Goal: Information Seeking & Learning: Learn about a topic

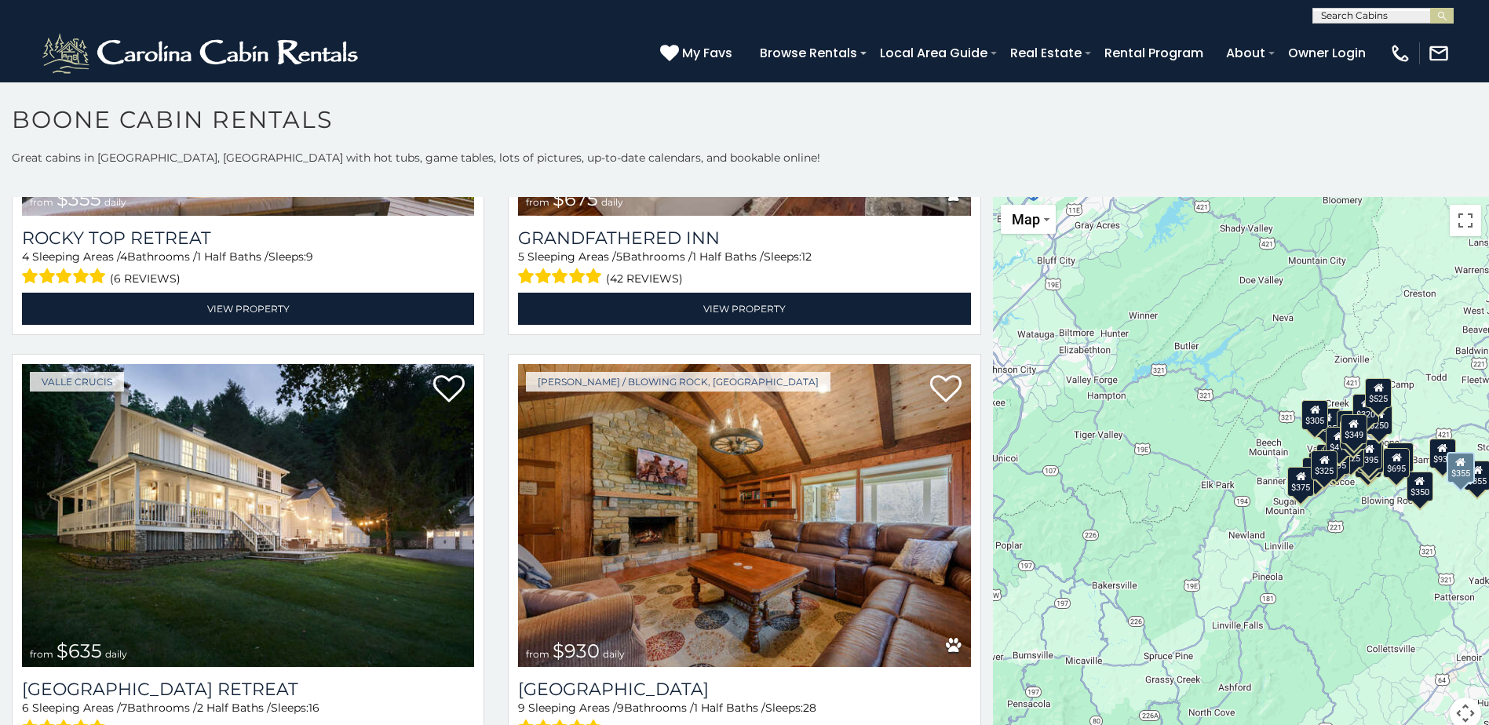
scroll to position [1256, 0]
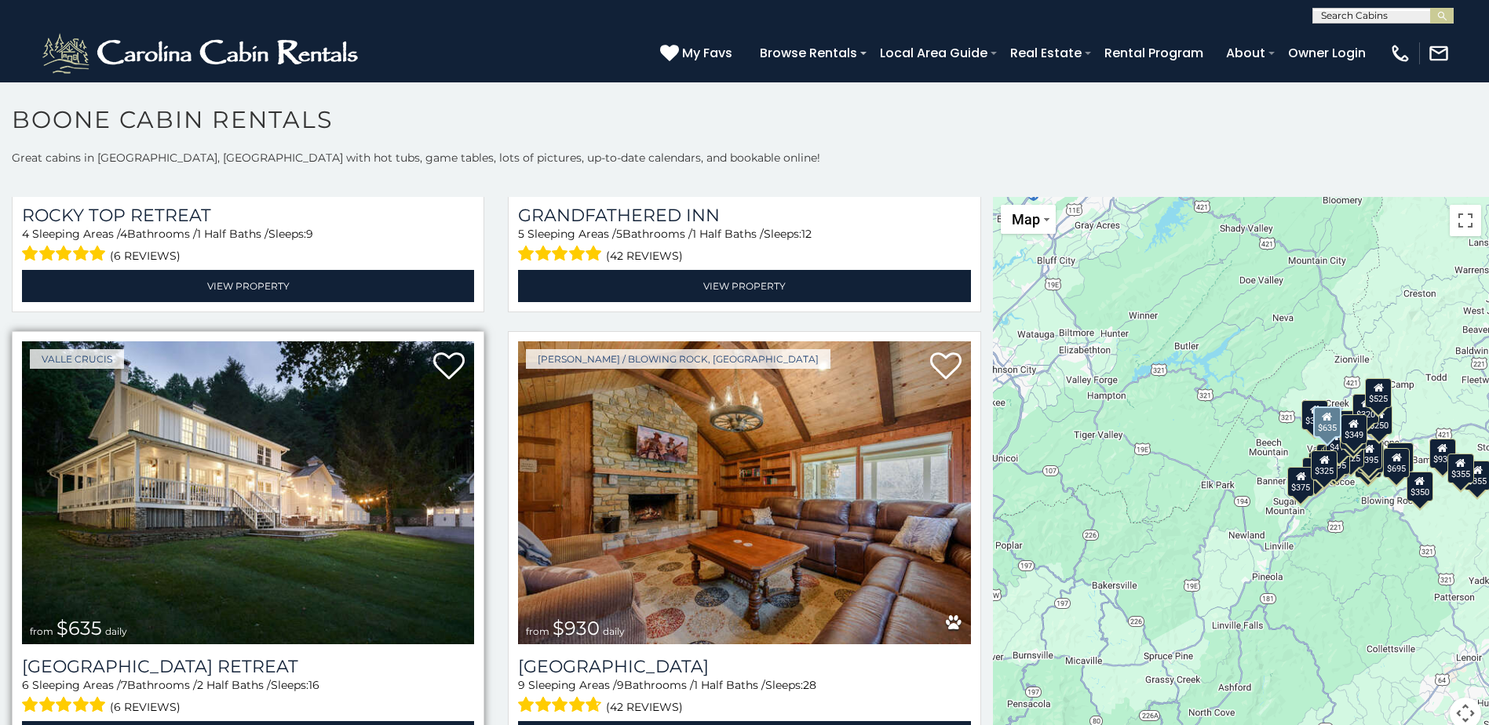
click at [199, 435] on img at bounding box center [248, 492] width 452 height 303
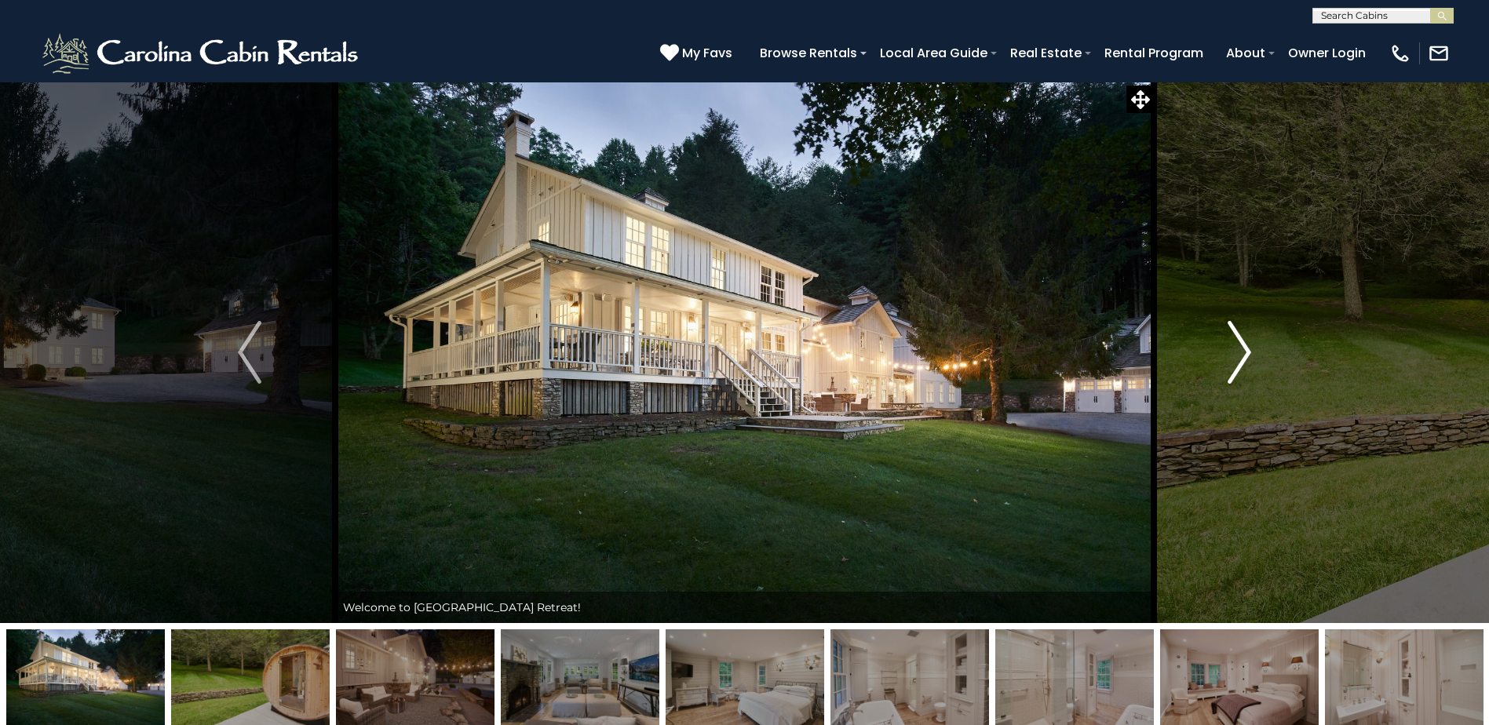
click at [1237, 348] on img "Next" at bounding box center [1239, 352] width 24 height 63
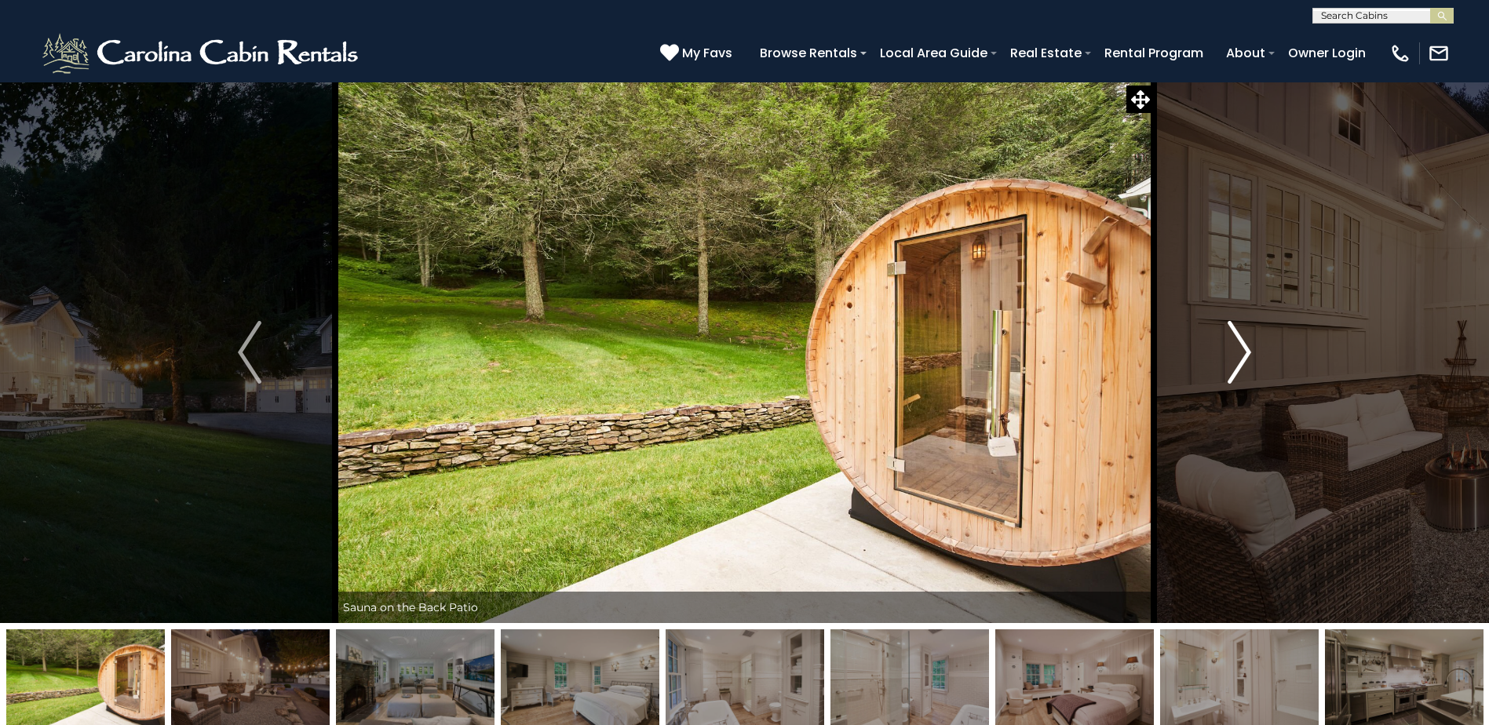
click at [1241, 345] on img "Next" at bounding box center [1239, 352] width 24 height 63
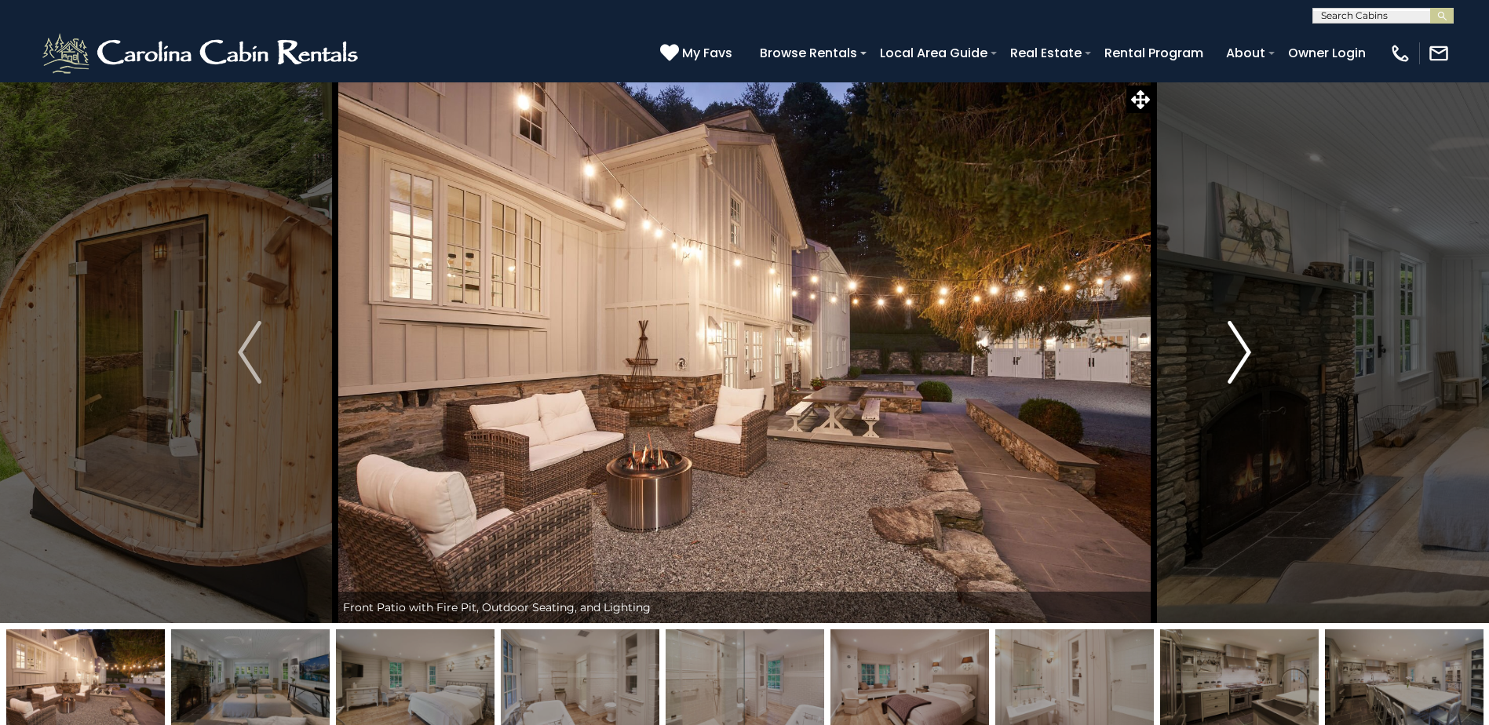
click at [1241, 345] on img "Next" at bounding box center [1239, 352] width 24 height 63
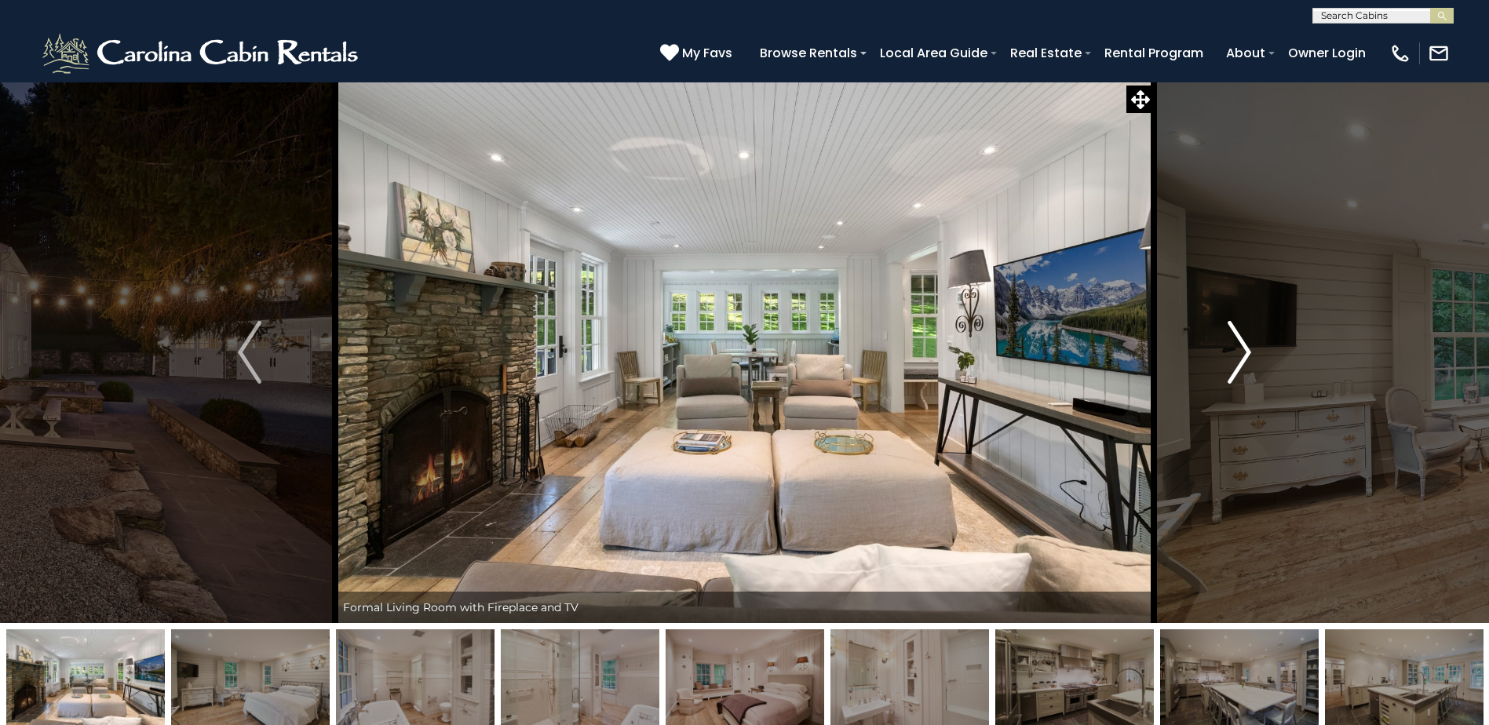
click at [1241, 345] on img "Next" at bounding box center [1239, 352] width 24 height 63
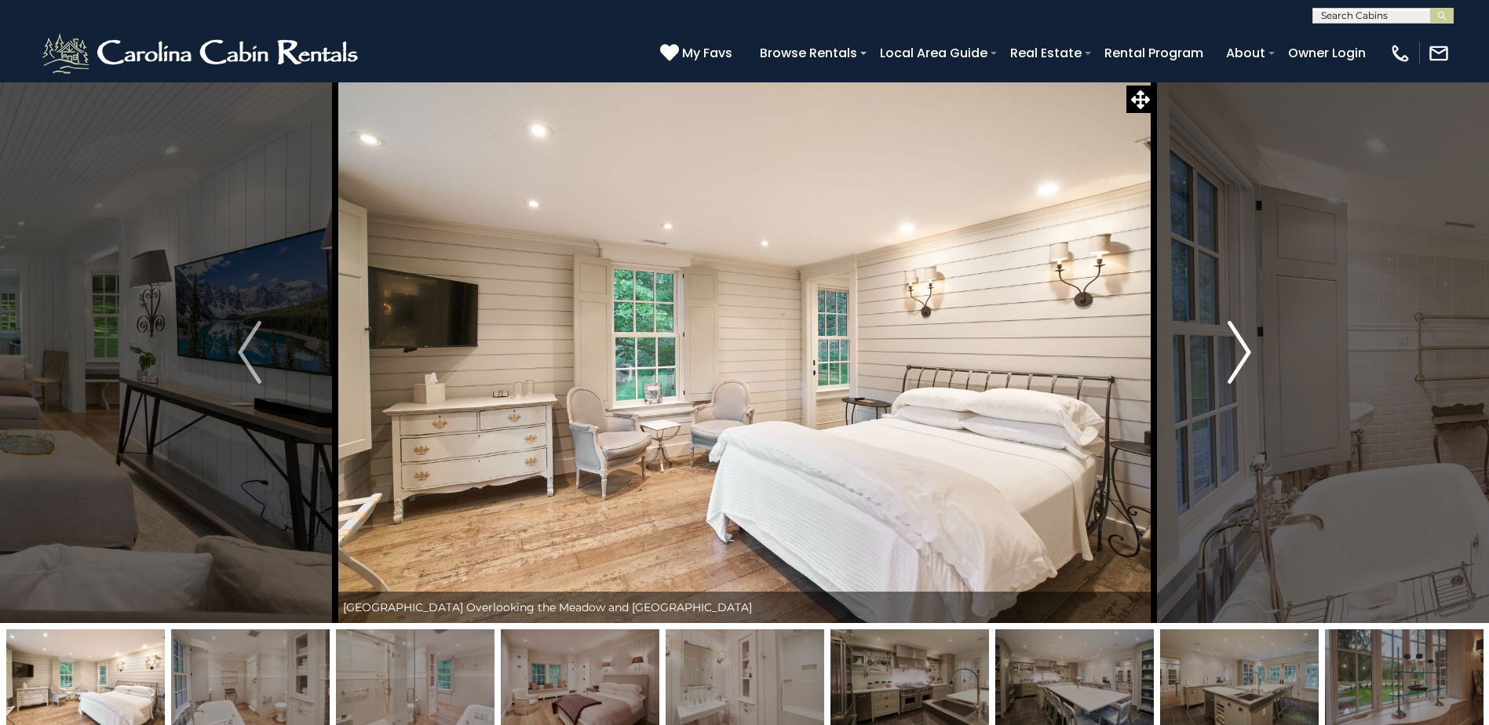
click at [1241, 345] on img "Next" at bounding box center [1239, 352] width 24 height 63
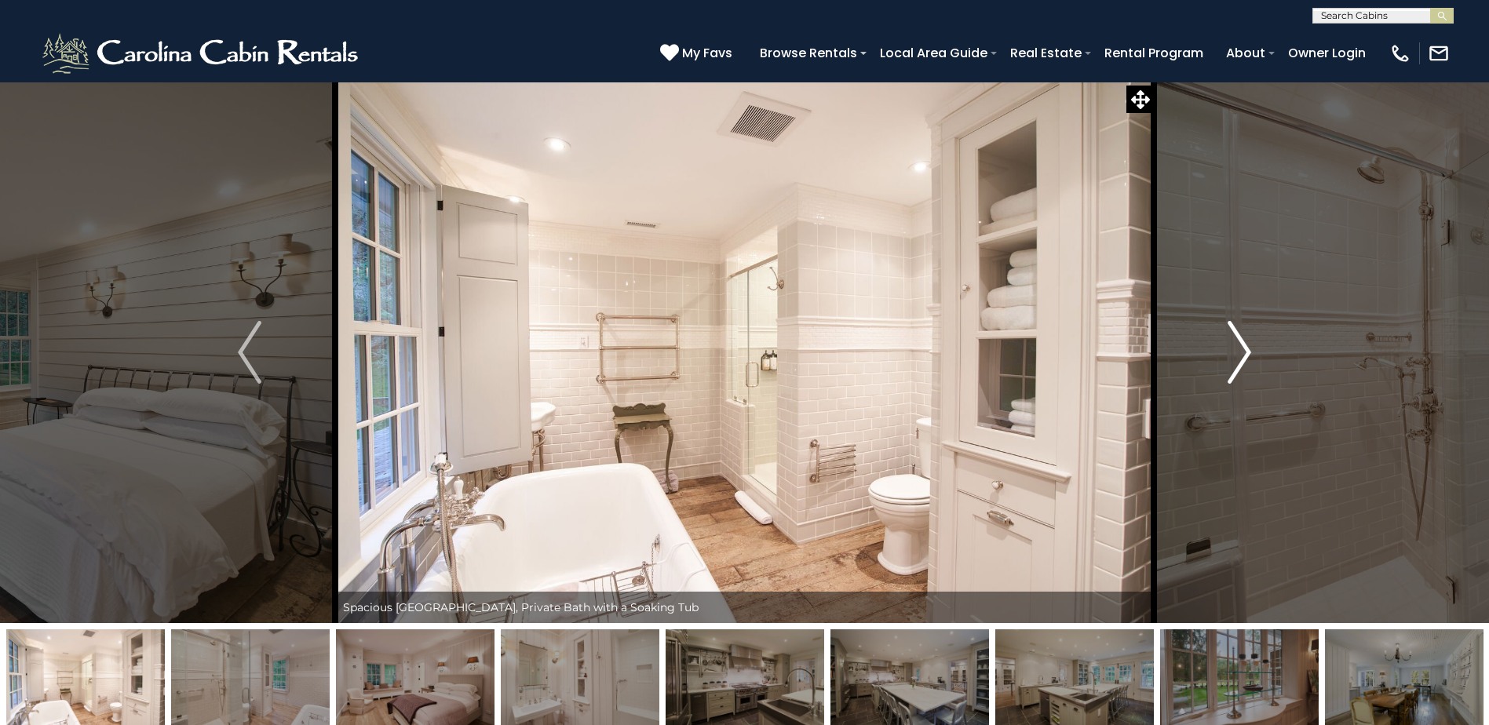
click at [1241, 345] on img "Next" at bounding box center [1239, 352] width 24 height 63
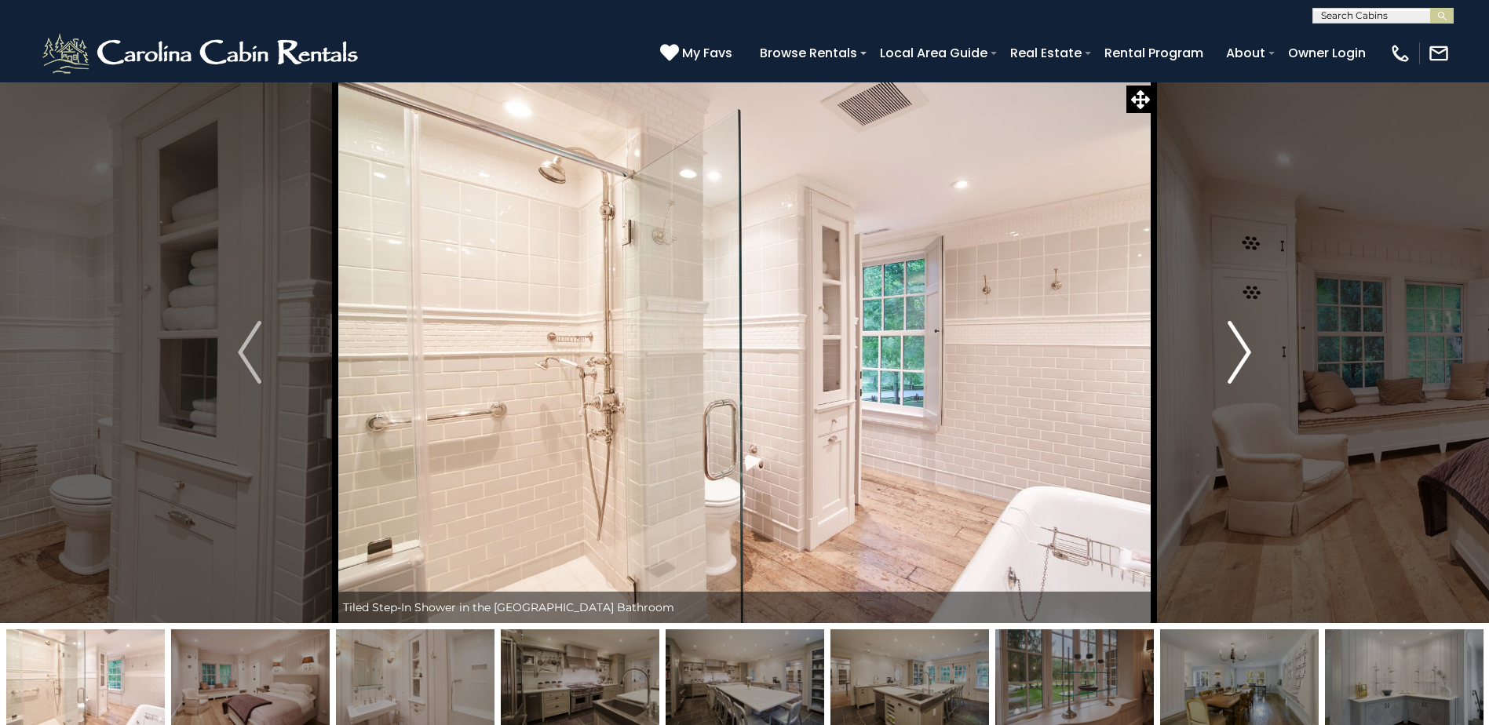
click at [1241, 345] on img "Next" at bounding box center [1239, 352] width 24 height 63
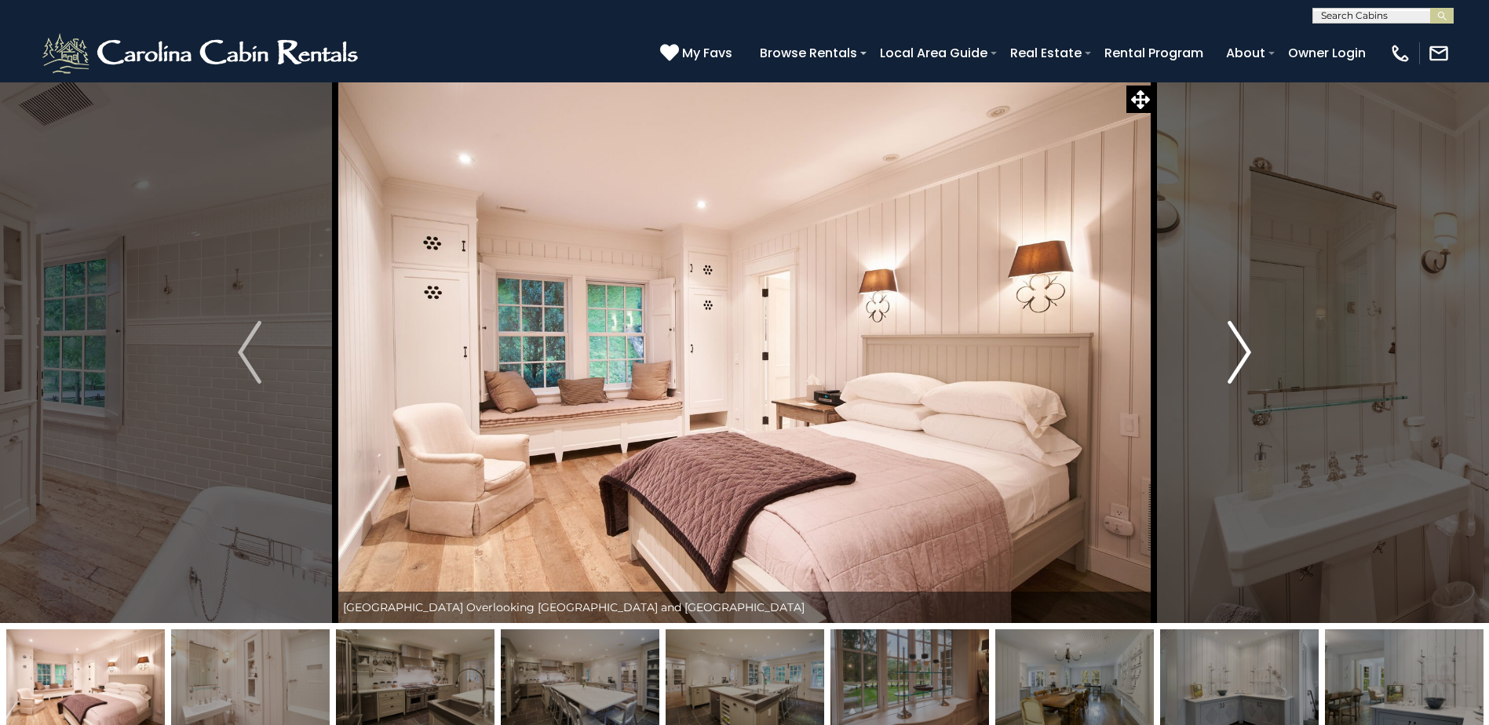
click at [1241, 345] on img "Next" at bounding box center [1239, 352] width 24 height 63
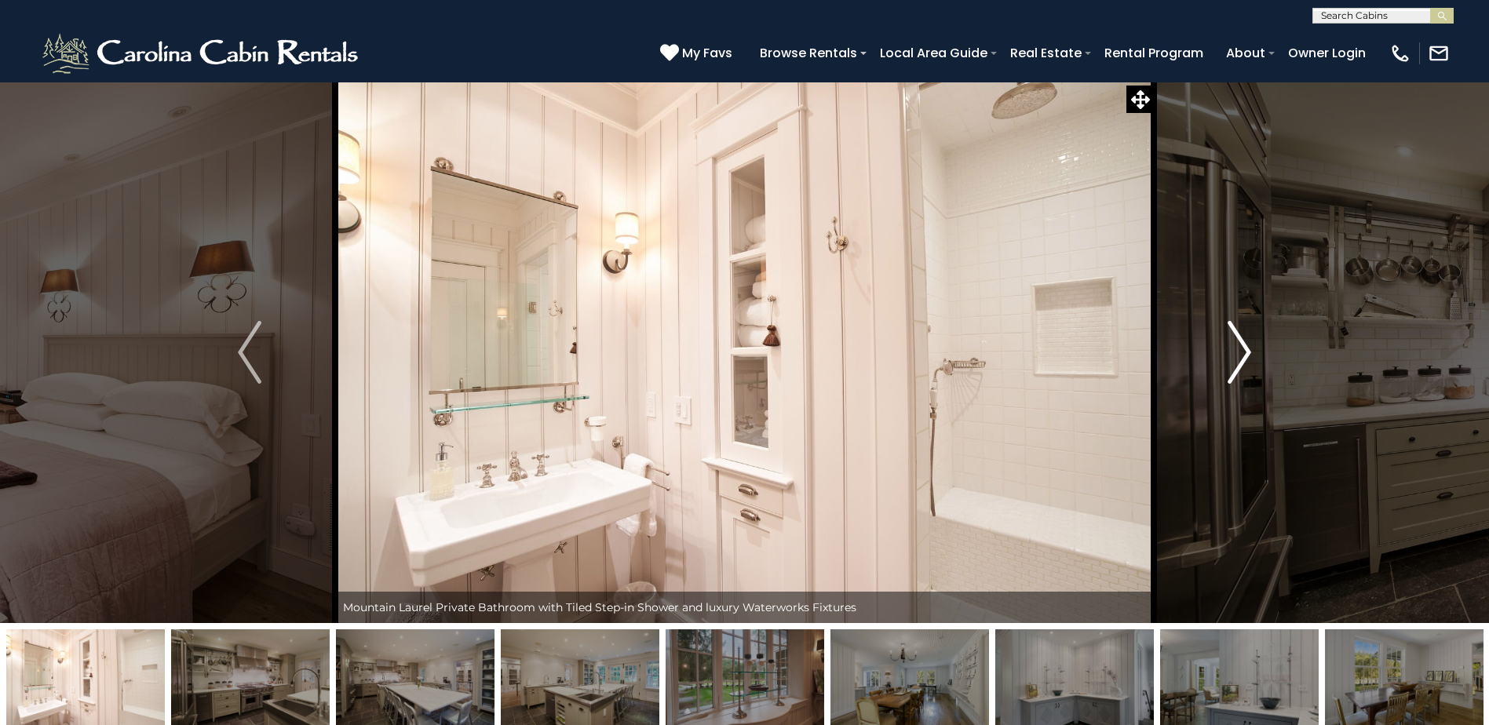
click at [1241, 345] on img "Next" at bounding box center [1239, 352] width 24 height 63
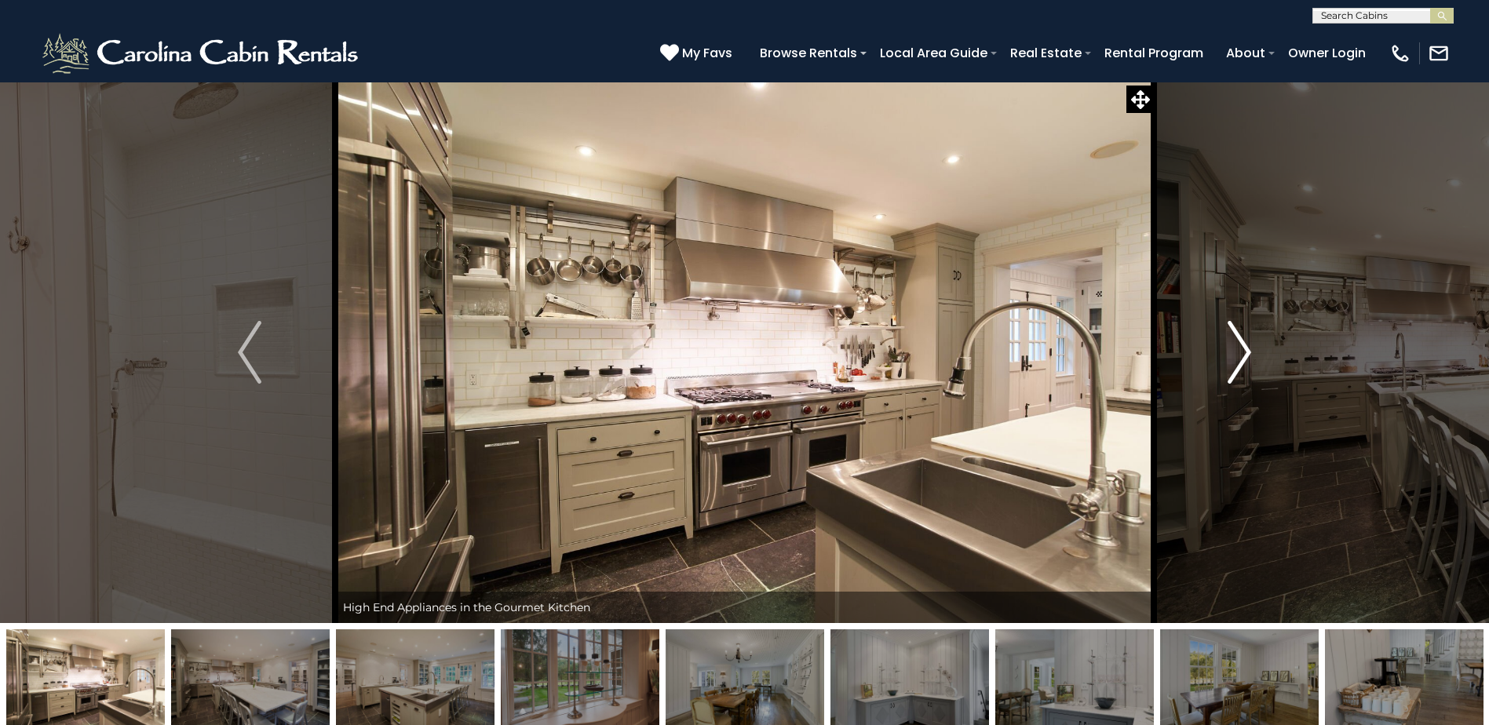
click at [1241, 345] on img "Next" at bounding box center [1239, 352] width 24 height 63
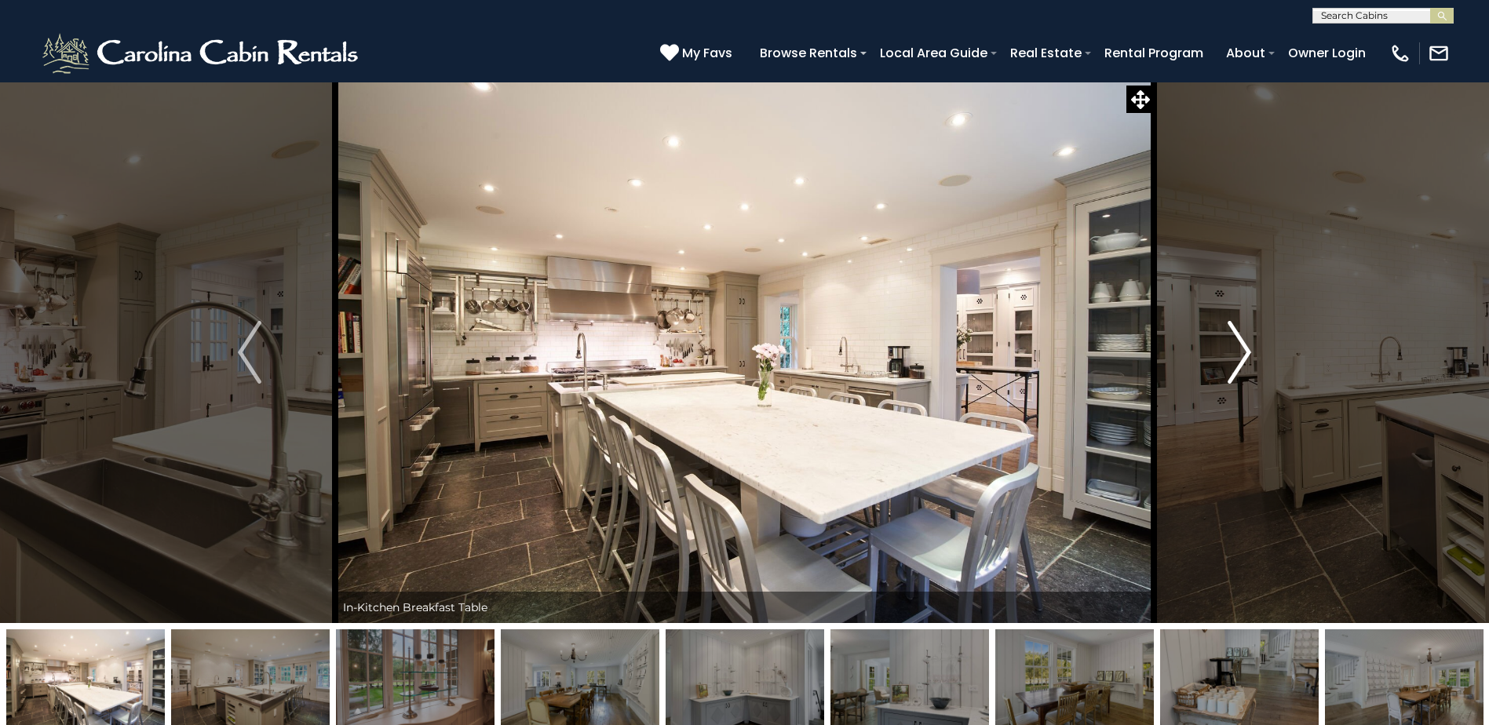
click at [1241, 345] on img "Next" at bounding box center [1239, 352] width 24 height 63
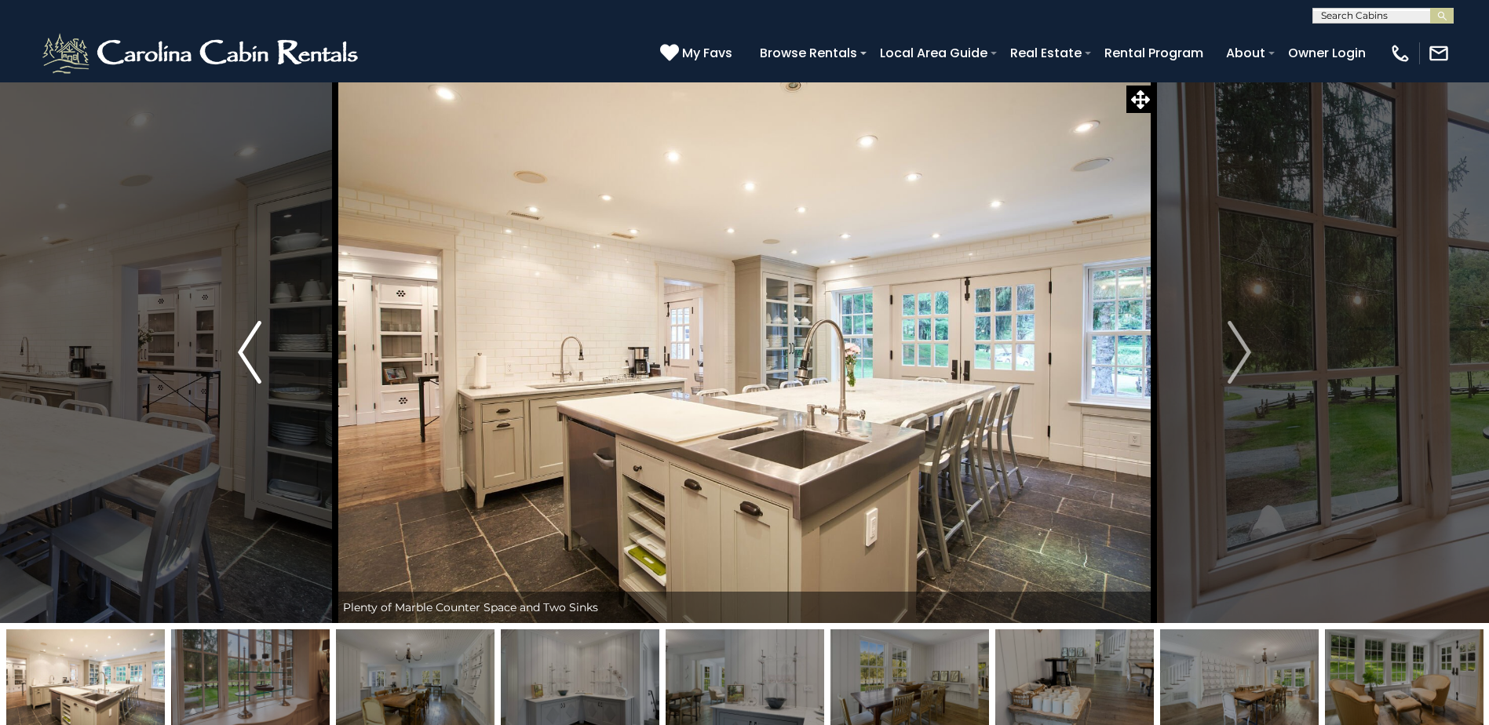
click at [241, 343] on img "Previous" at bounding box center [250, 352] width 24 height 63
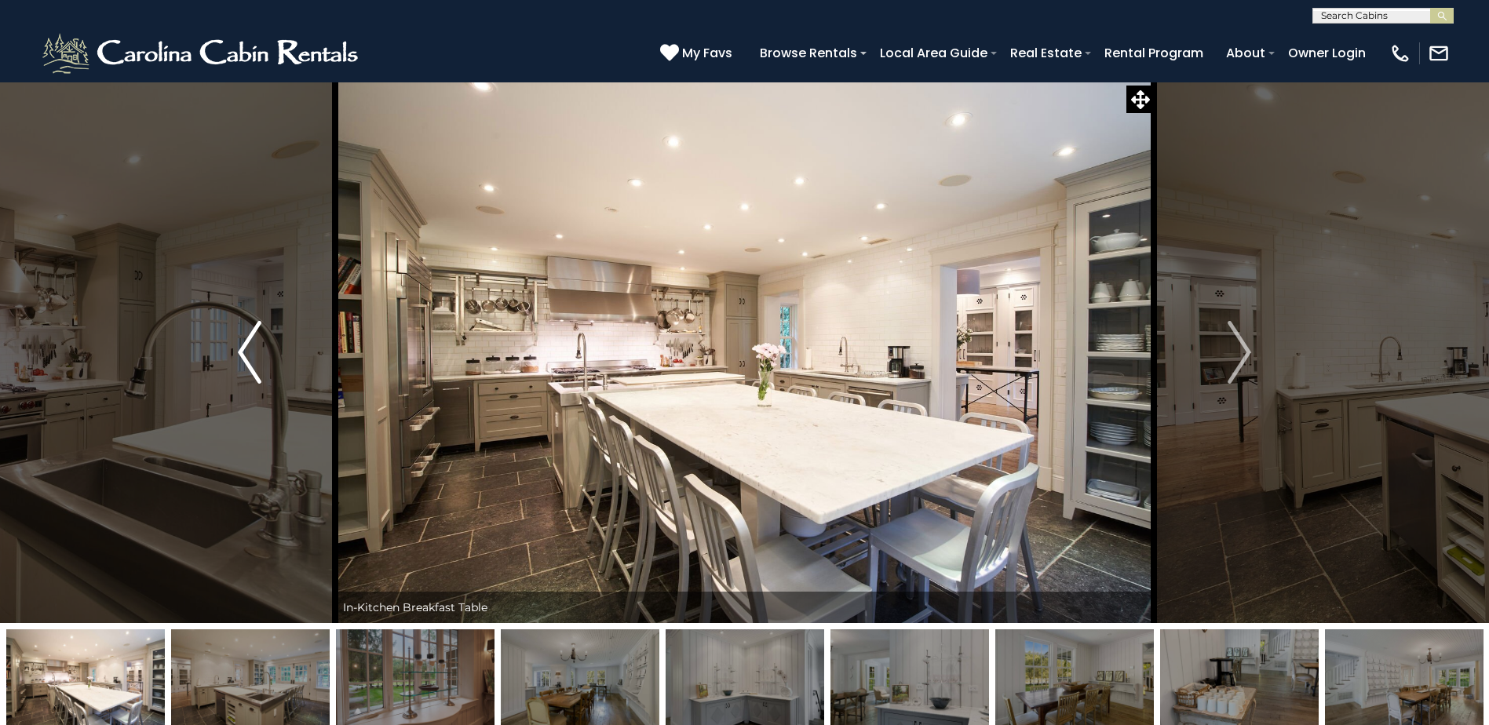
click at [241, 343] on img "Previous" at bounding box center [250, 352] width 24 height 63
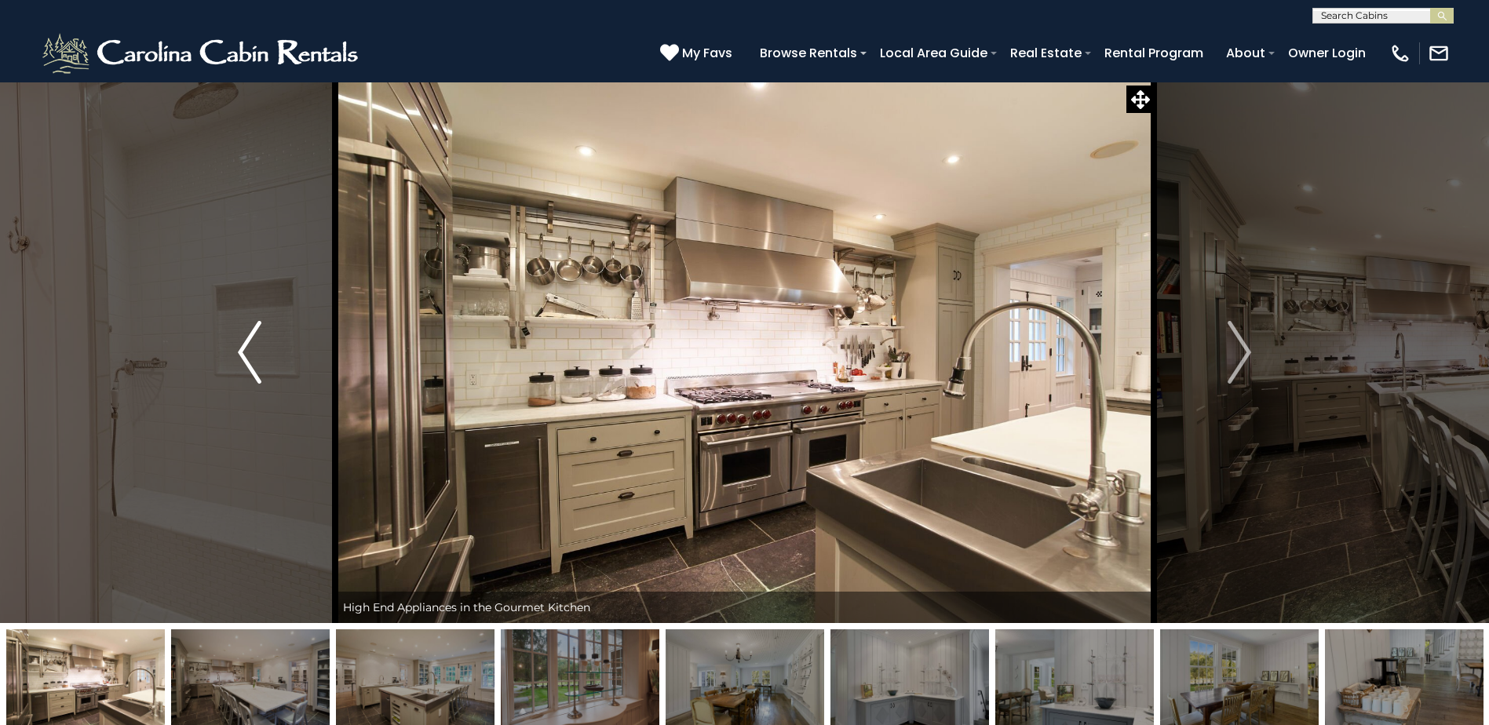
click at [241, 343] on img "Previous" at bounding box center [250, 352] width 24 height 63
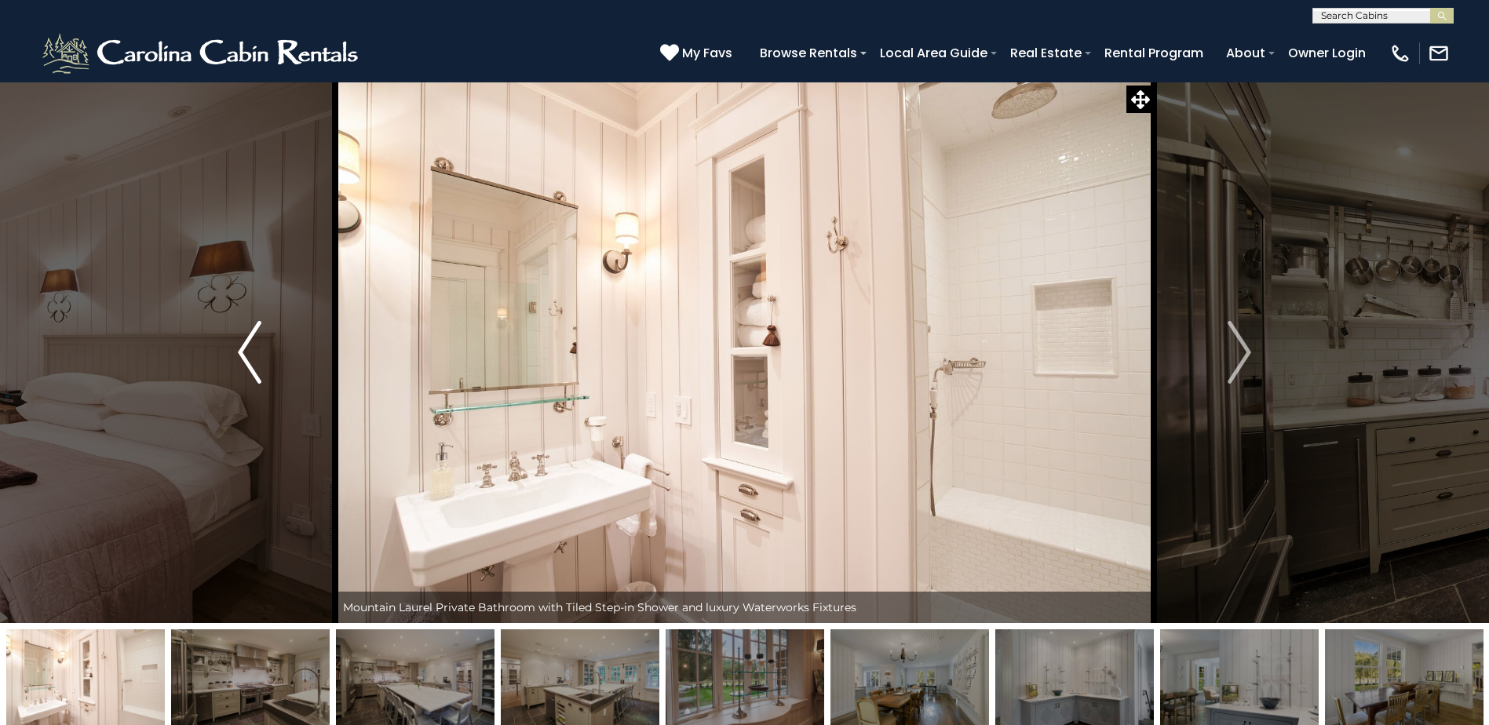
click at [241, 343] on img "Previous" at bounding box center [250, 352] width 24 height 63
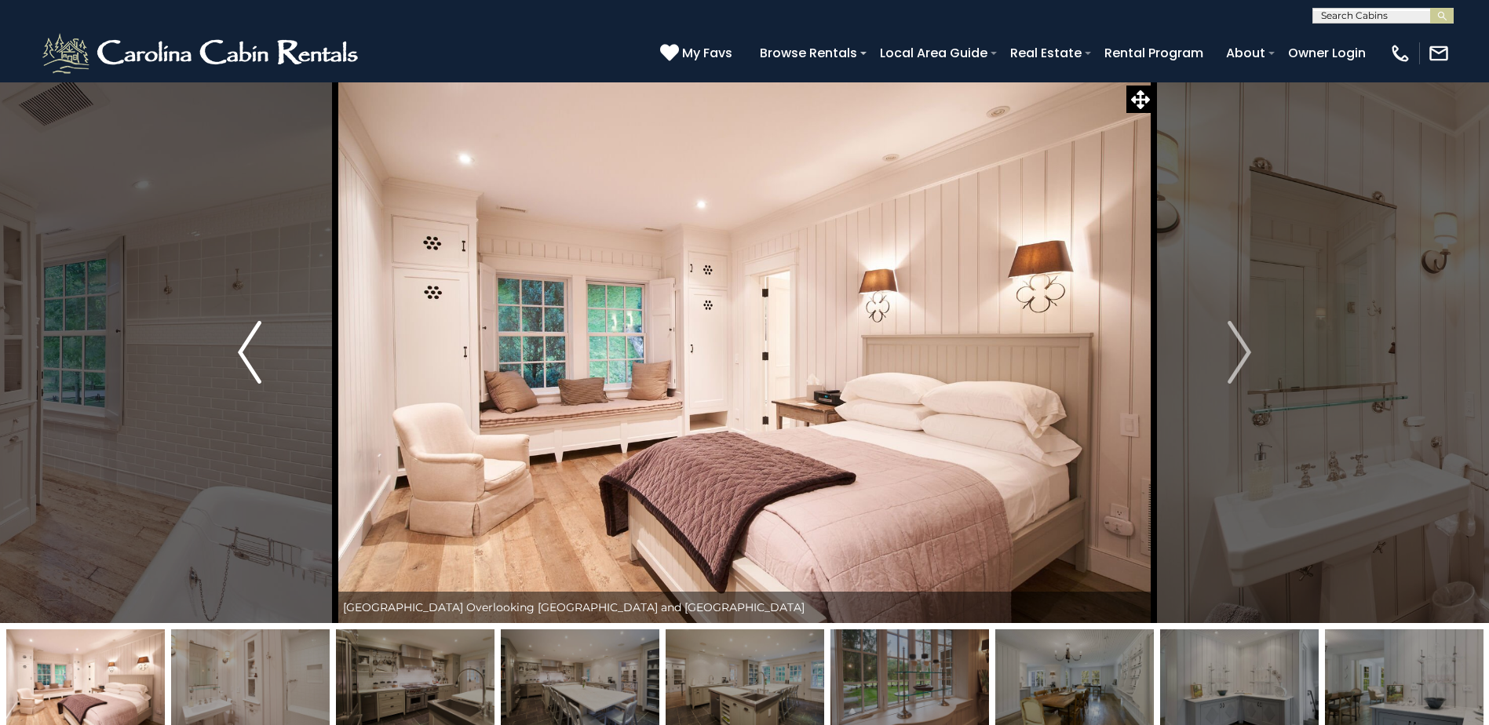
click at [241, 343] on img "Previous" at bounding box center [250, 352] width 24 height 63
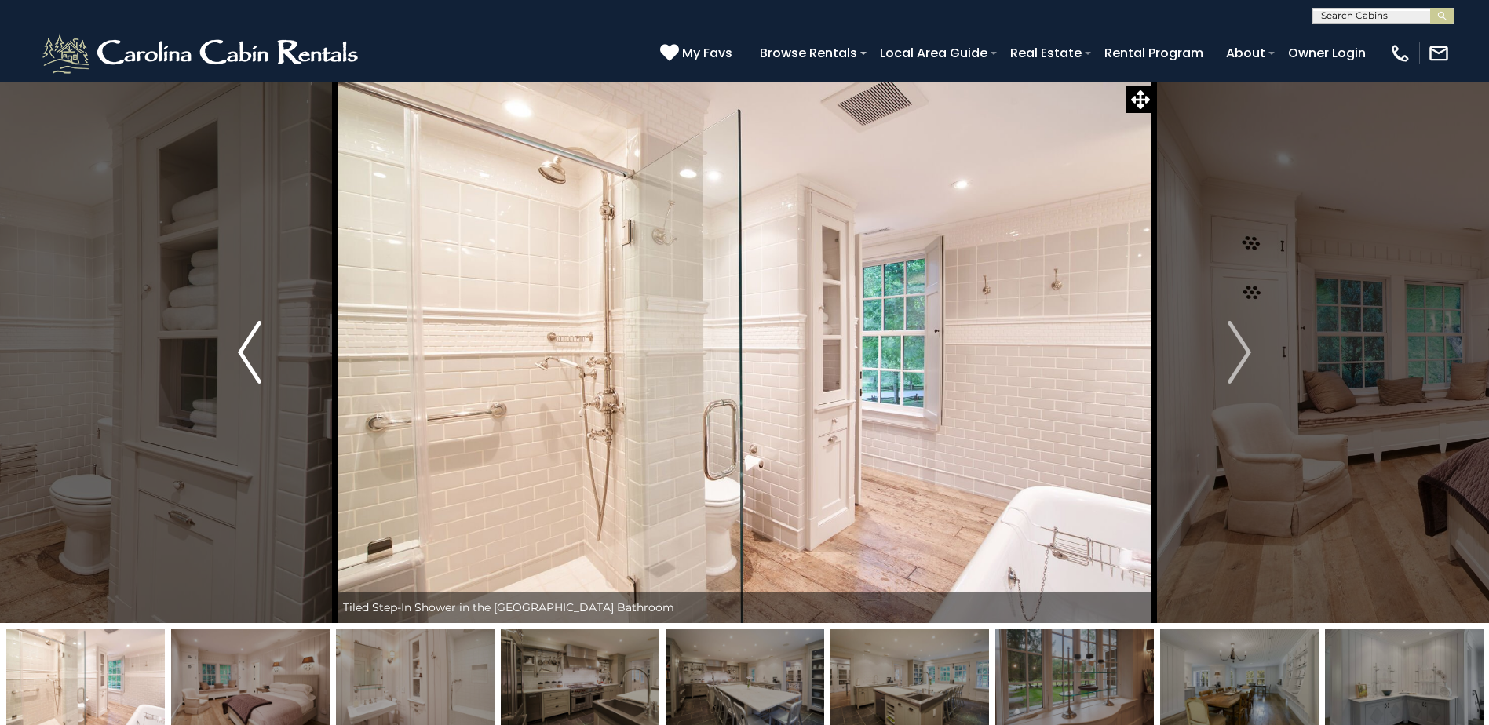
click at [241, 343] on img "Previous" at bounding box center [250, 352] width 24 height 63
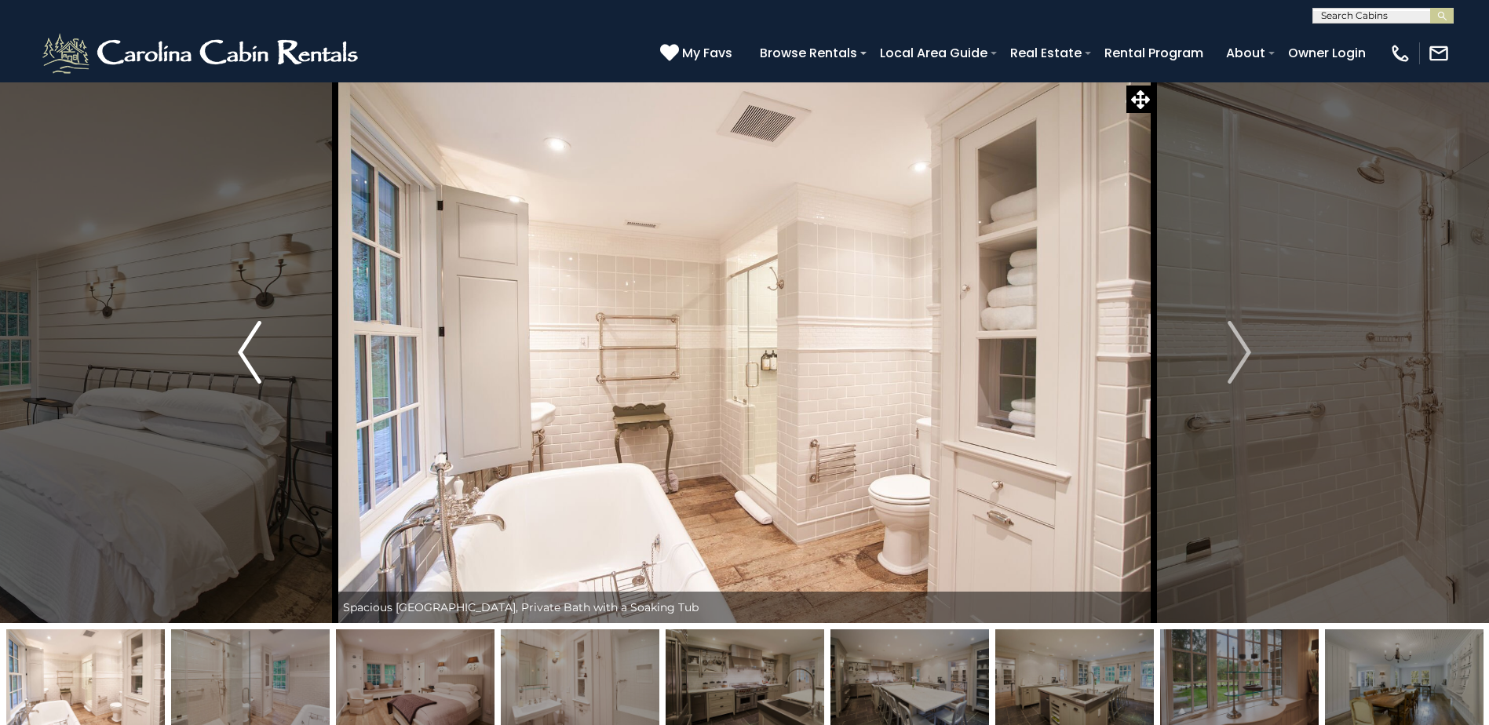
click at [241, 343] on img "Previous" at bounding box center [250, 352] width 24 height 63
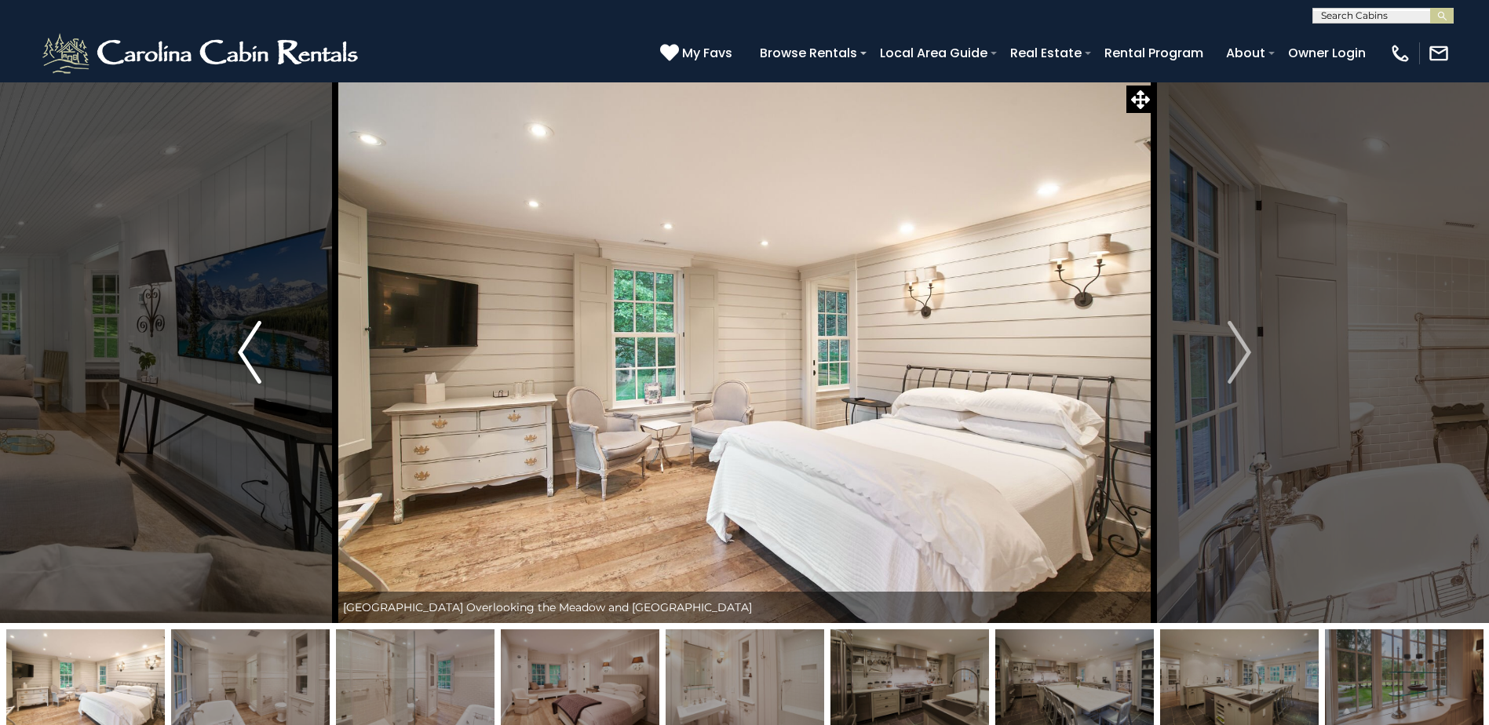
click at [241, 343] on img "Previous" at bounding box center [250, 352] width 24 height 63
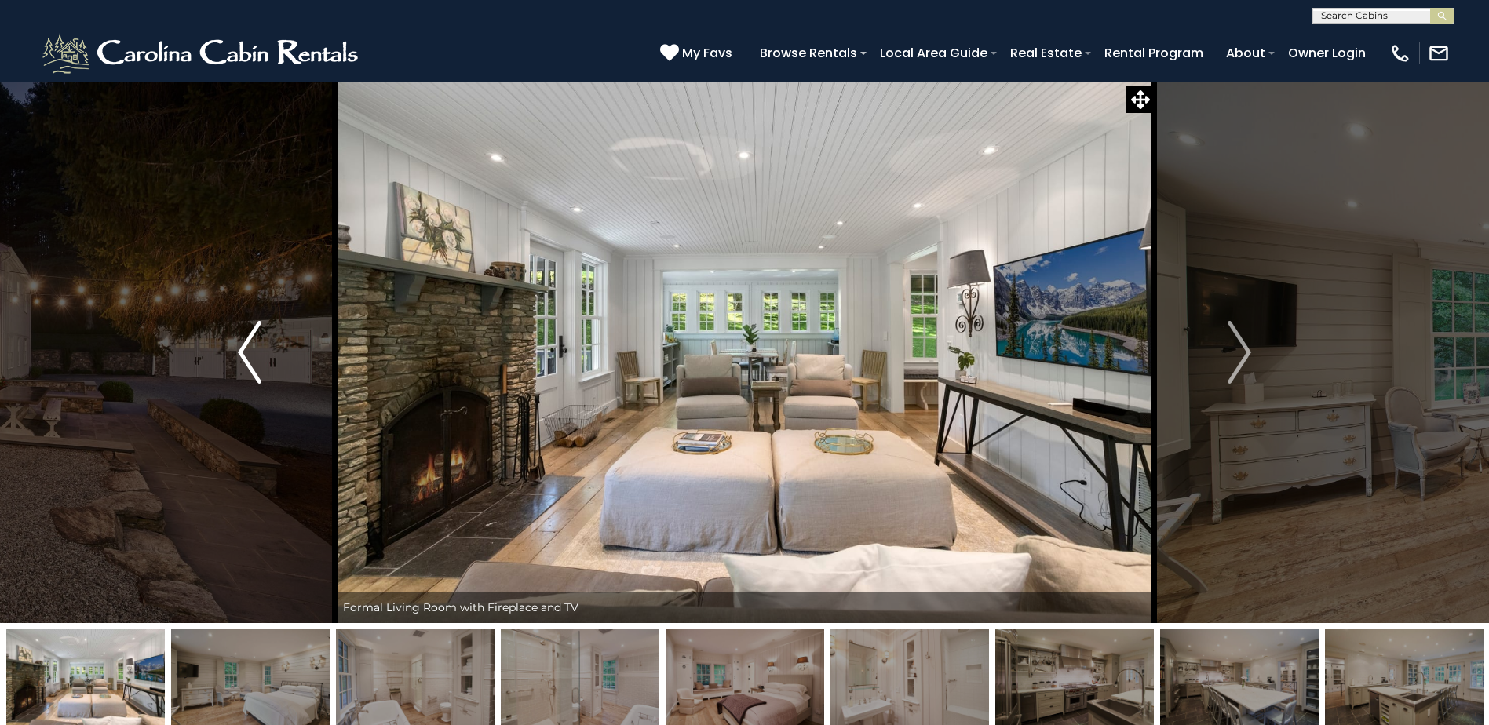
click at [241, 343] on img "Previous" at bounding box center [250, 352] width 24 height 63
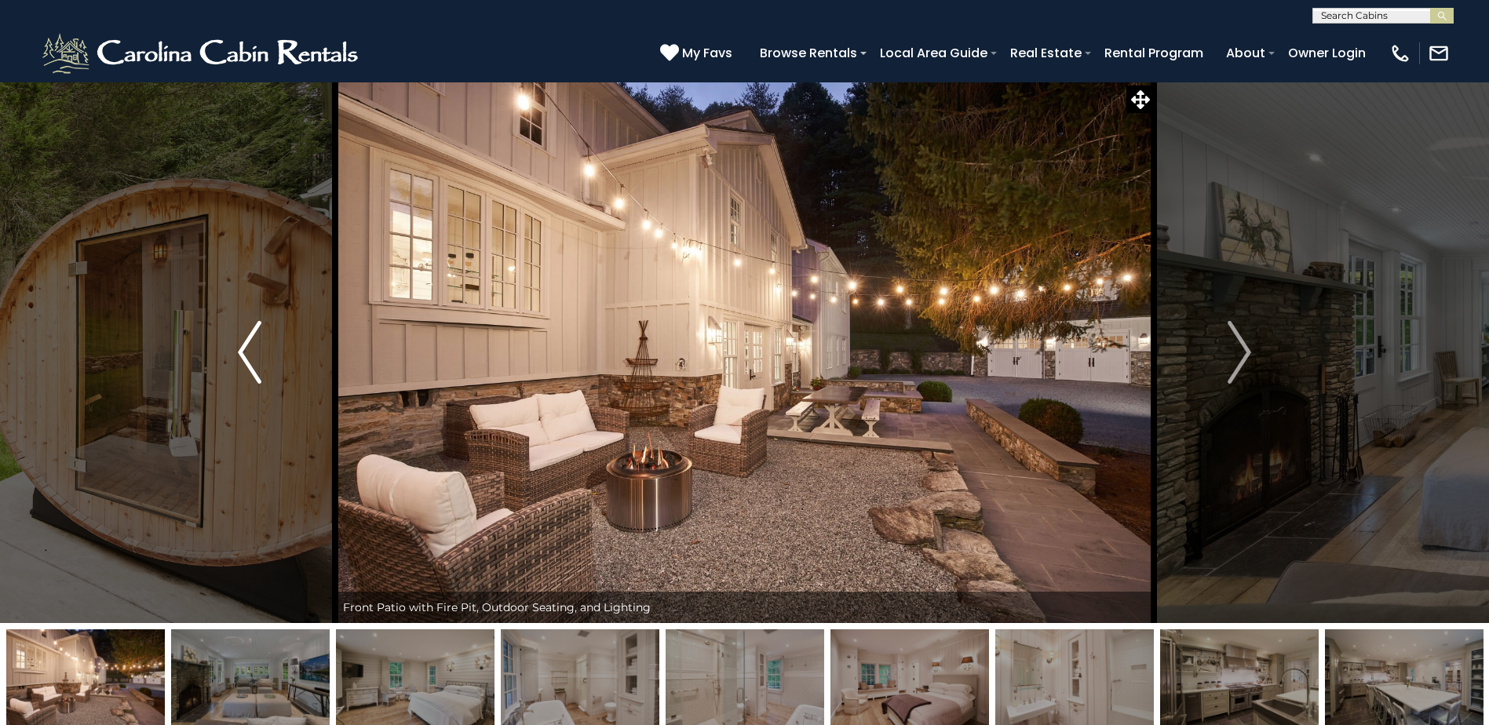
click at [241, 343] on img "Previous" at bounding box center [250, 352] width 24 height 63
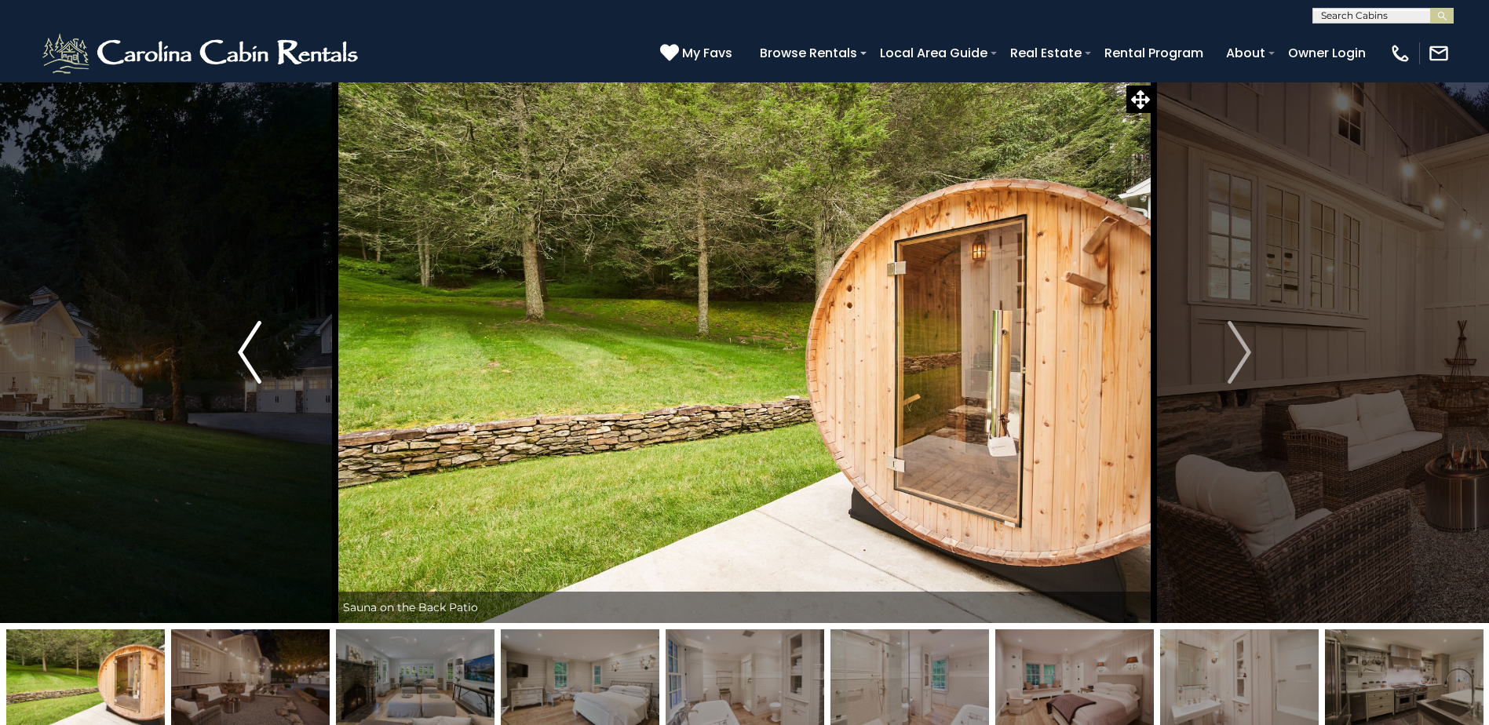
click at [241, 343] on img "Previous" at bounding box center [250, 352] width 24 height 63
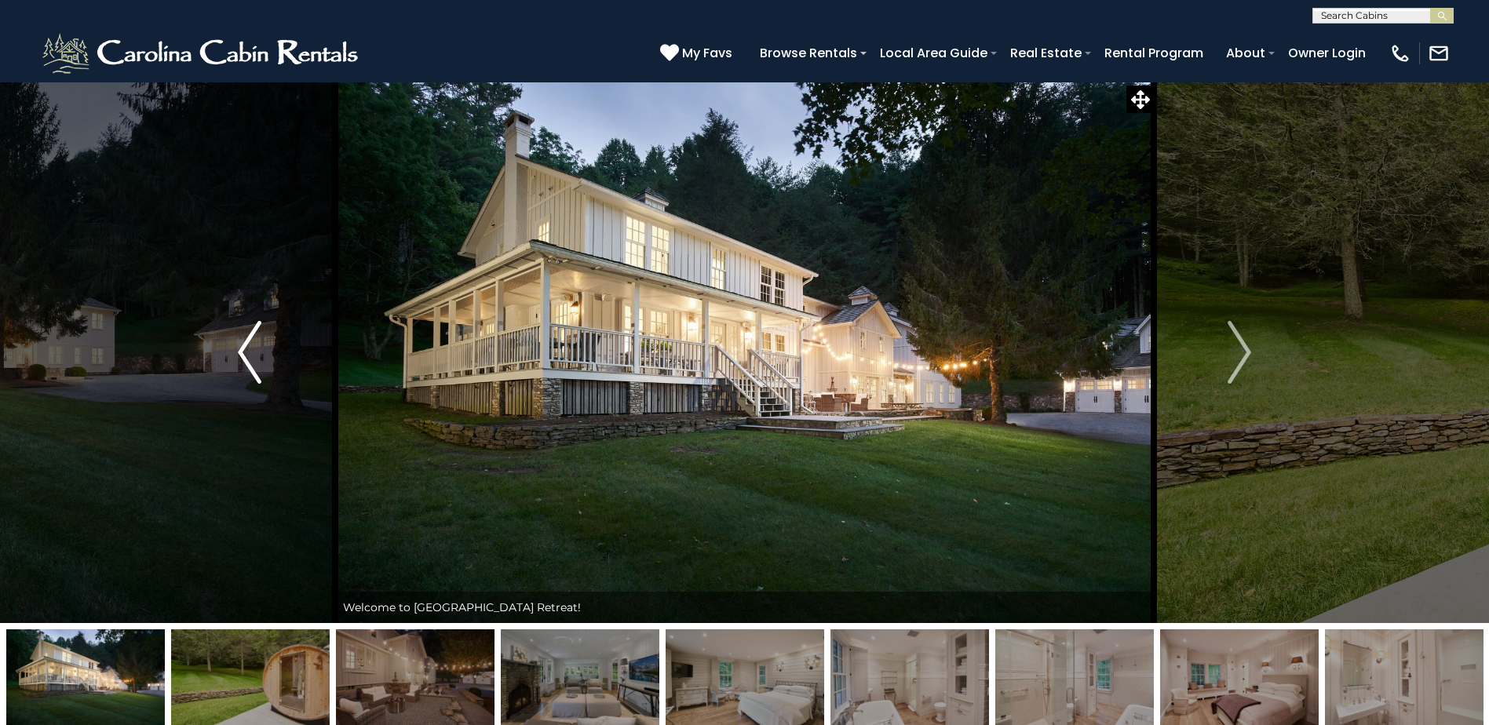
click at [241, 343] on img "Previous" at bounding box center [250, 352] width 24 height 63
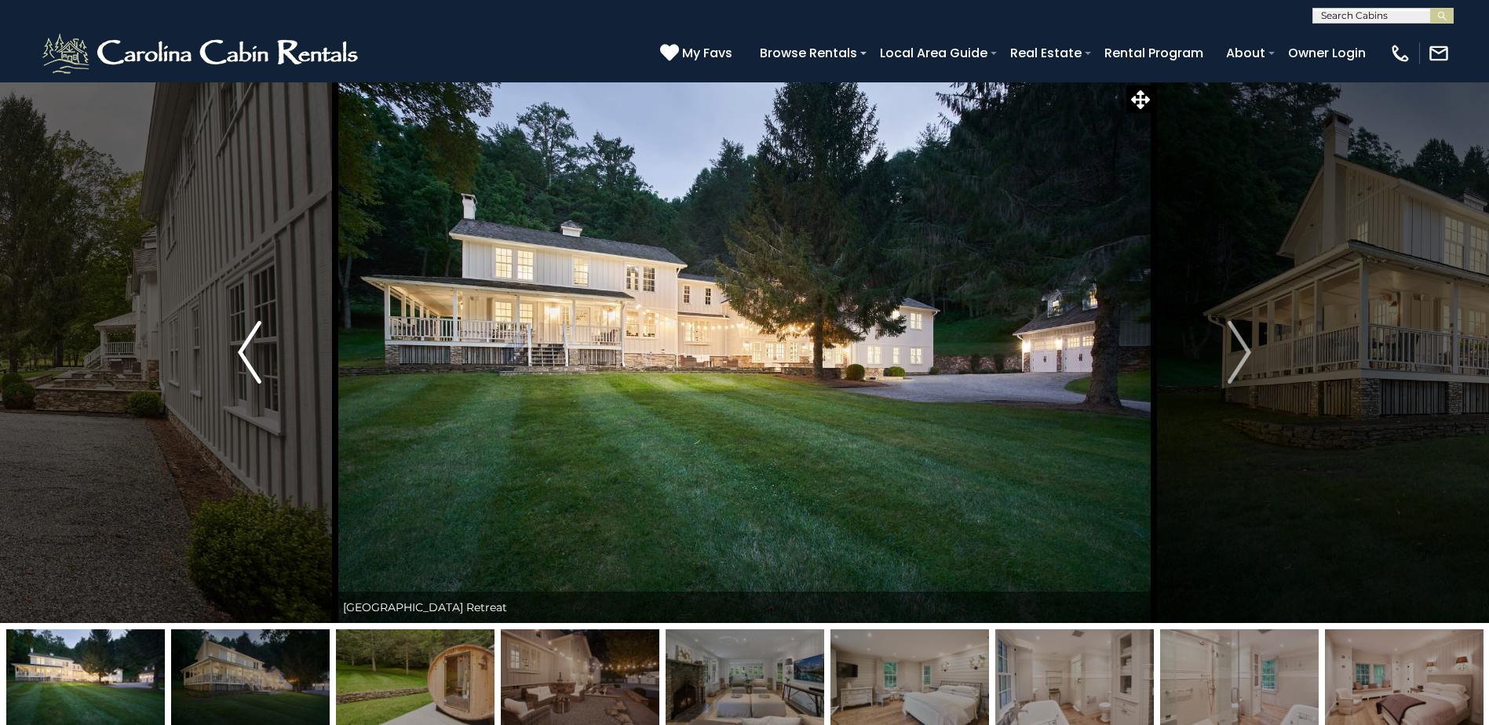
click at [241, 343] on img "Previous" at bounding box center [250, 352] width 24 height 63
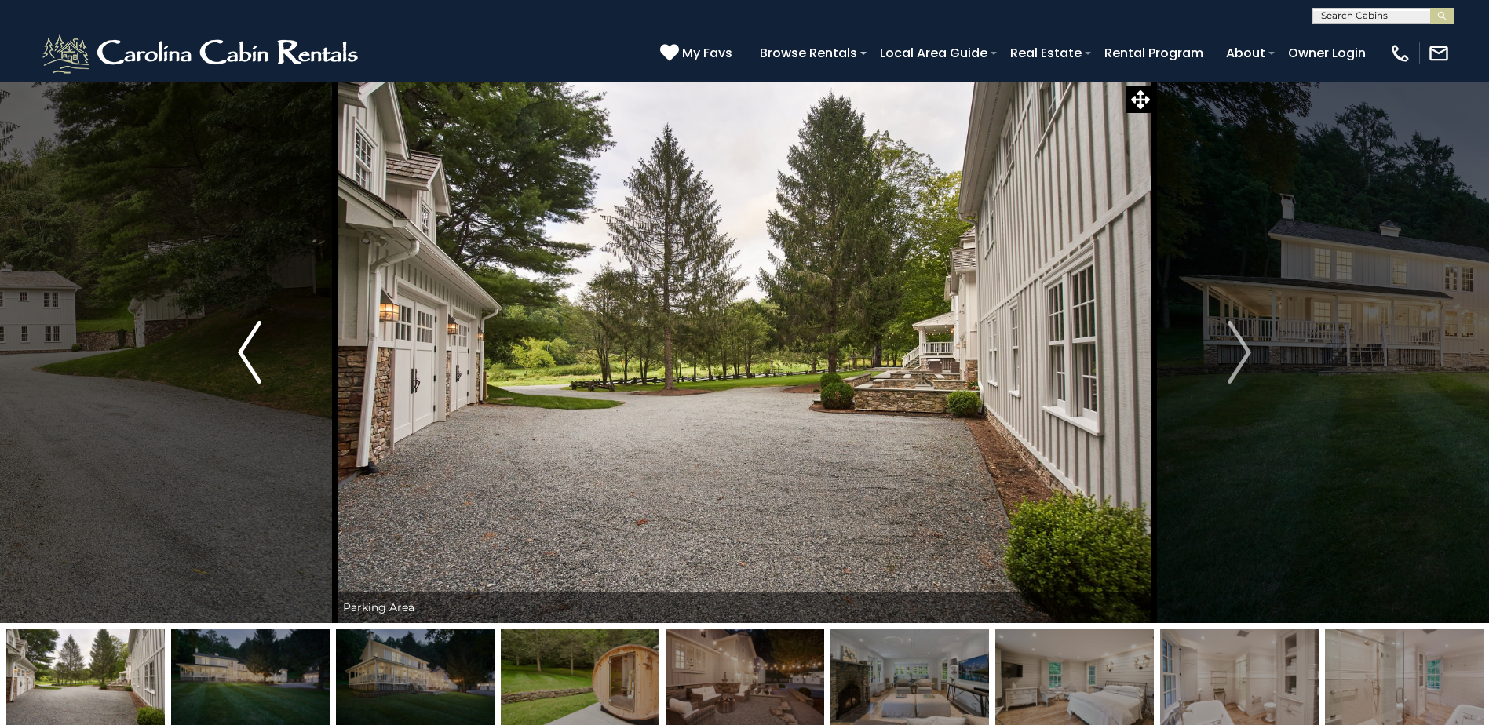
click at [241, 343] on img "Previous" at bounding box center [250, 352] width 24 height 63
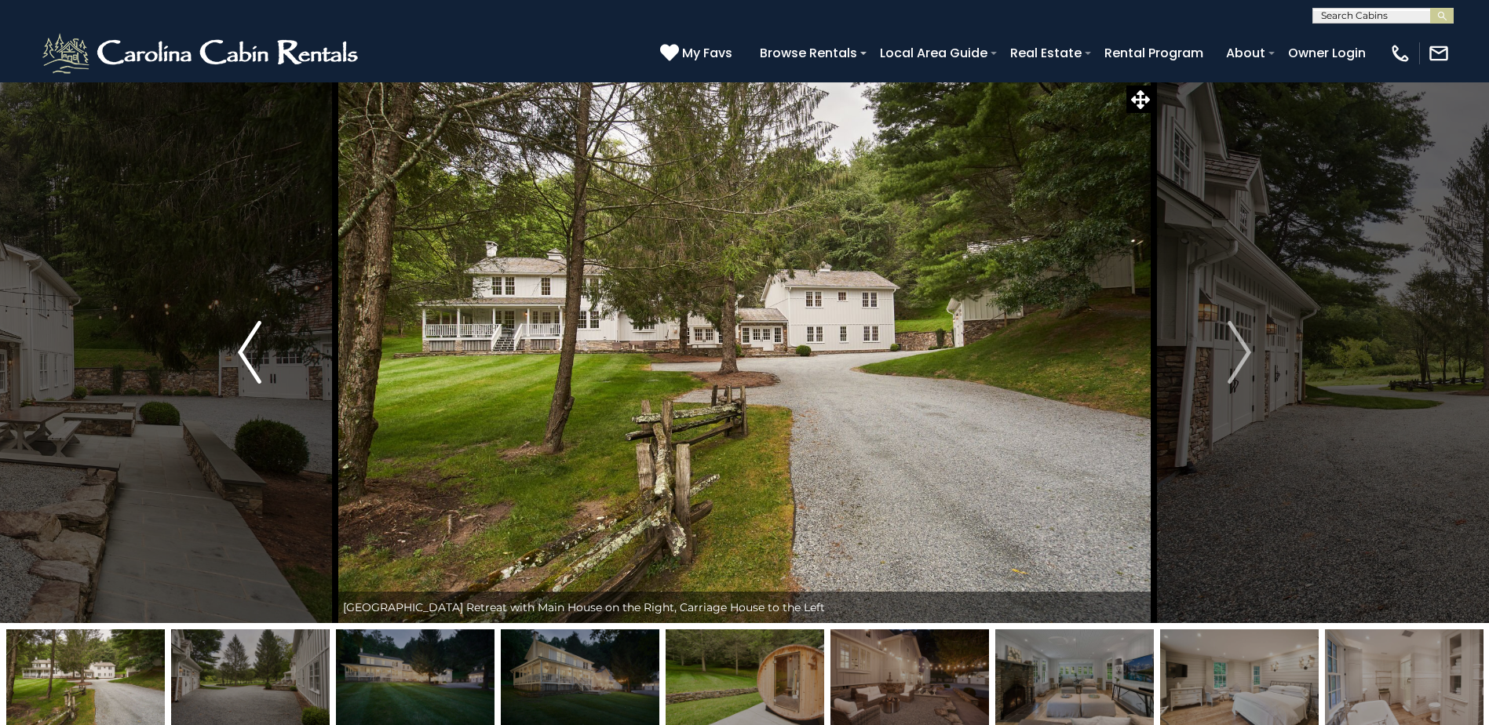
click at [241, 343] on img "Previous" at bounding box center [250, 352] width 24 height 63
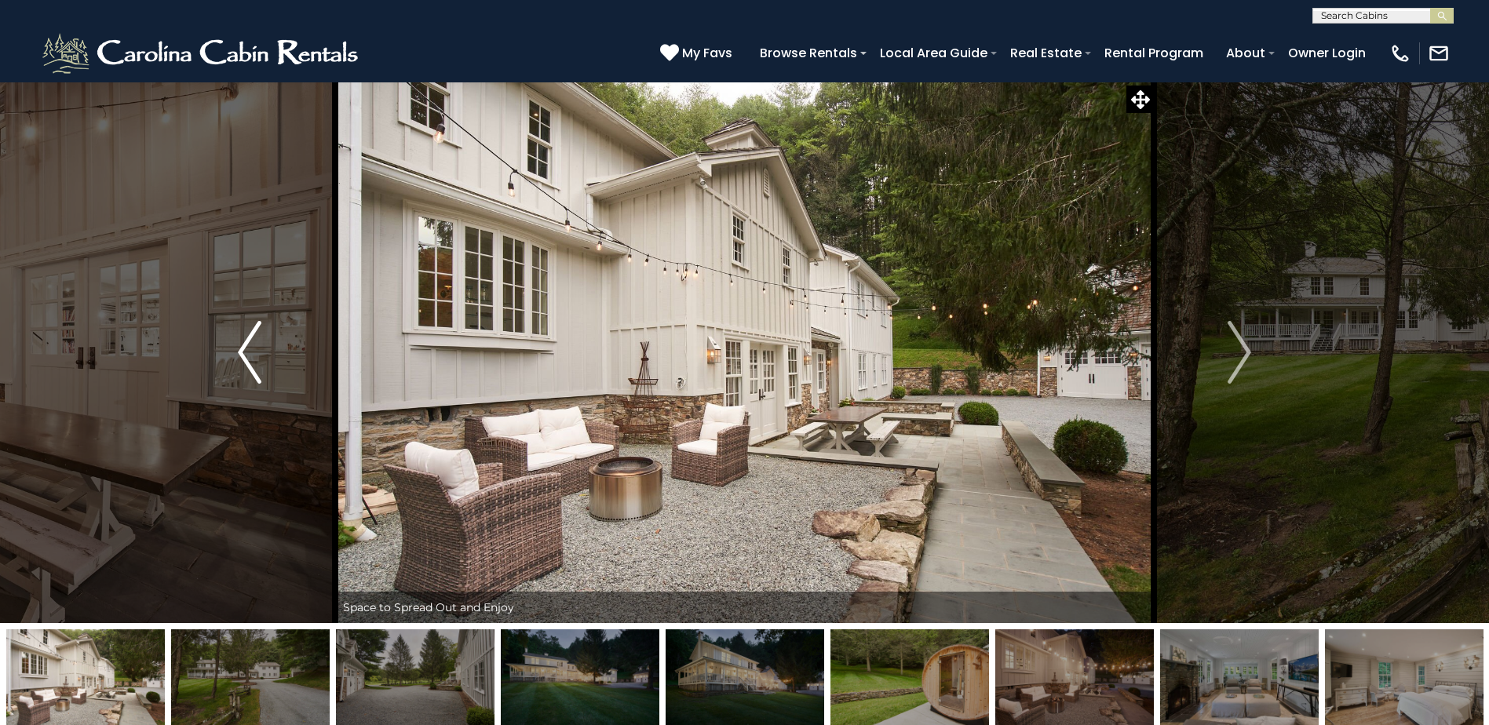
click at [241, 343] on img "Previous" at bounding box center [250, 352] width 24 height 63
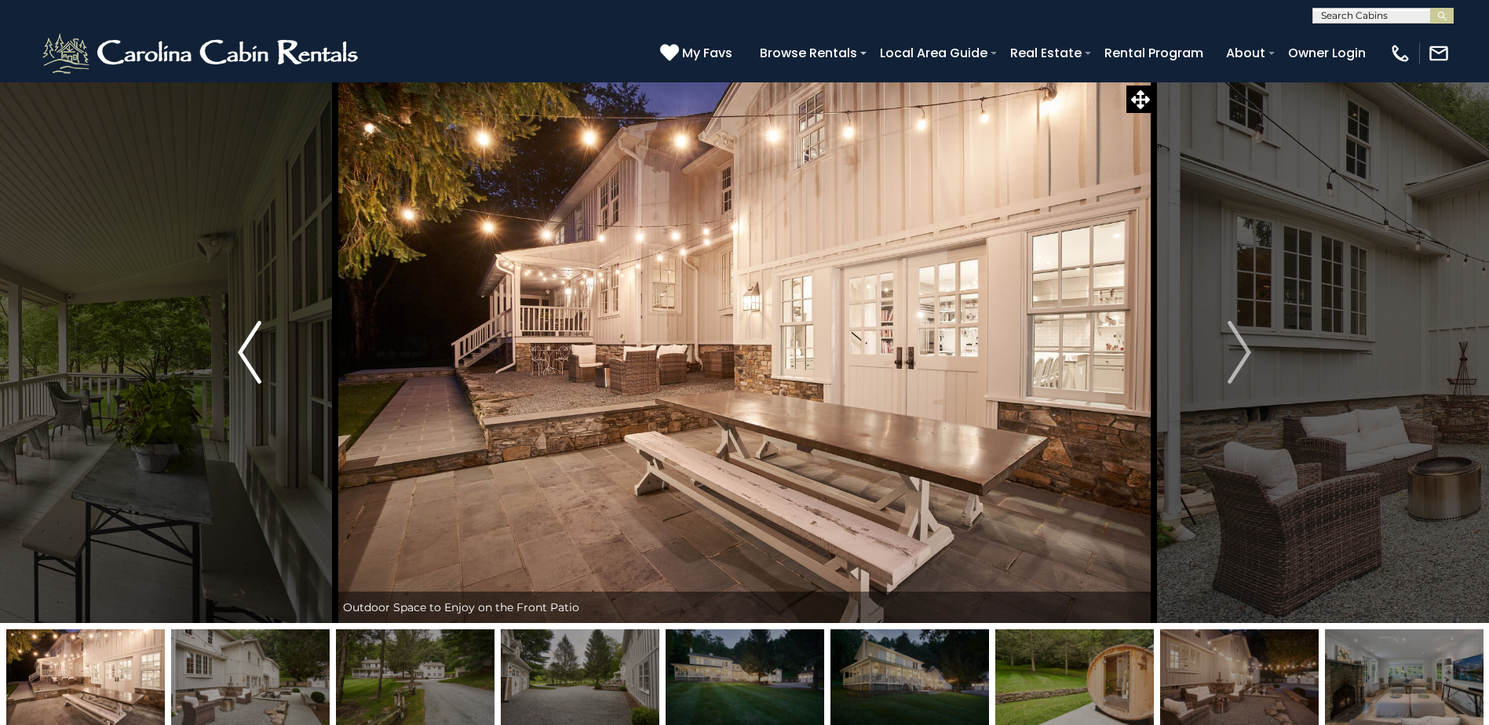
click at [241, 343] on img "Previous" at bounding box center [250, 352] width 24 height 63
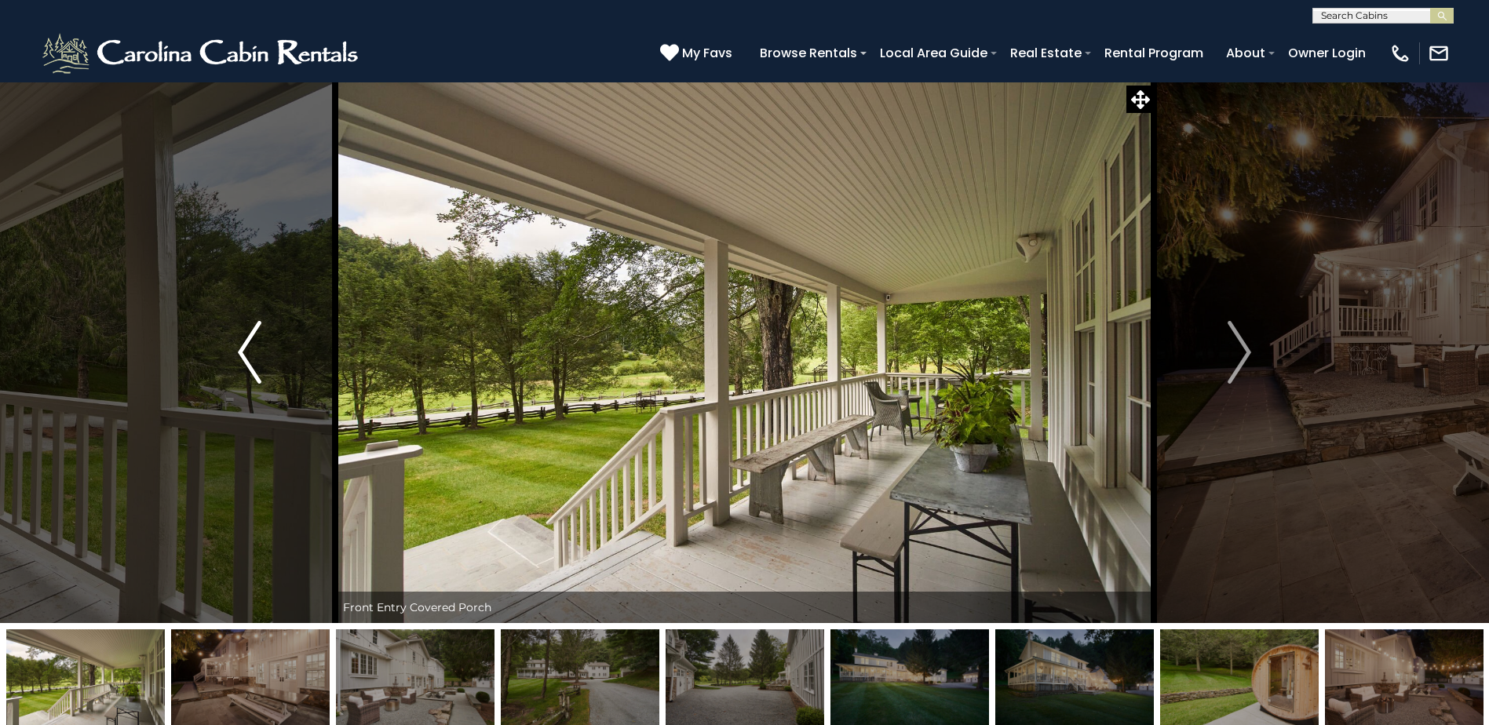
click at [241, 343] on img "Previous" at bounding box center [250, 352] width 24 height 63
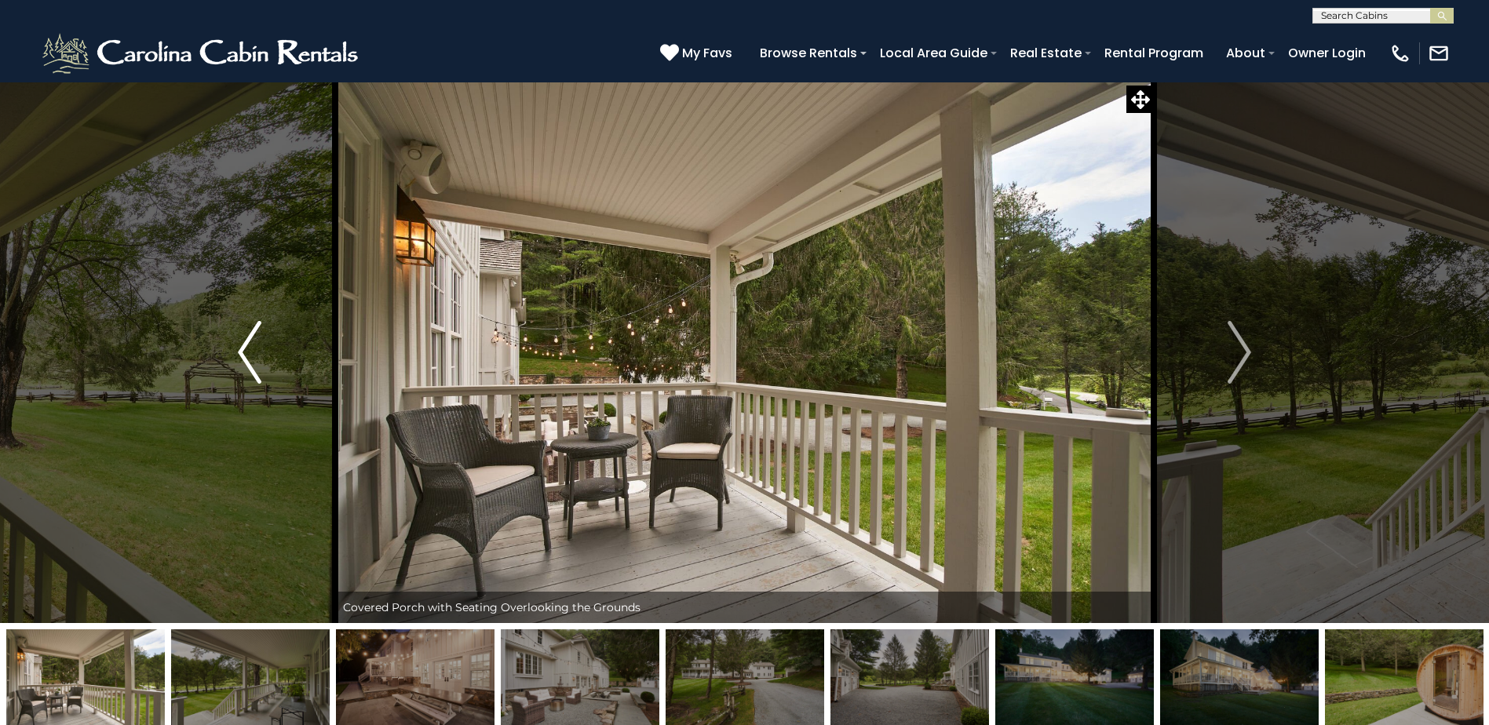
click at [241, 343] on img "Previous" at bounding box center [250, 352] width 24 height 63
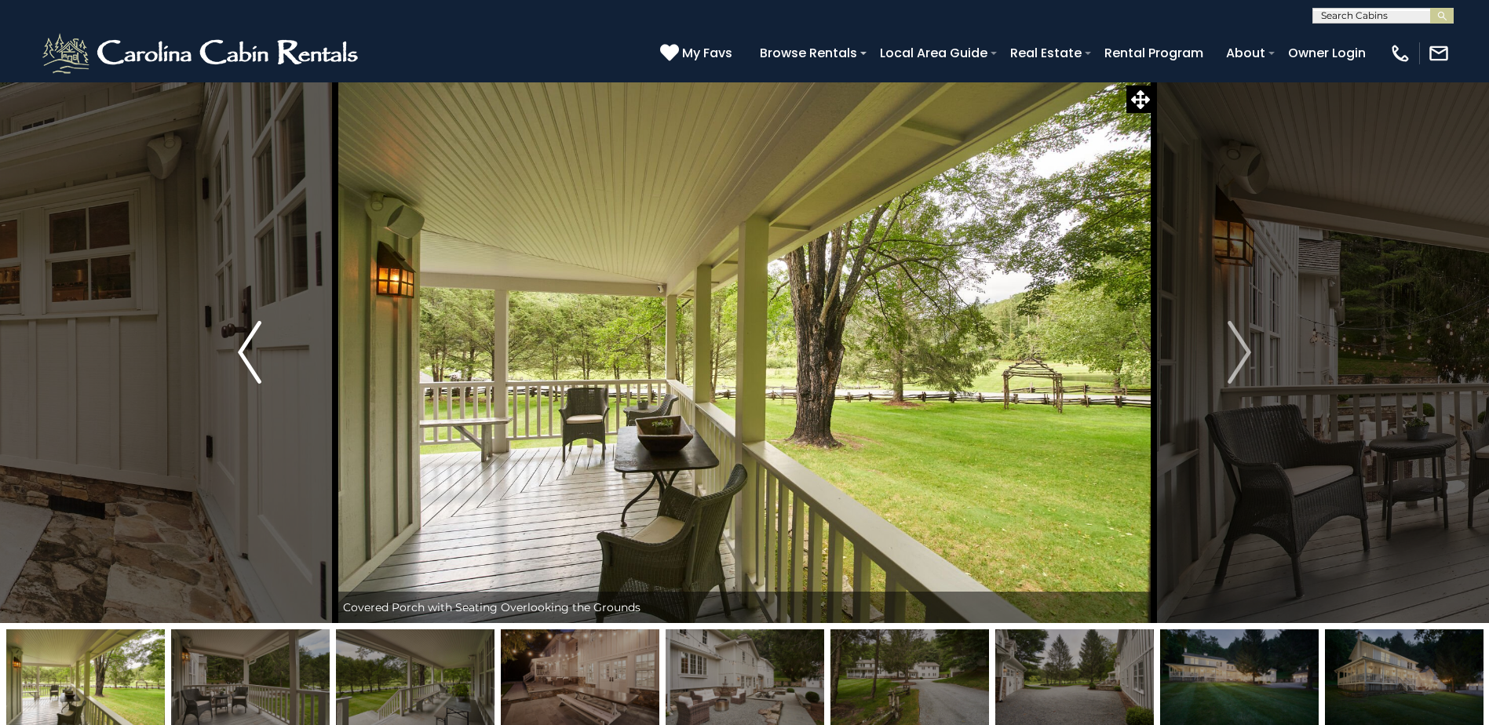
click at [241, 343] on img "Previous" at bounding box center [250, 352] width 24 height 63
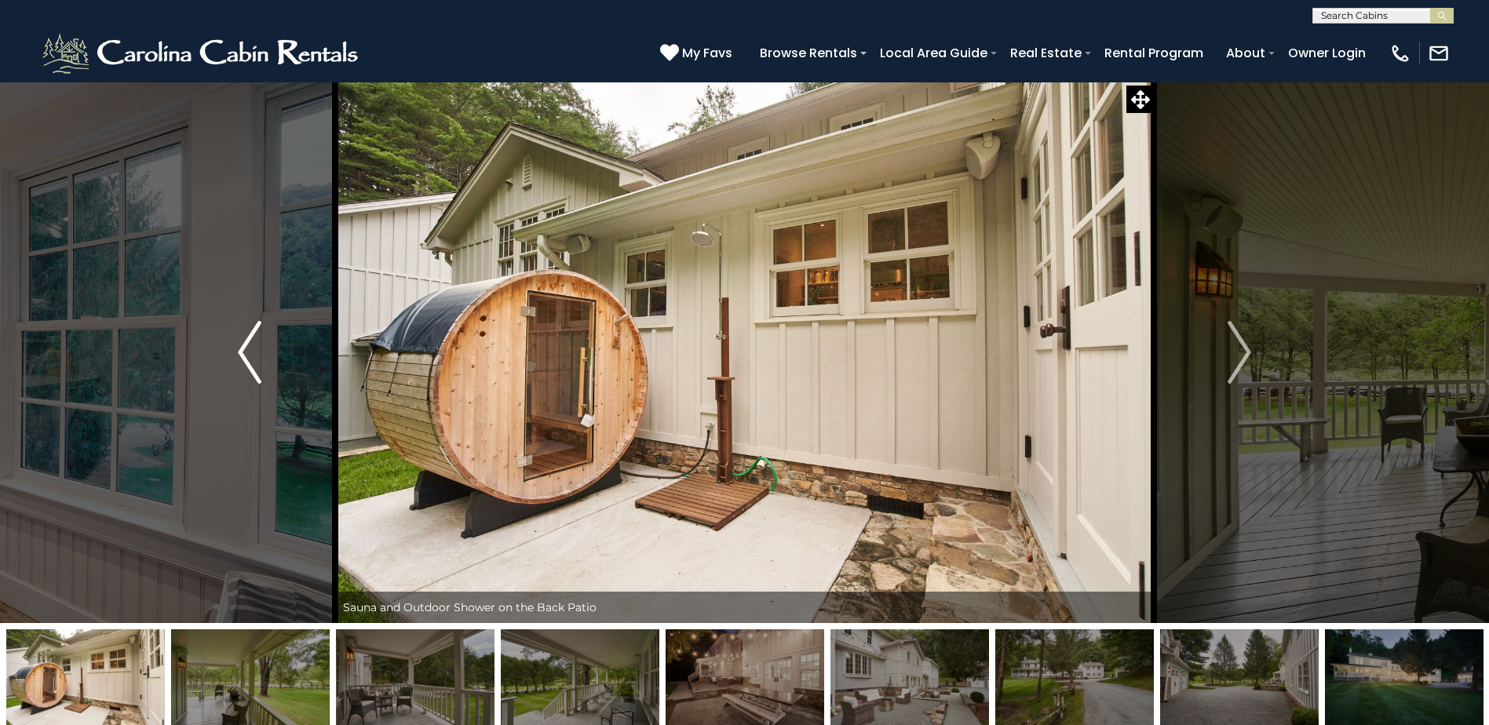
click at [241, 343] on img "Previous" at bounding box center [250, 352] width 24 height 63
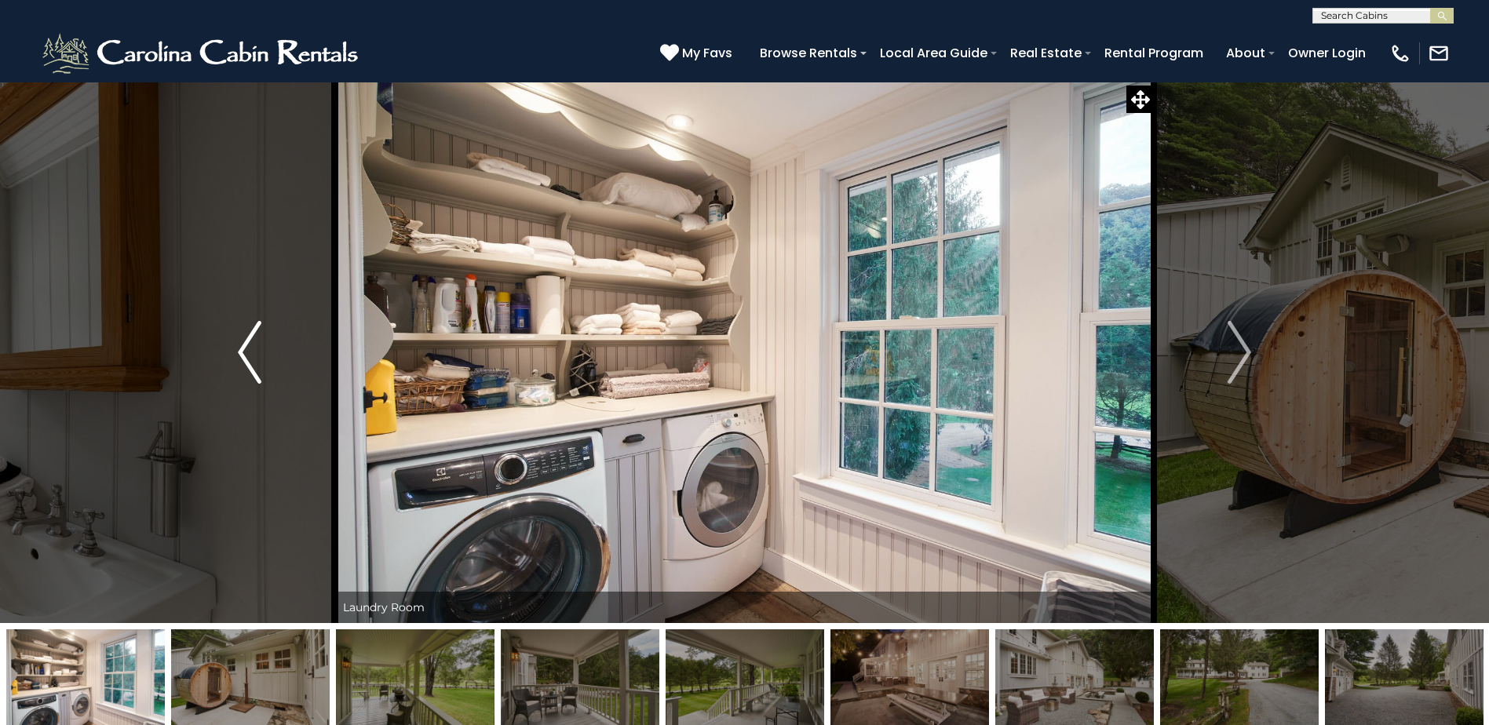
click at [241, 343] on img "Previous" at bounding box center [250, 352] width 24 height 63
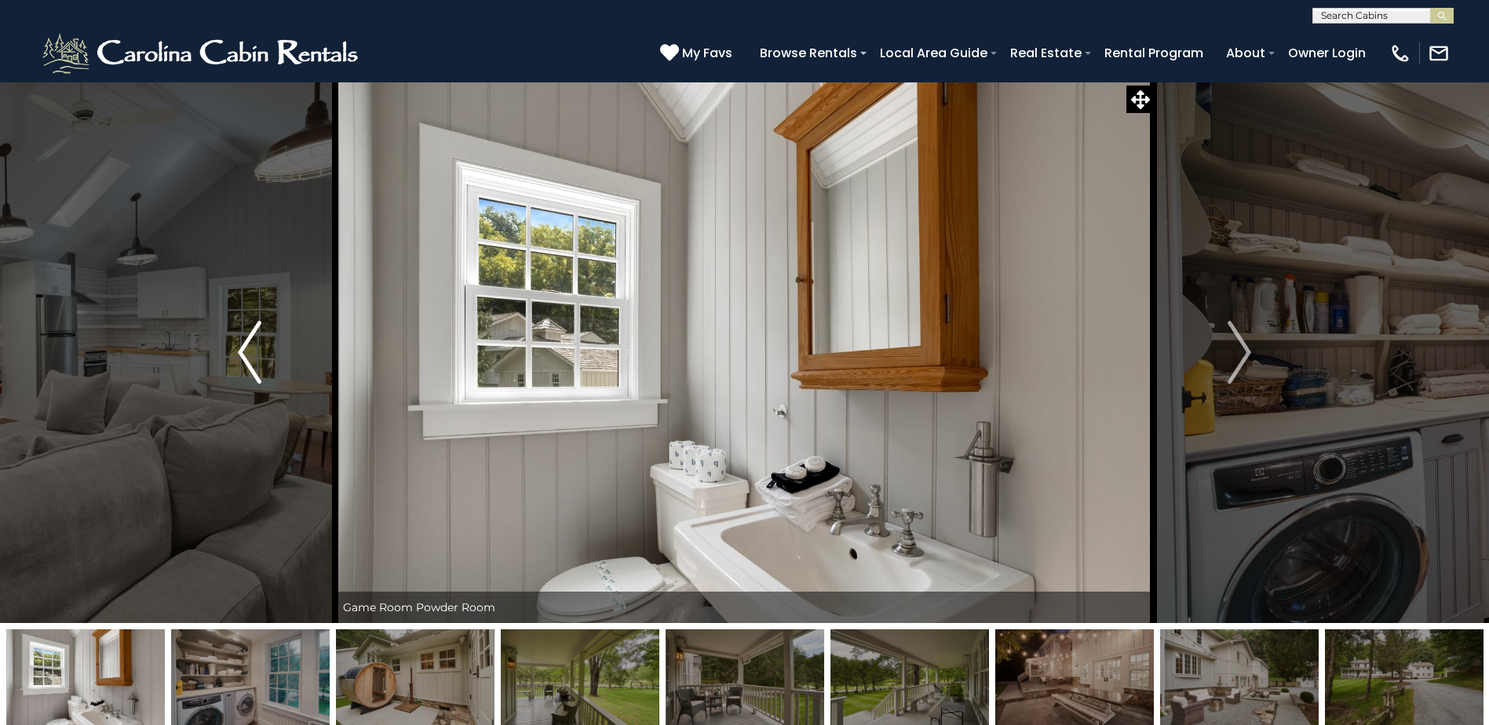
click at [241, 343] on img "Previous" at bounding box center [250, 352] width 24 height 63
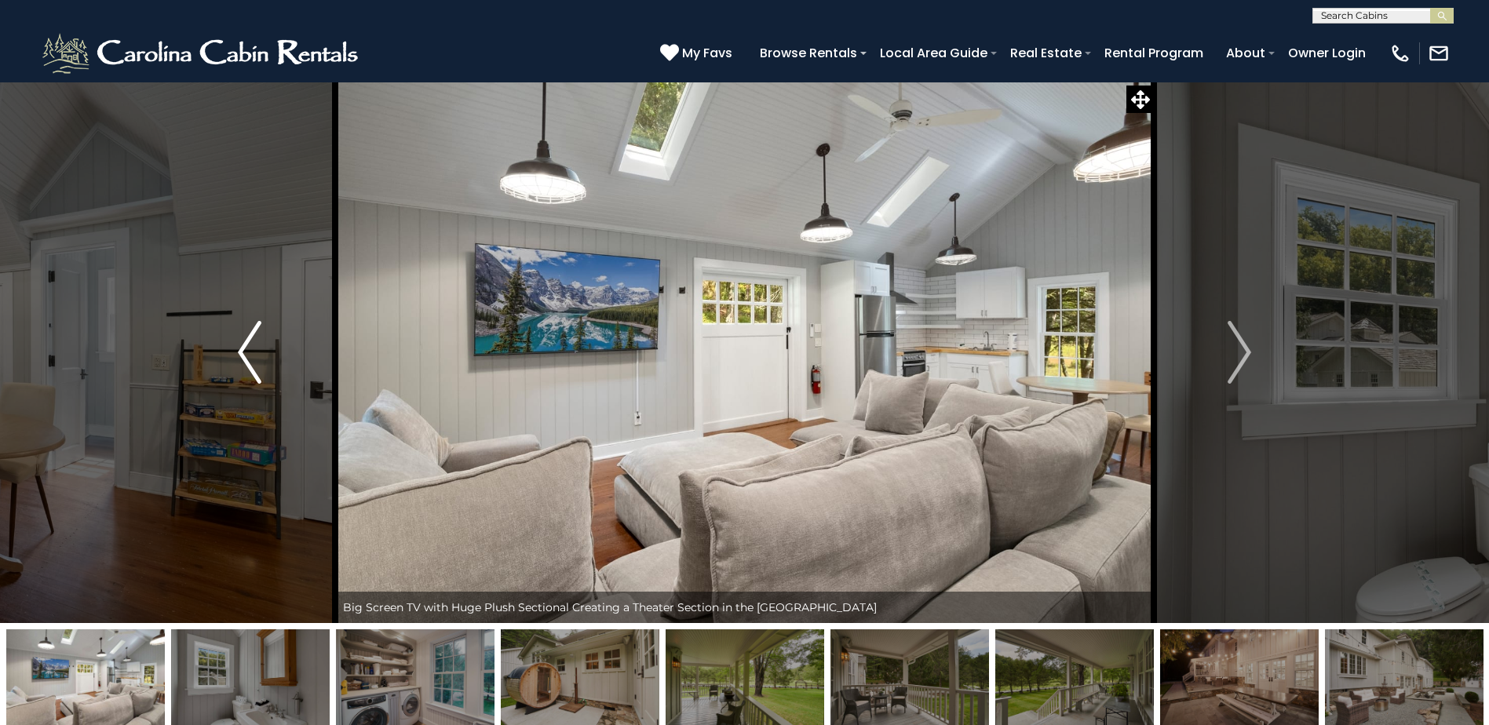
click at [241, 343] on img "Previous" at bounding box center [250, 352] width 24 height 63
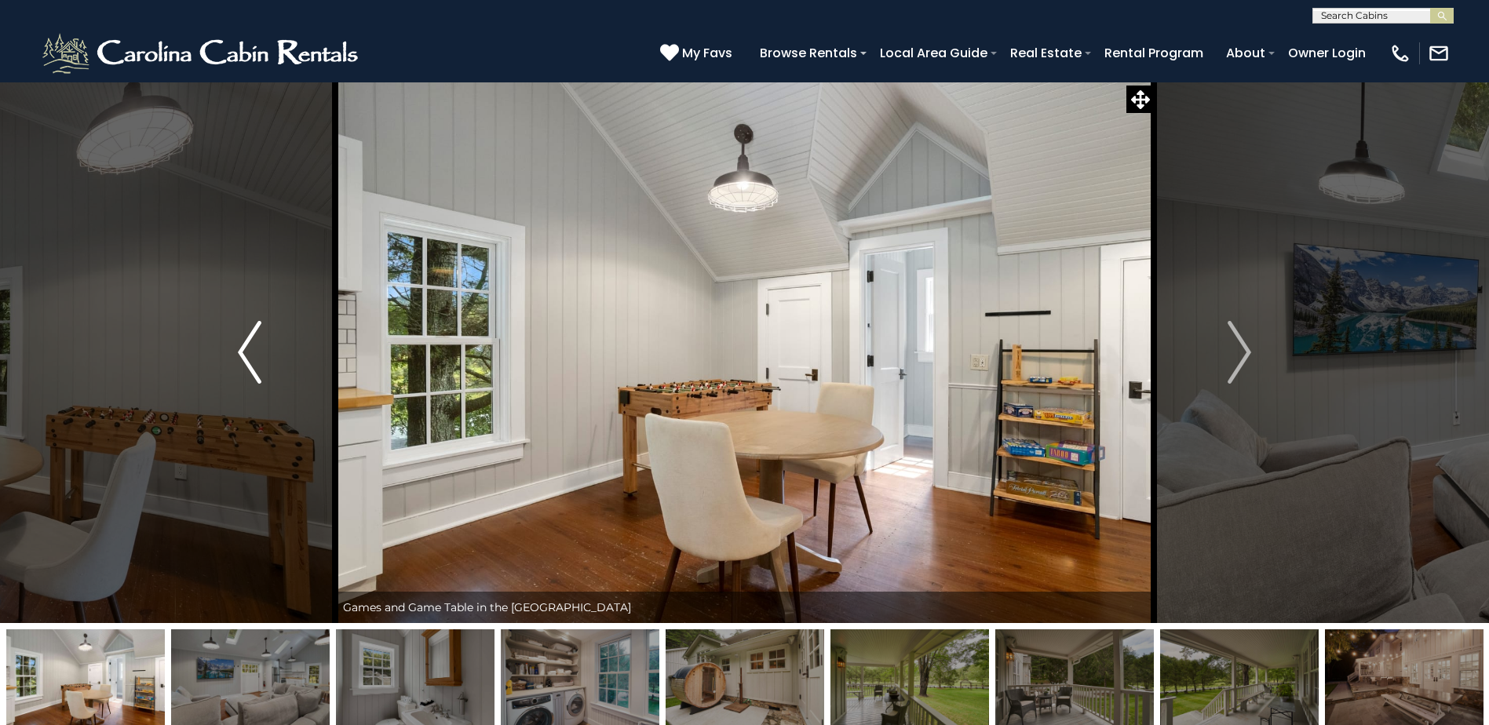
click at [241, 343] on img "Previous" at bounding box center [250, 352] width 24 height 63
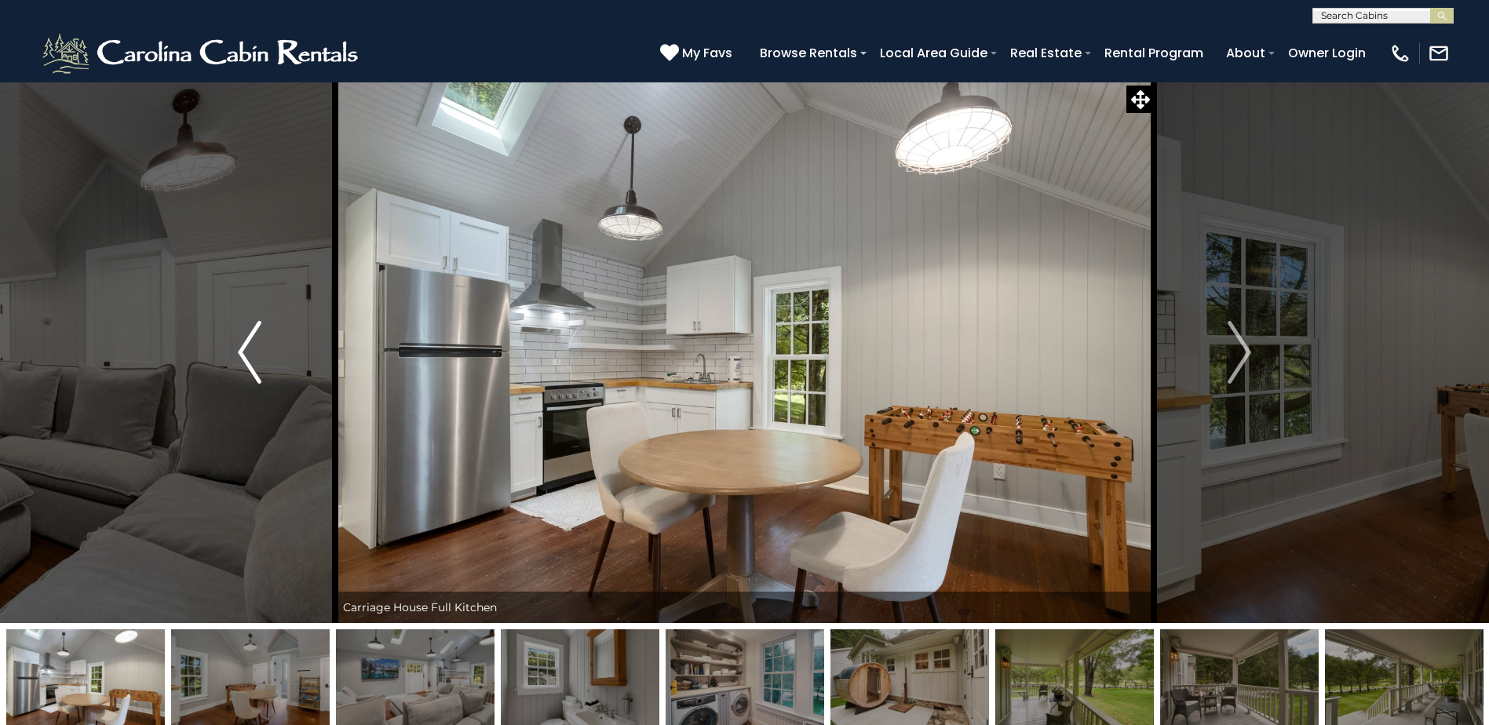
click at [241, 343] on img "Previous" at bounding box center [250, 352] width 24 height 63
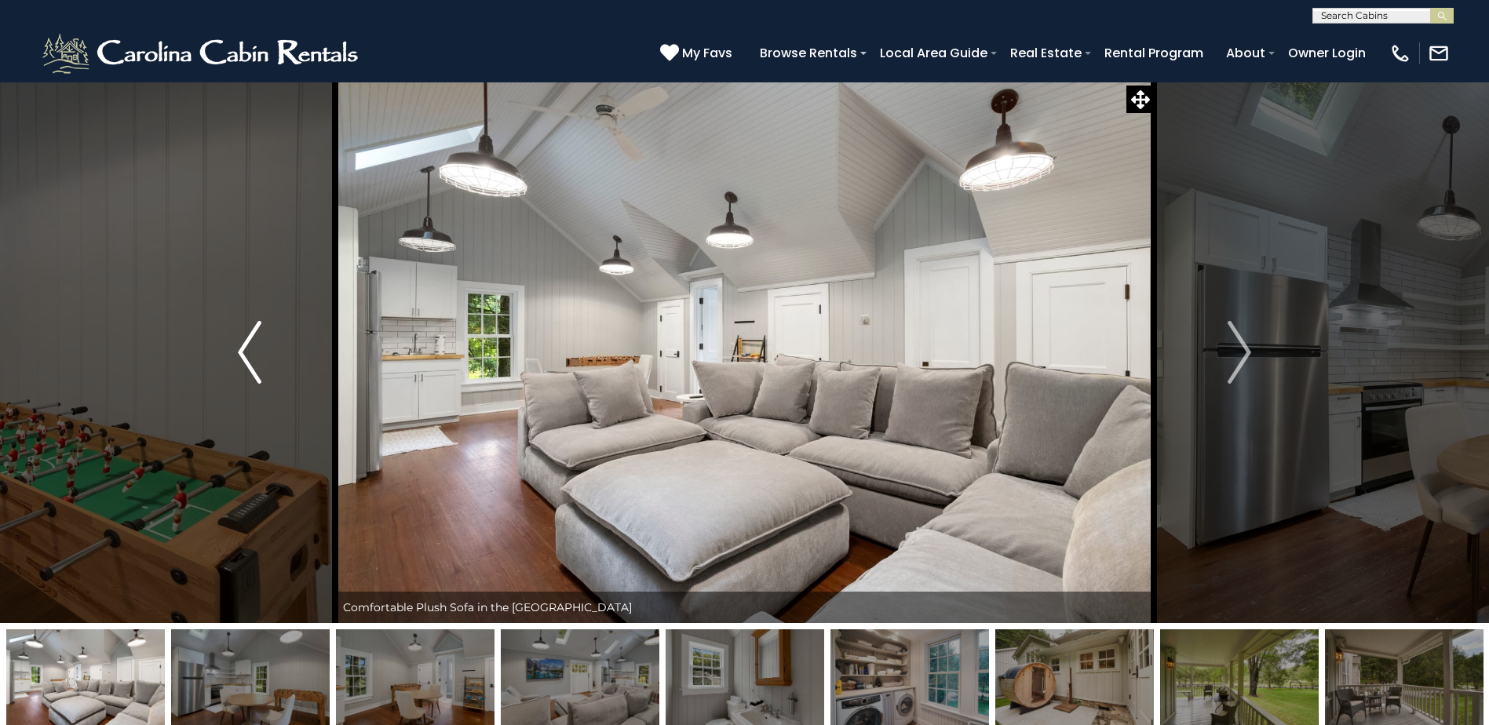
click at [241, 343] on img "Previous" at bounding box center [250, 352] width 24 height 63
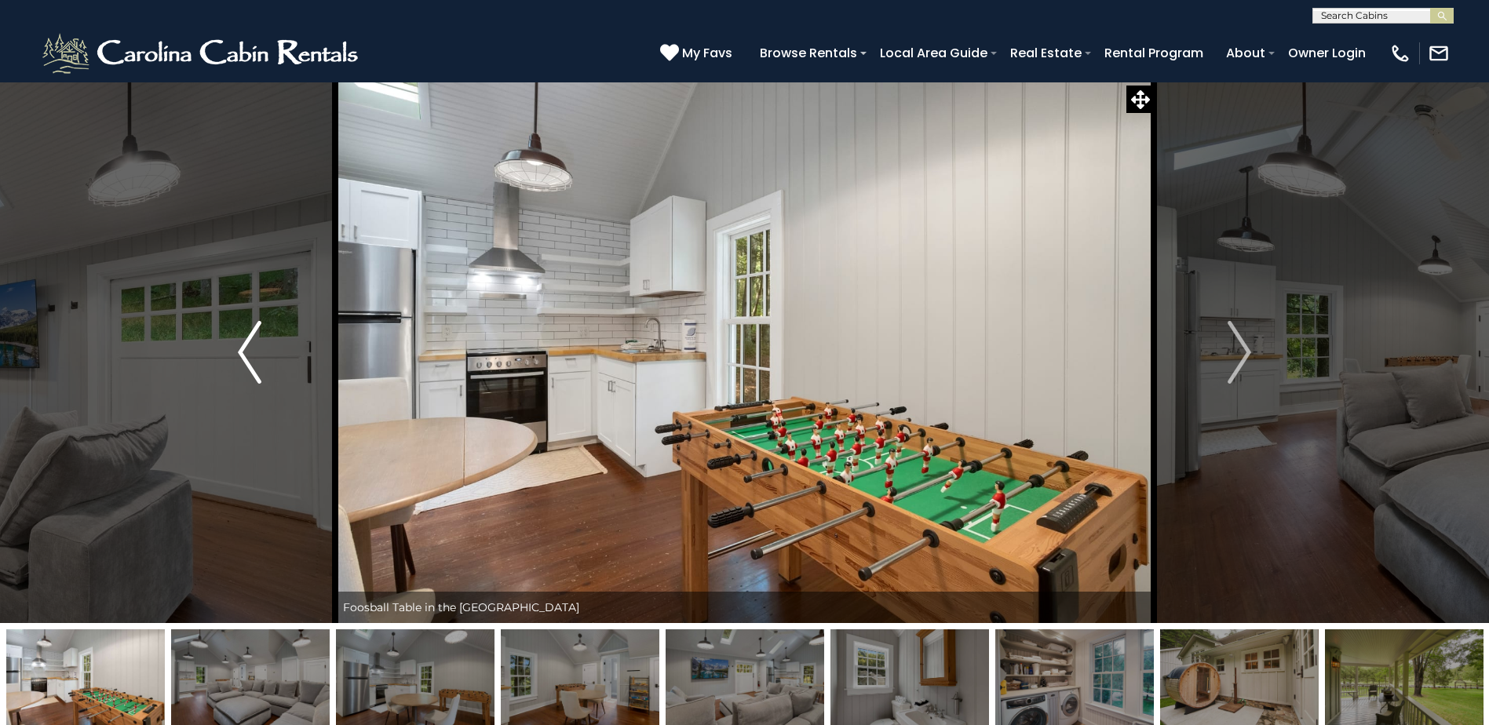
click at [241, 343] on img "Previous" at bounding box center [250, 352] width 24 height 63
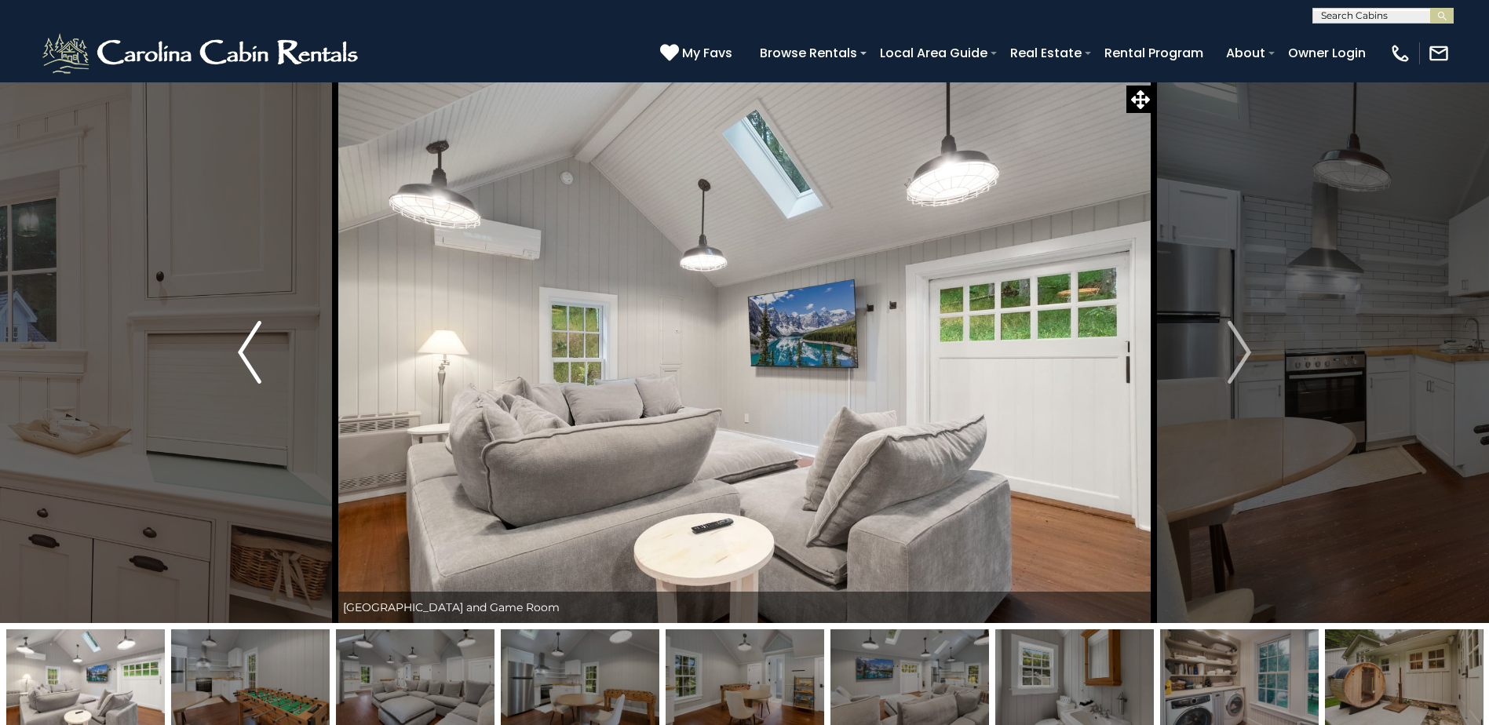
click at [241, 343] on img "Previous" at bounding box center [250, 352] width 24 height 63
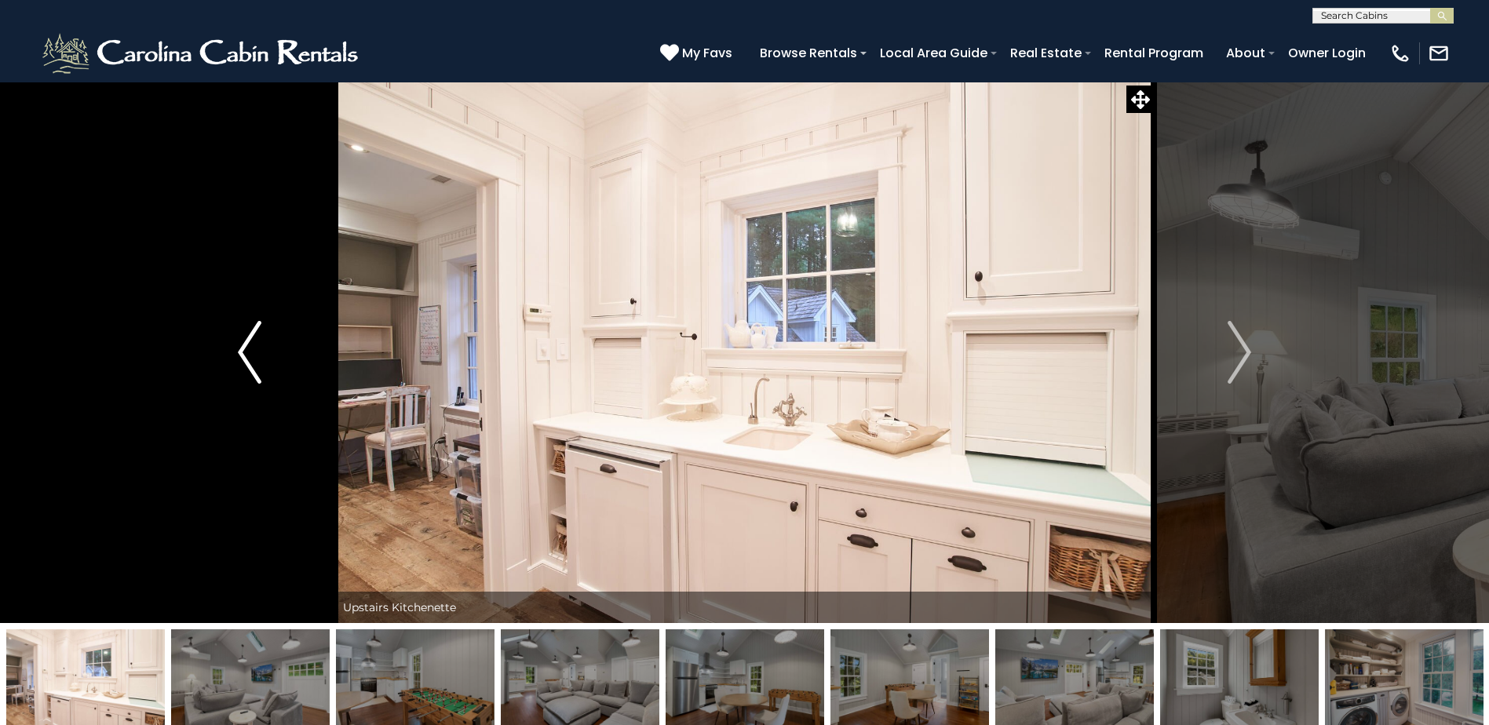
click at [241, 343] on img "Previous" at bounding box center [250, 352] width 24 height 63
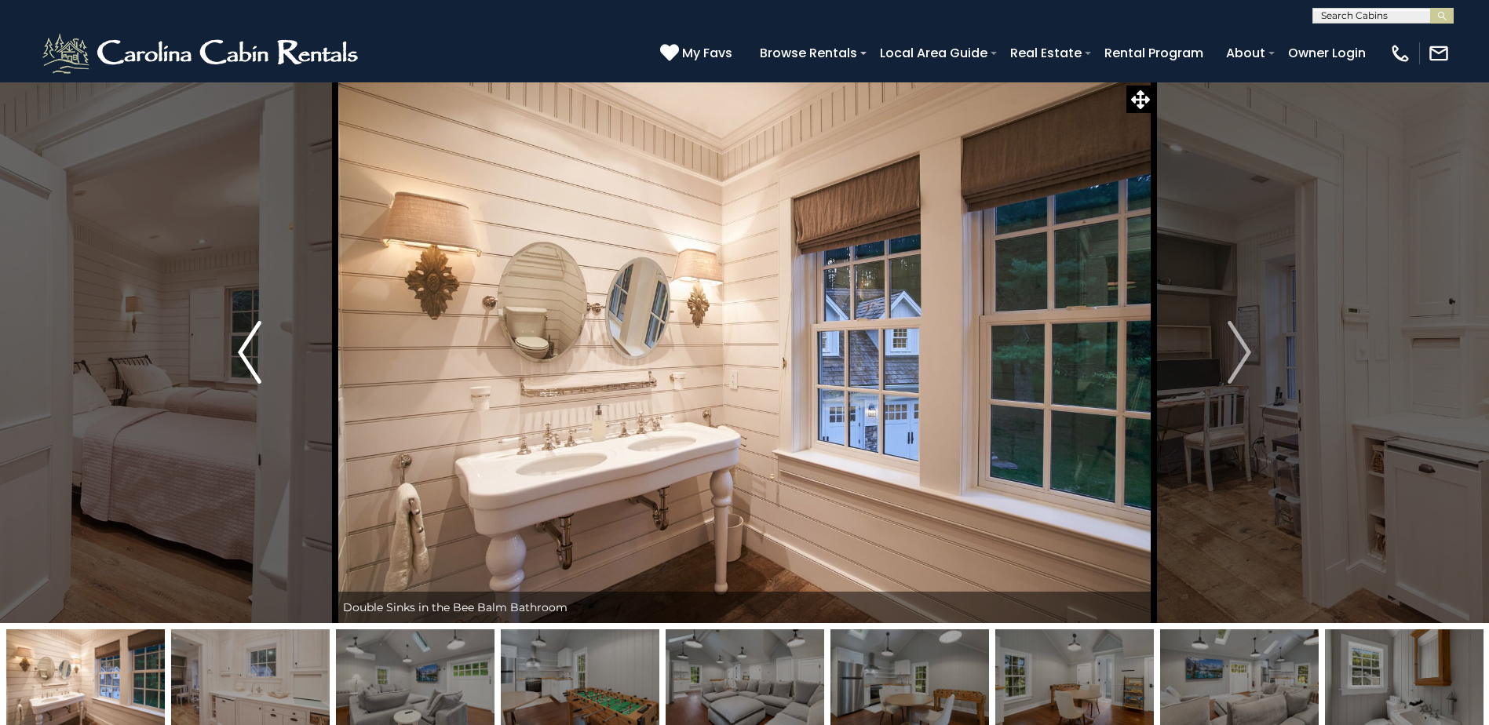
click at [241, 343] on img "Previous" at bounding box center [250, 352] width 24 height 63
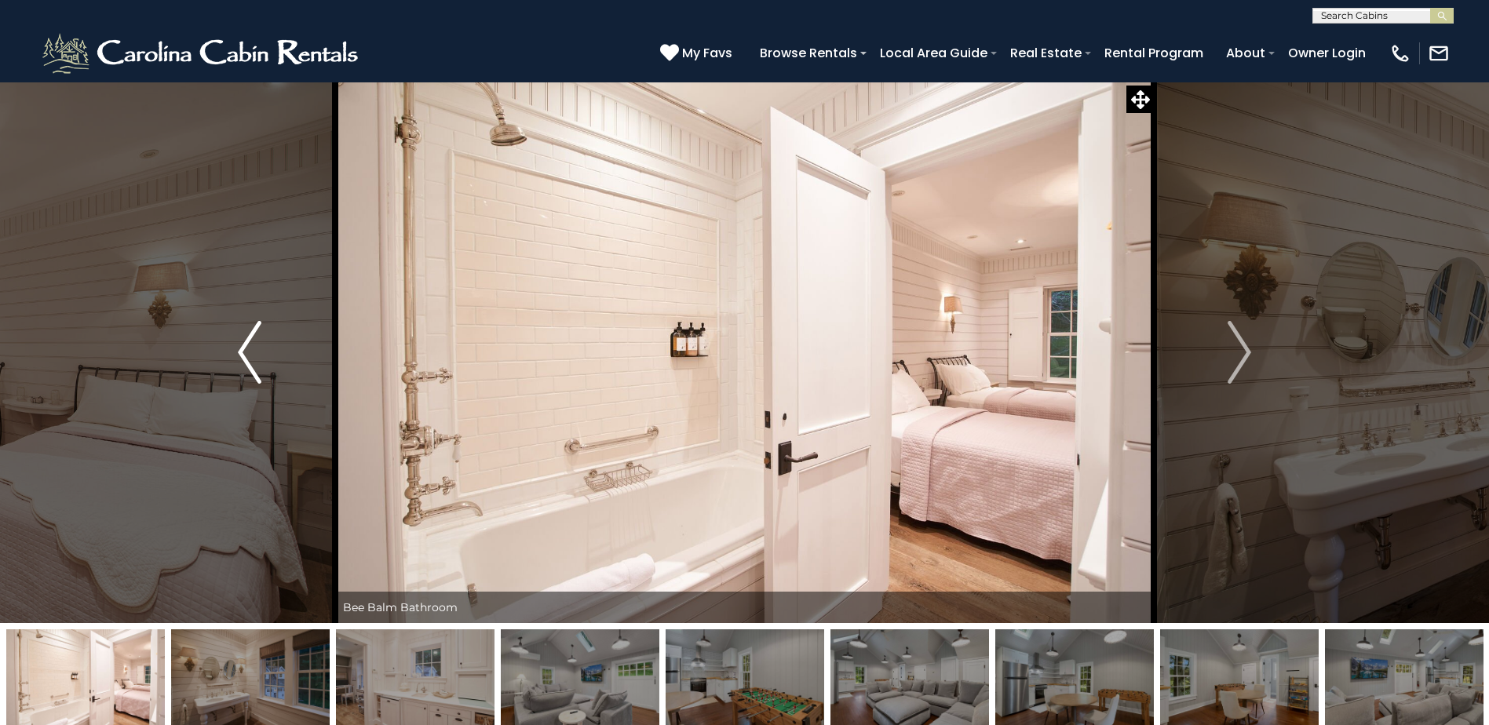
click at [241, 343] on img "Previous" at bounding box center [250, 352] width 24 height 63
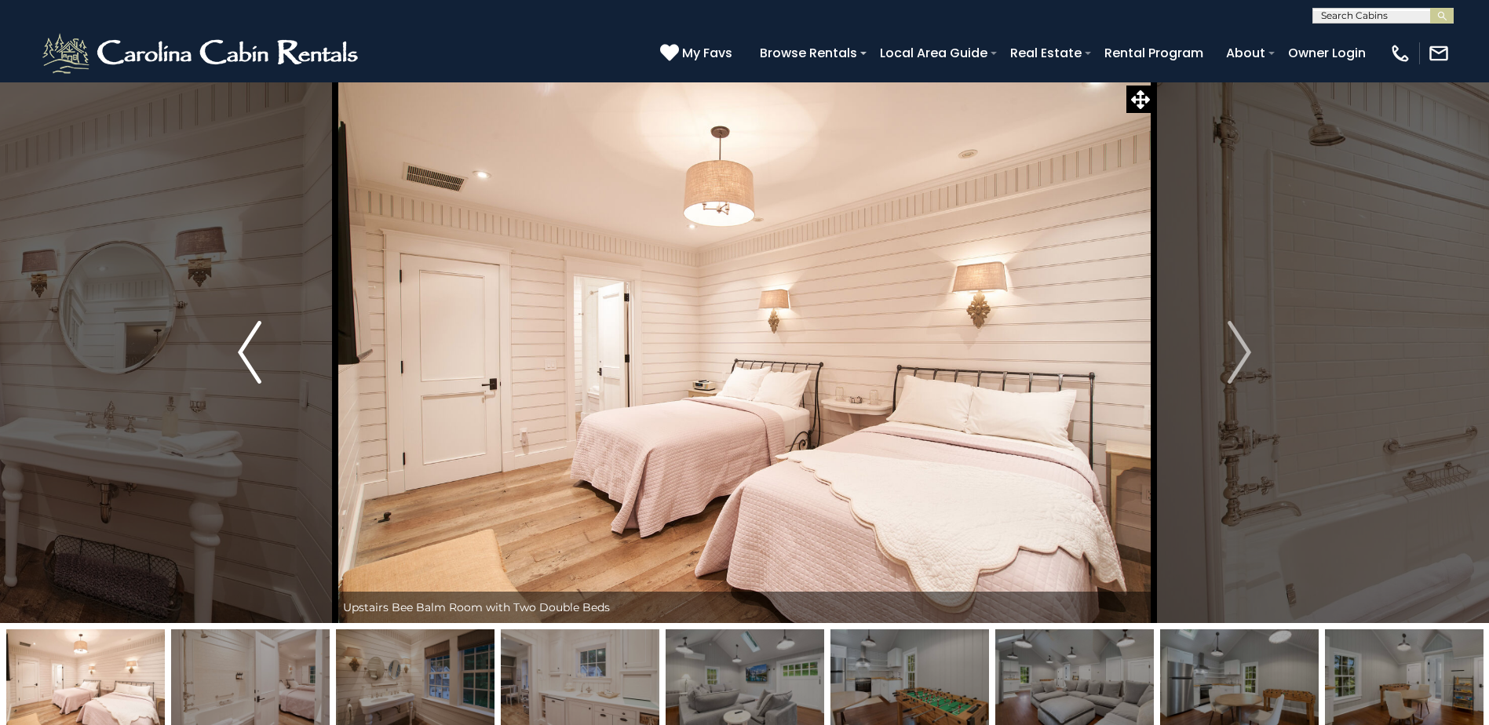
click at [241, 343] on img "Previous" at bounding box center [250, 352] width 24 height 63
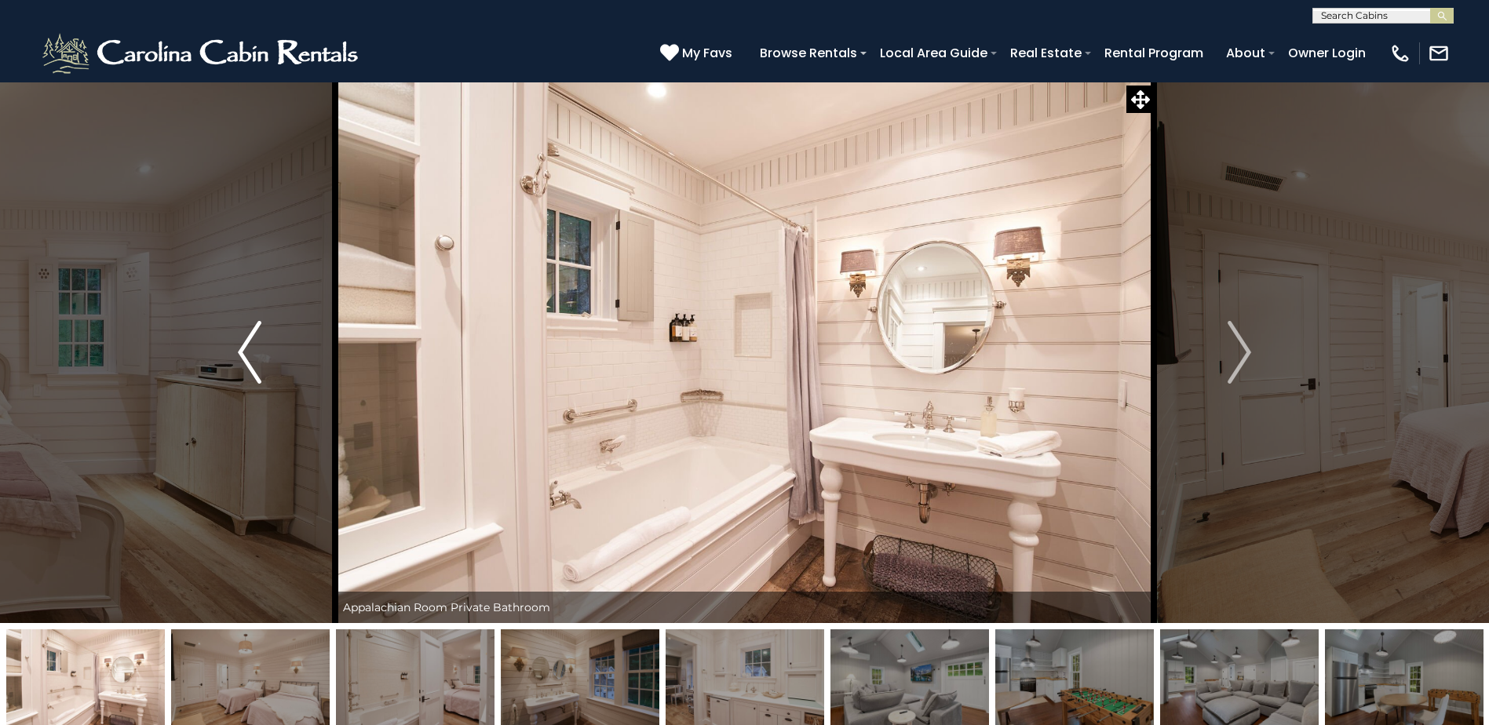
click at [241, 343] on img "Previous" at bounding box center [250, 352] width 24 height 63
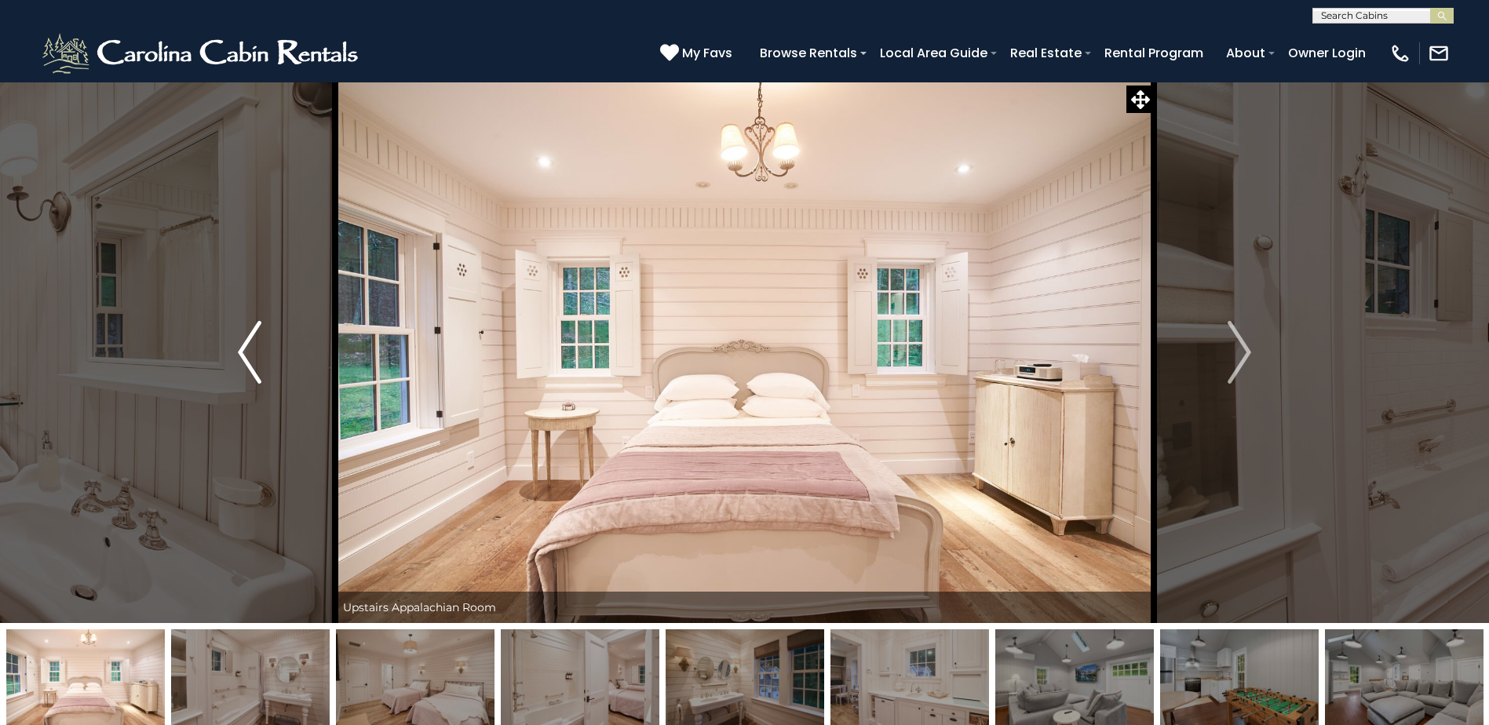
click at [241, 343] on img "Previous" at bounding box center [250, 352] width 24 height 63
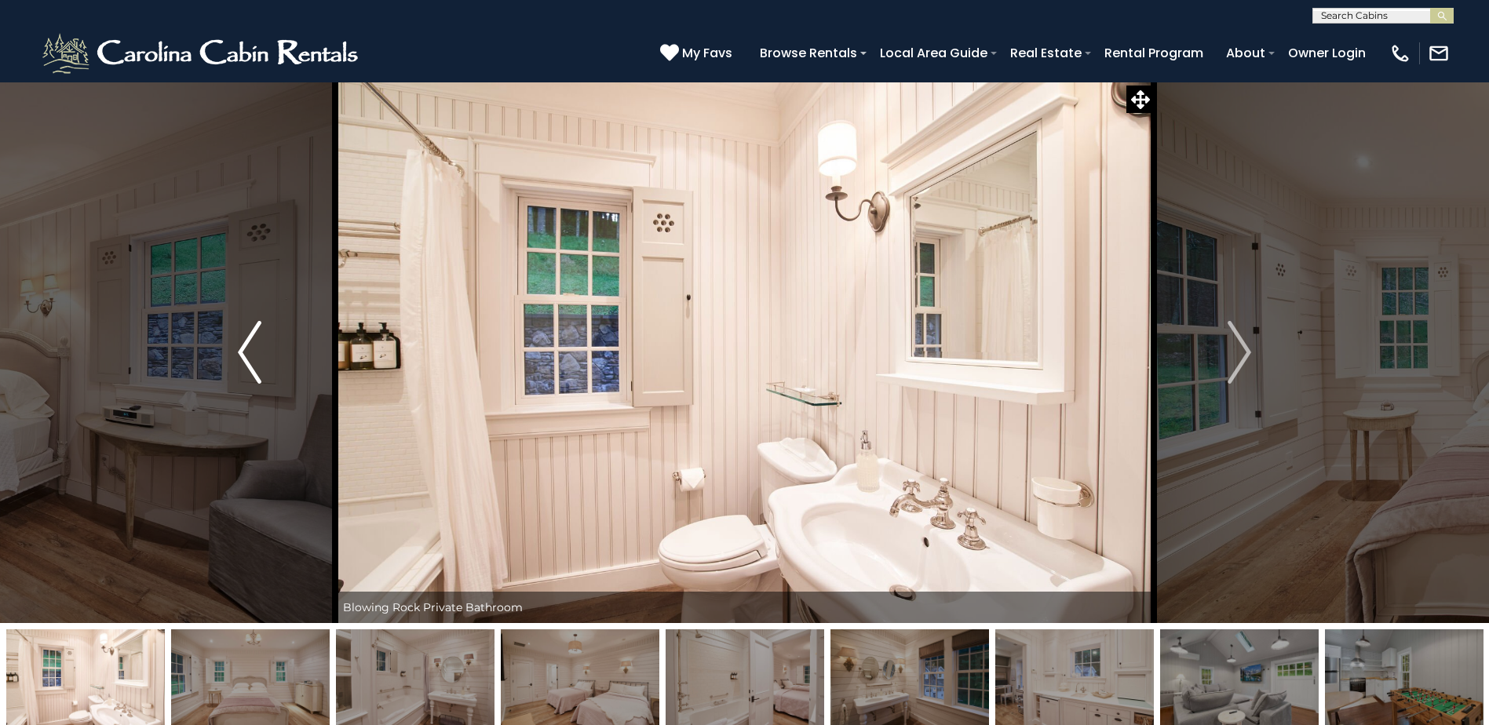
click at [241, 343] on img "Previous" at bounding box center [250, 352] width 24 height 63
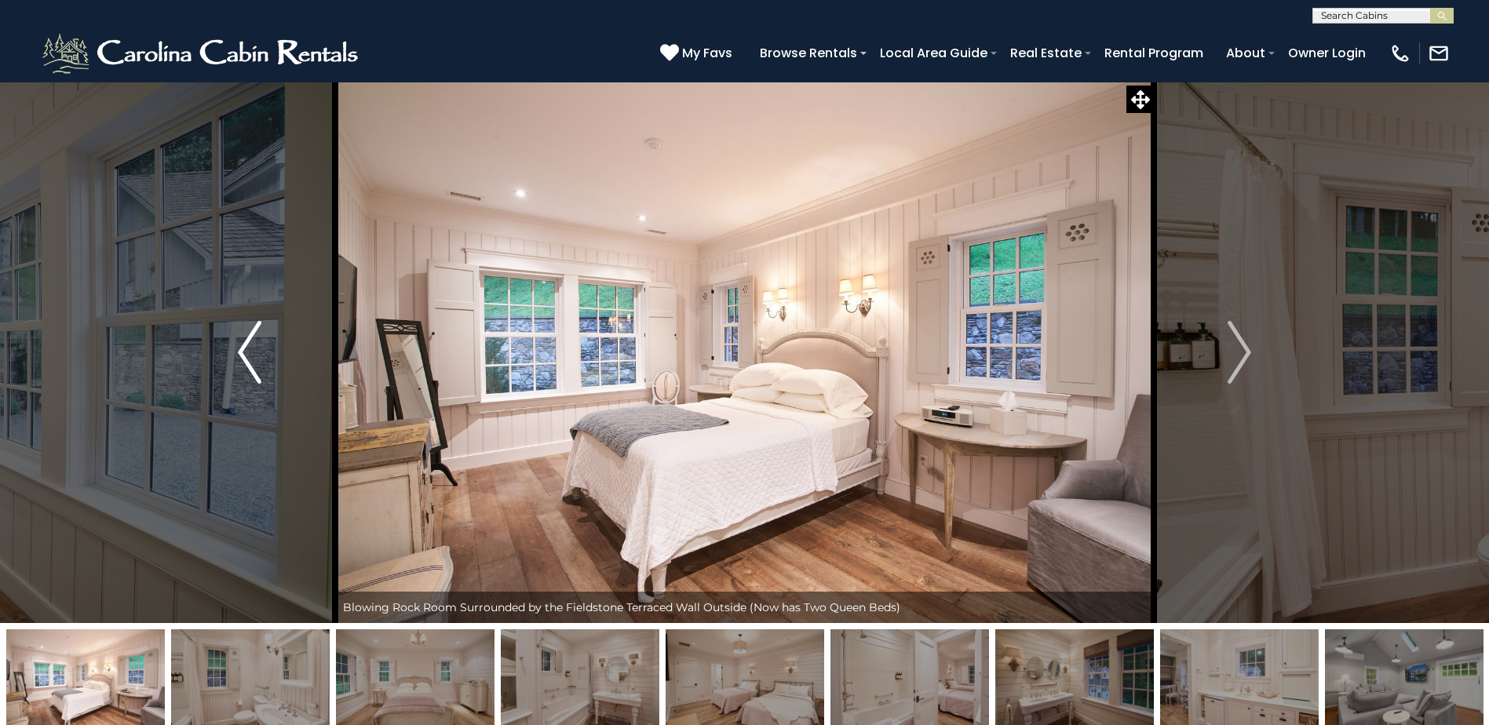
click at [241, 343] on img "Previous" at bounding box center [250, 352] width 24 height 63
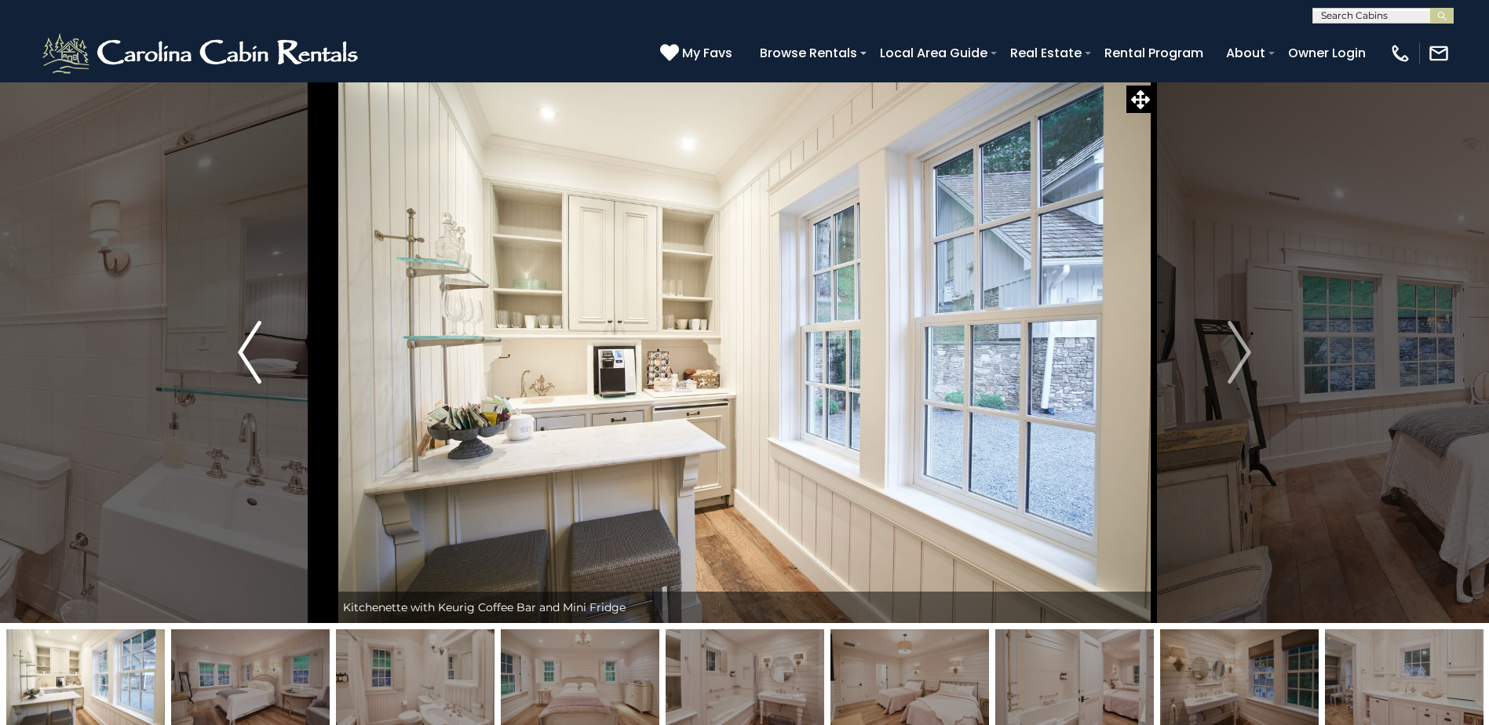
click at [241, 343] on img "Previous" at bounding box center [250, 352] width 24 height 63
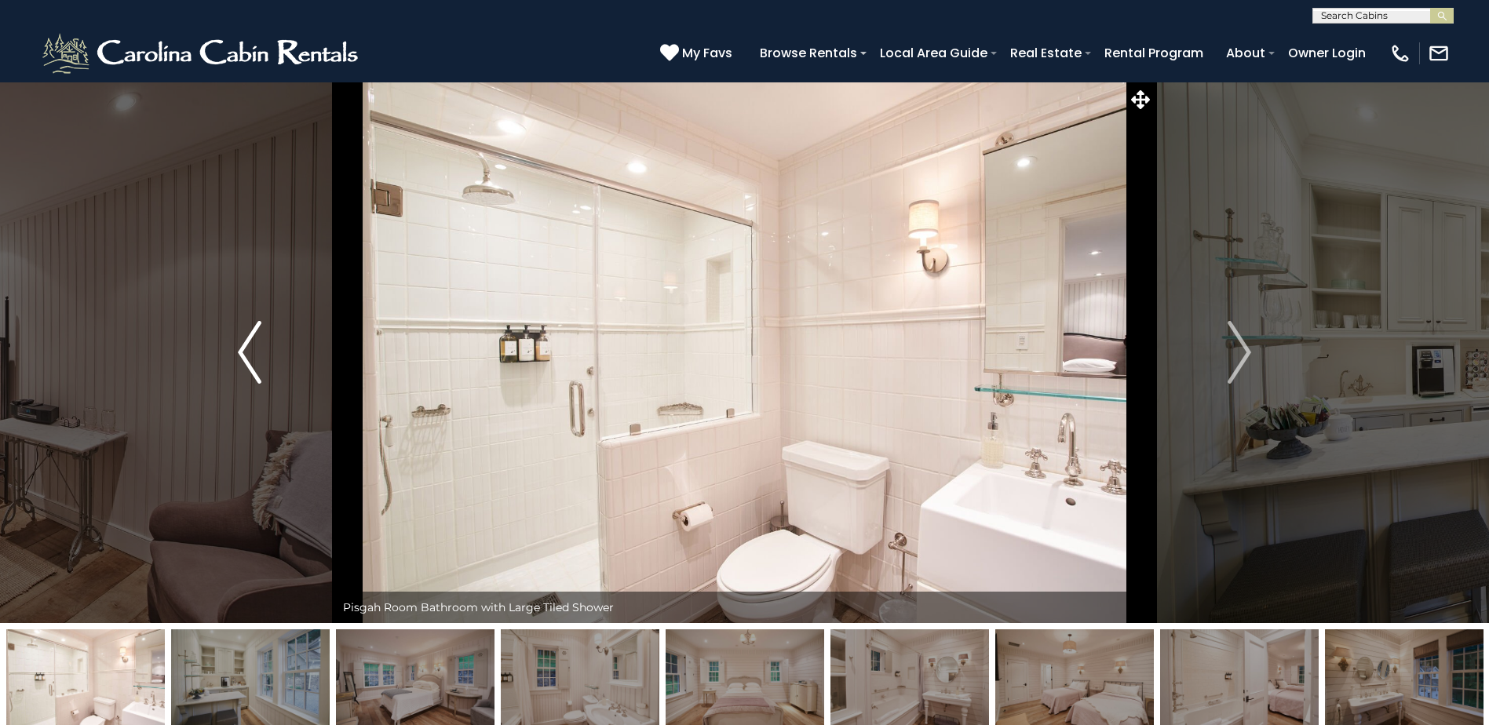
click at [241, 343] on img "Previous" at bounding box center [250, 352] width 24 height 63
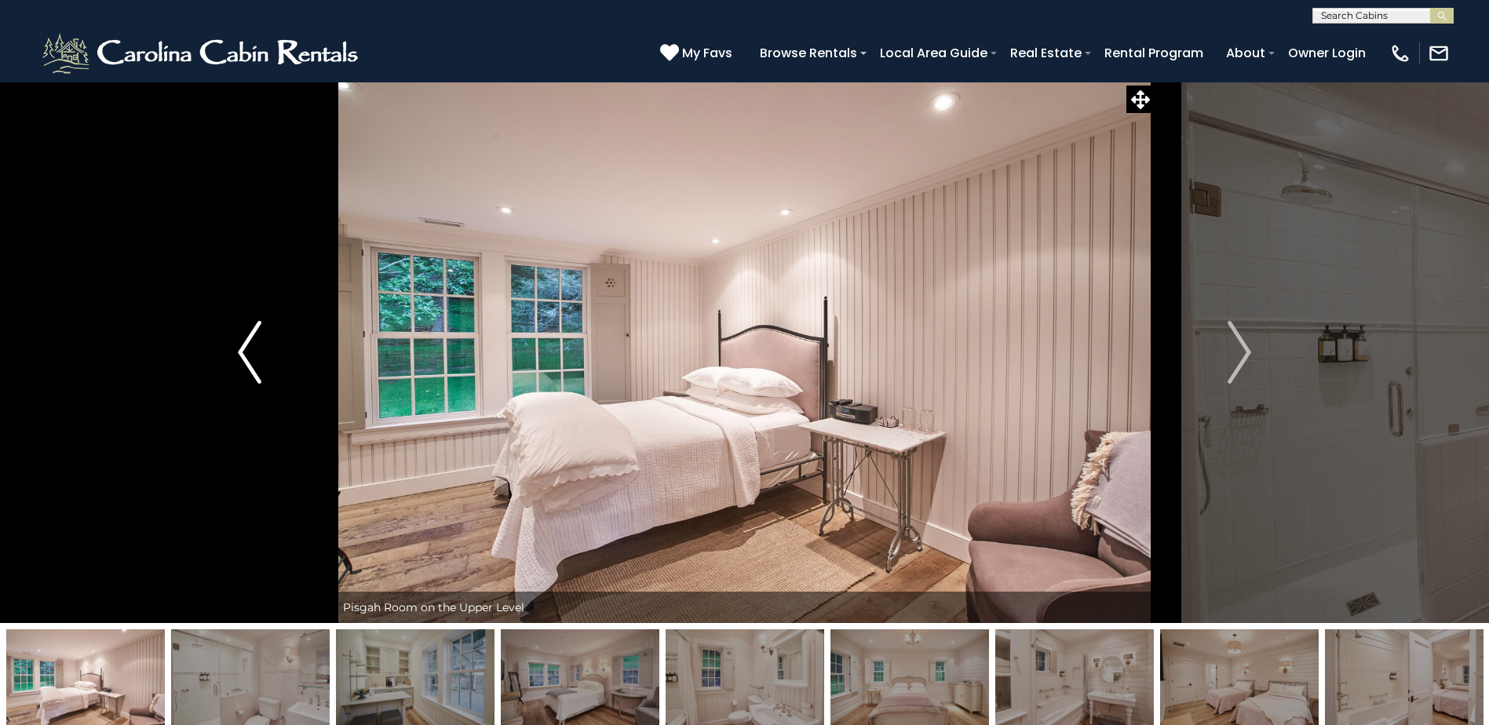
click at [241, 343] on img "Previous" at bounding box center [250, 352] width 24 height 63
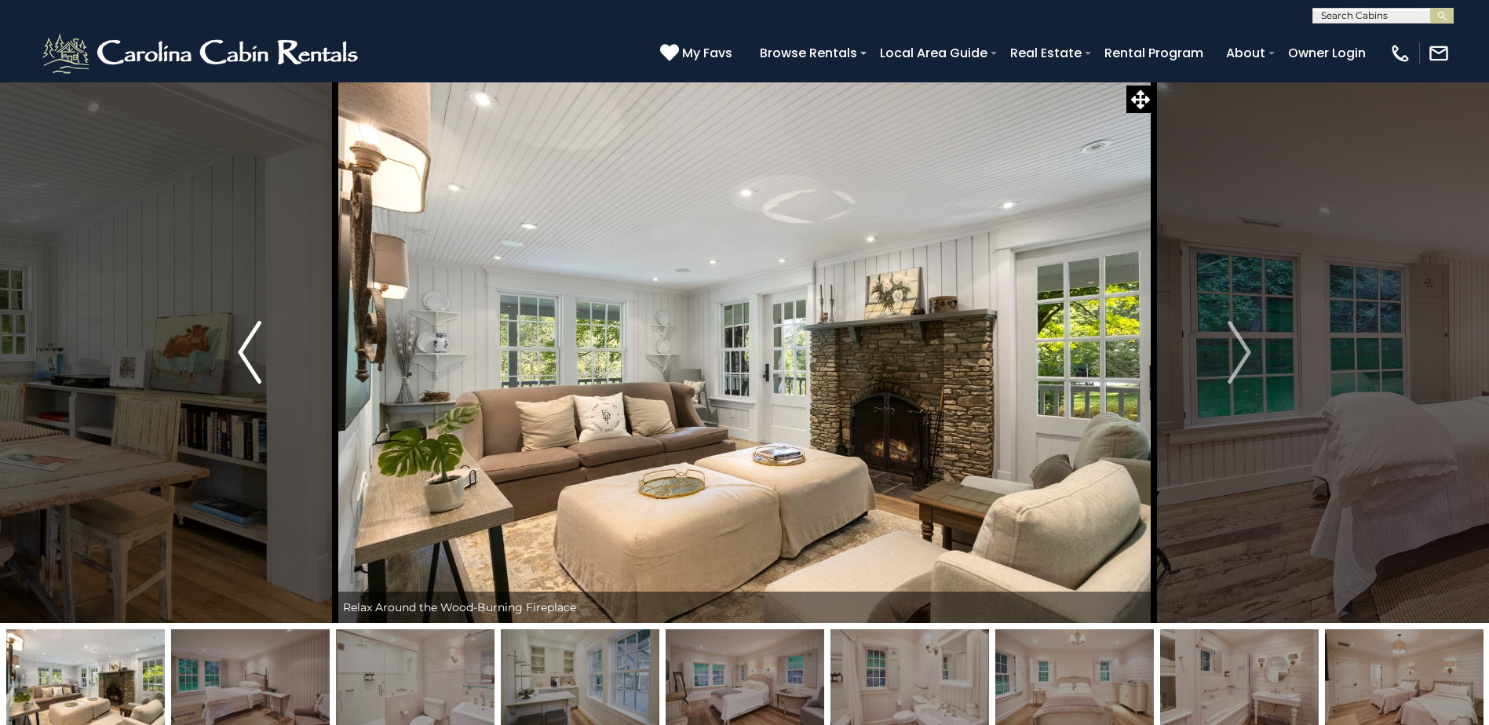
click at [241, 343] on img "Previous" at bounding box center [250, 352] width 24 height 63
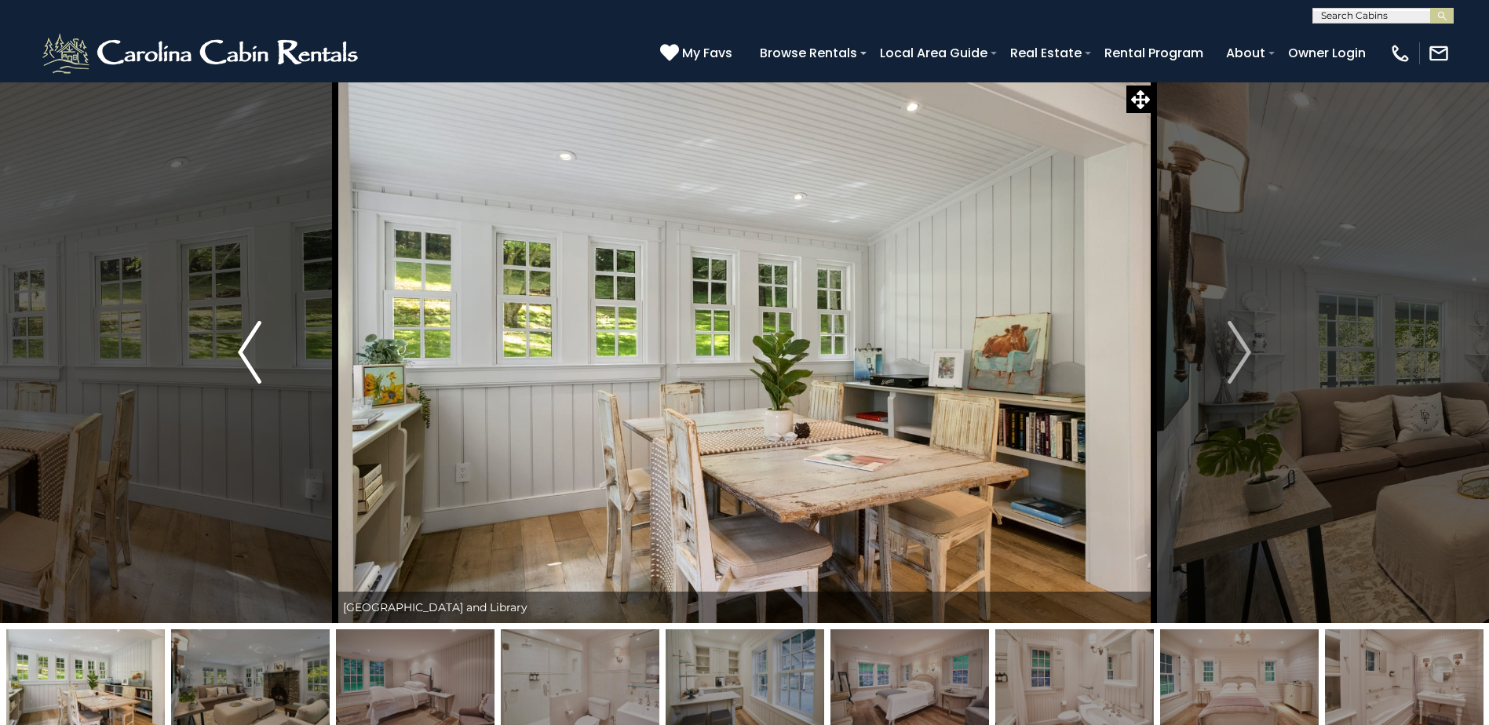
click at [241, 343] on img "Previous" at bounding box center [250, 352] width 24 height 63
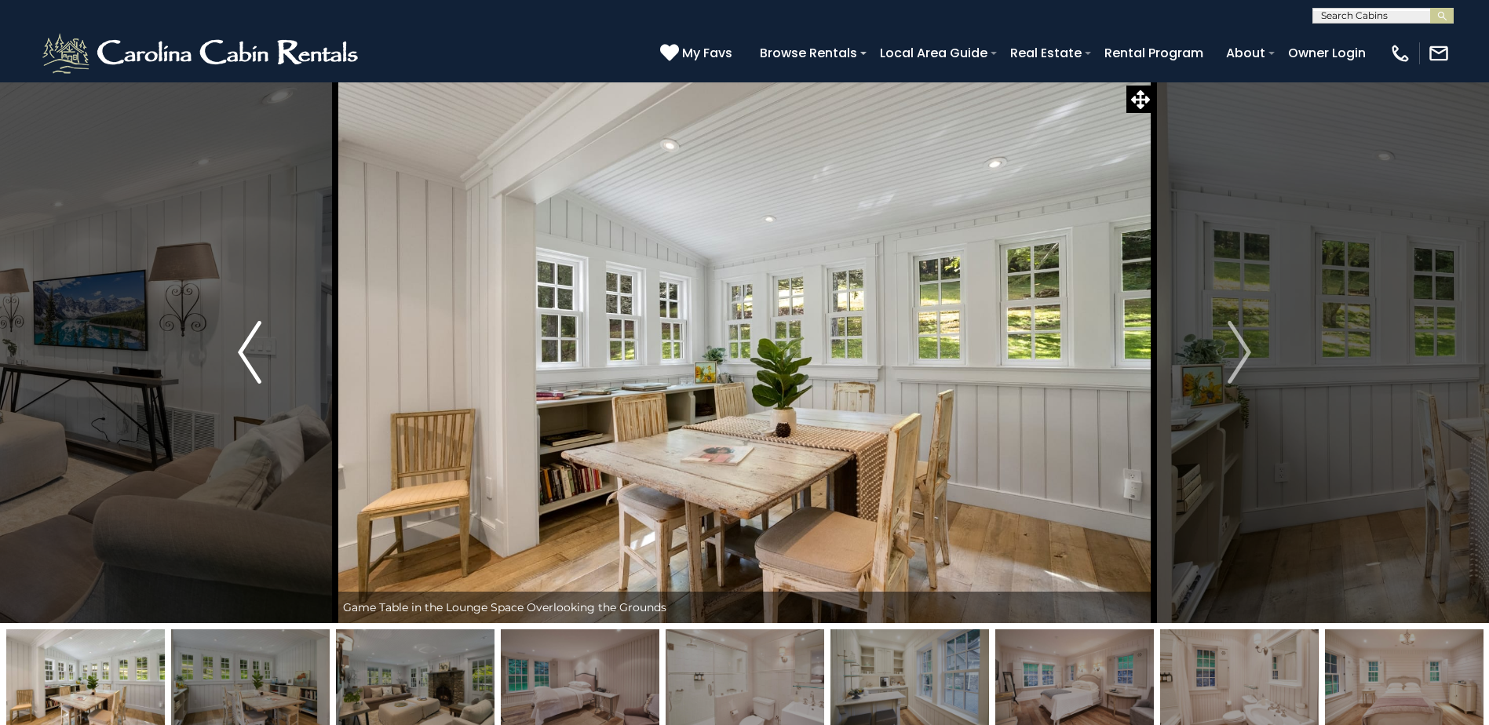
click at [241, 343] on img "Previous" at bounding box center [250, 352] width 24 height 63
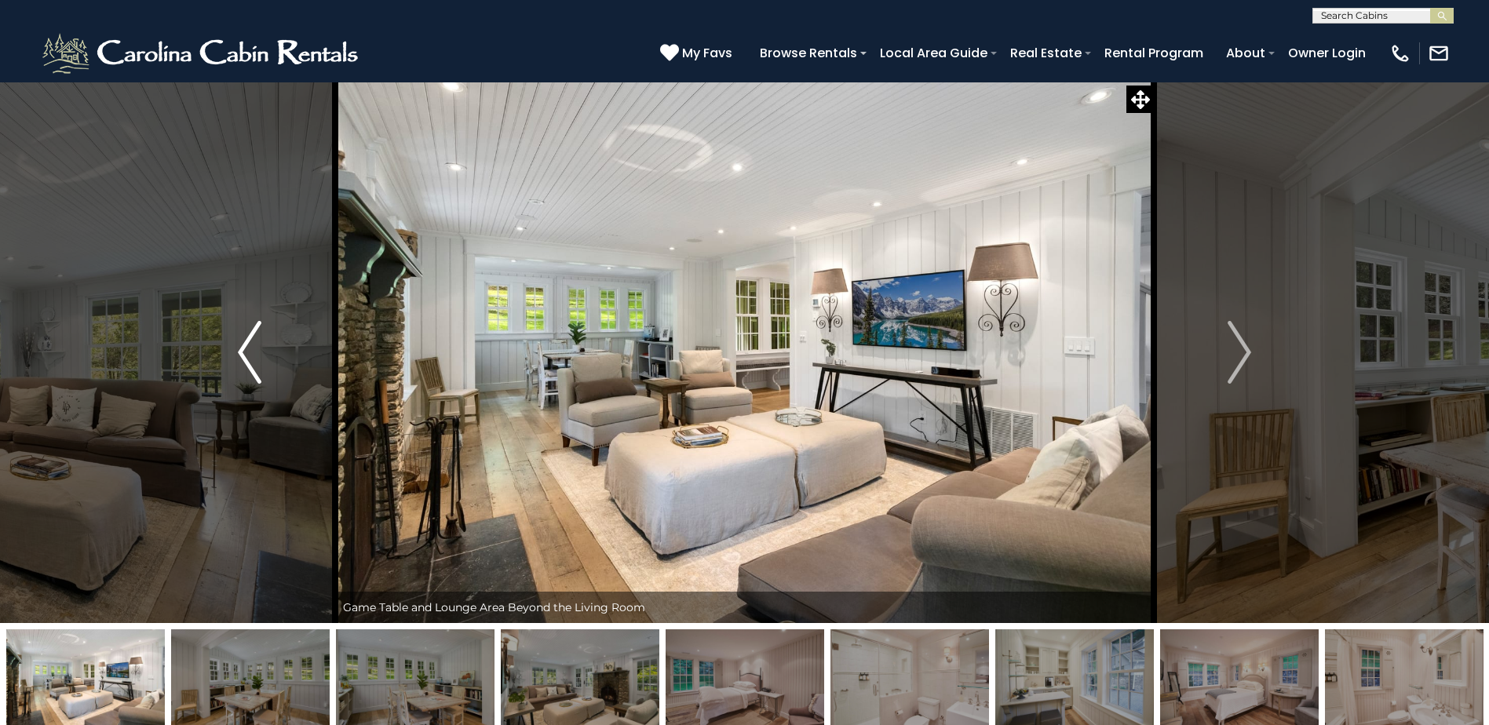
click at [241, 343] on img "Previous" at bounding box center [250, 352] width 24 height 63
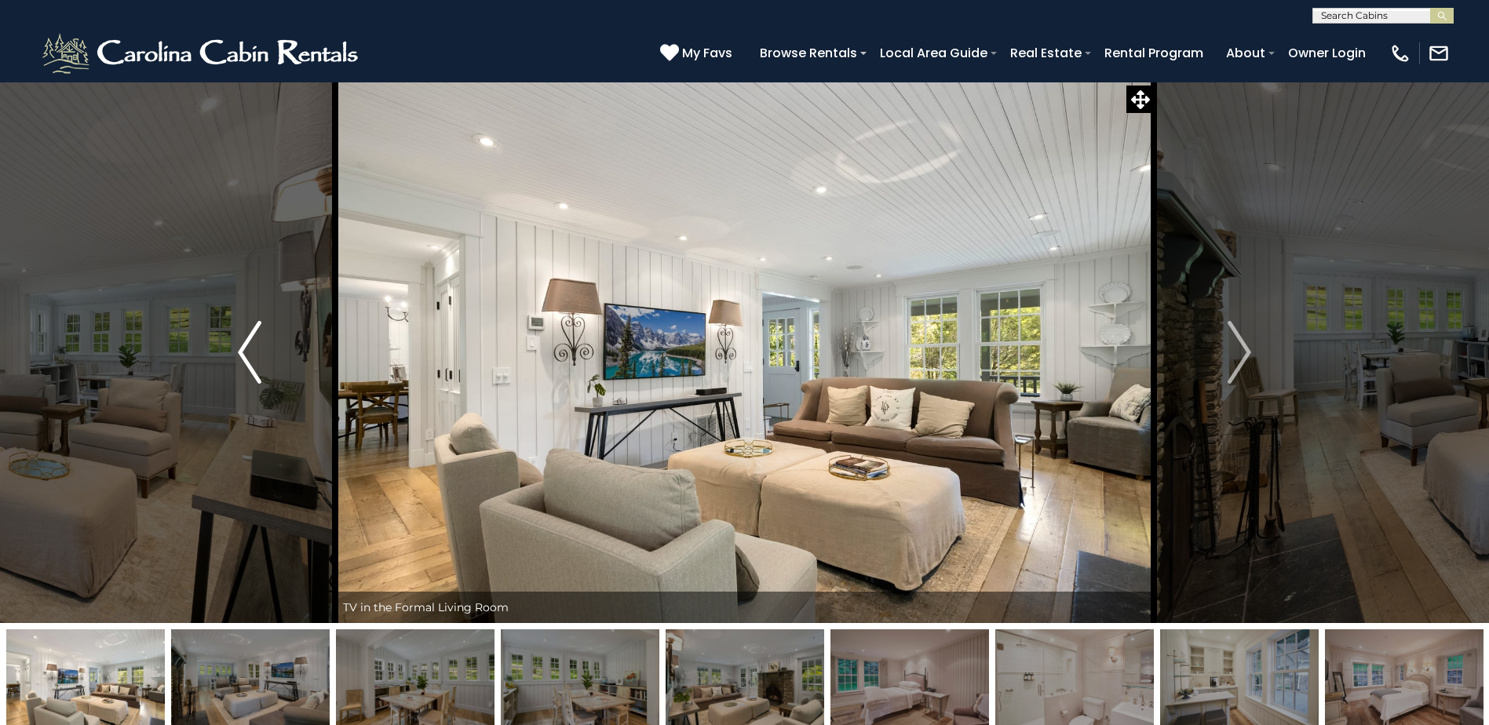
click at [241, 343] on img "Previous" at bounding box center [250, 352] width 24 height 63
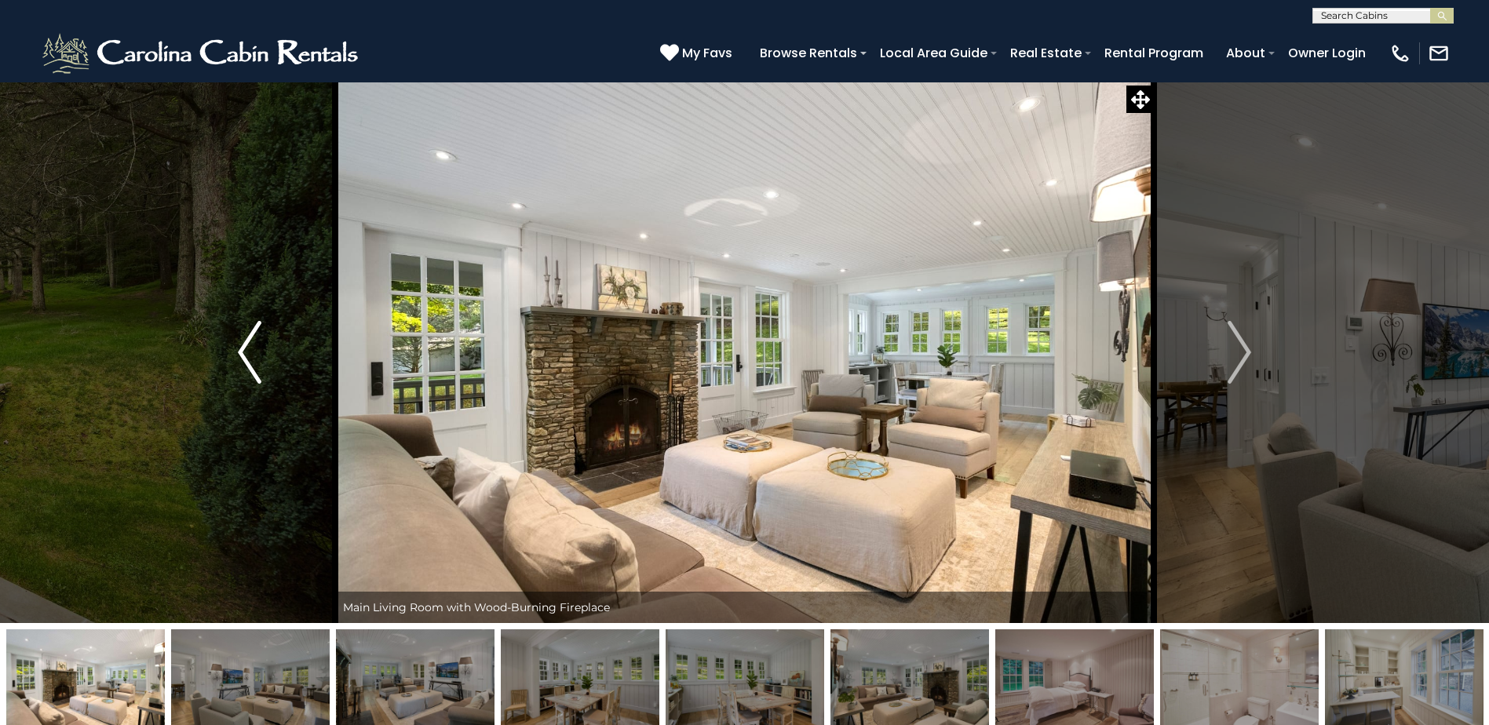
click at [241, 343] on img "Previous" at bounding box center [250, 352] width 24 height 63
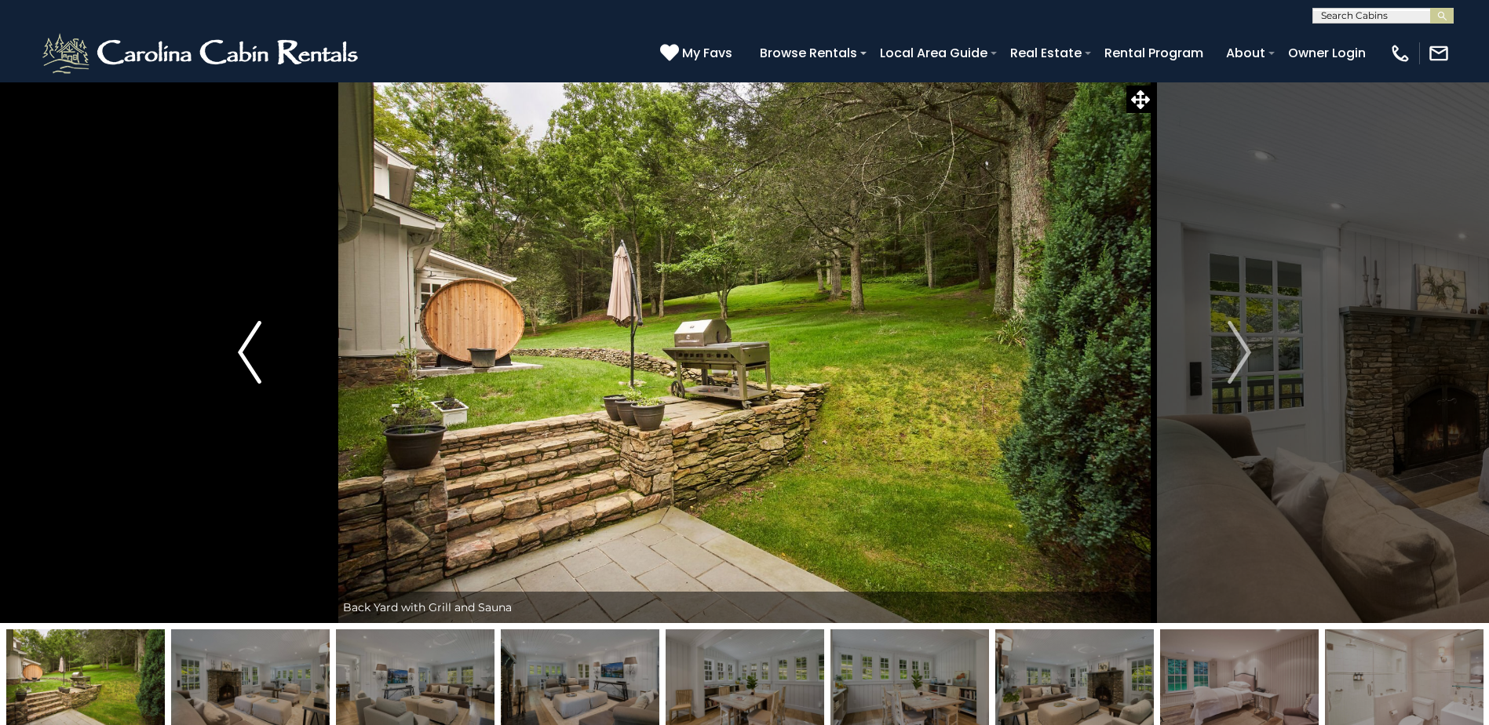
click at [241, 343] on img "Previous" at bounding box center [250, 352] width 24 height 63
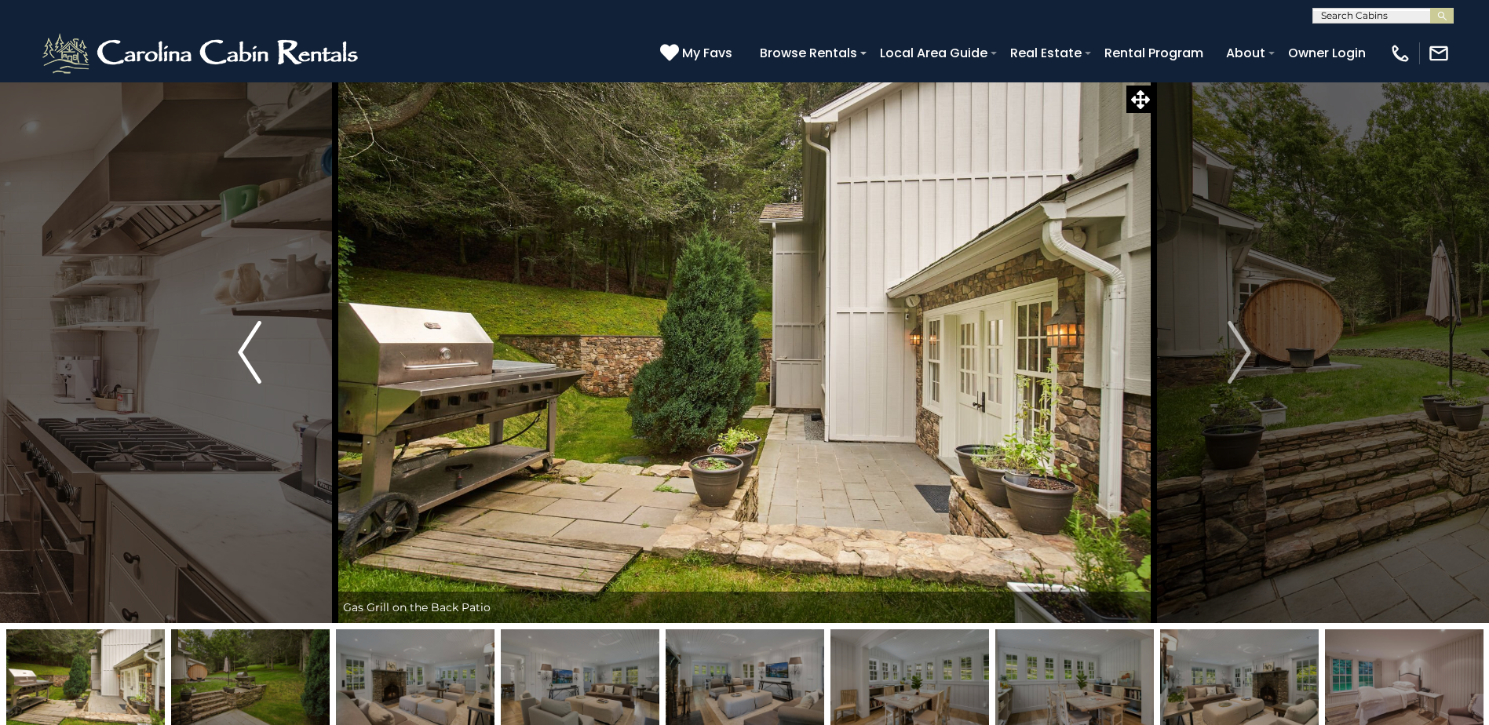
click at [241, 343] on img "Previous" at bounding box center [250, 352] width 24 height 63
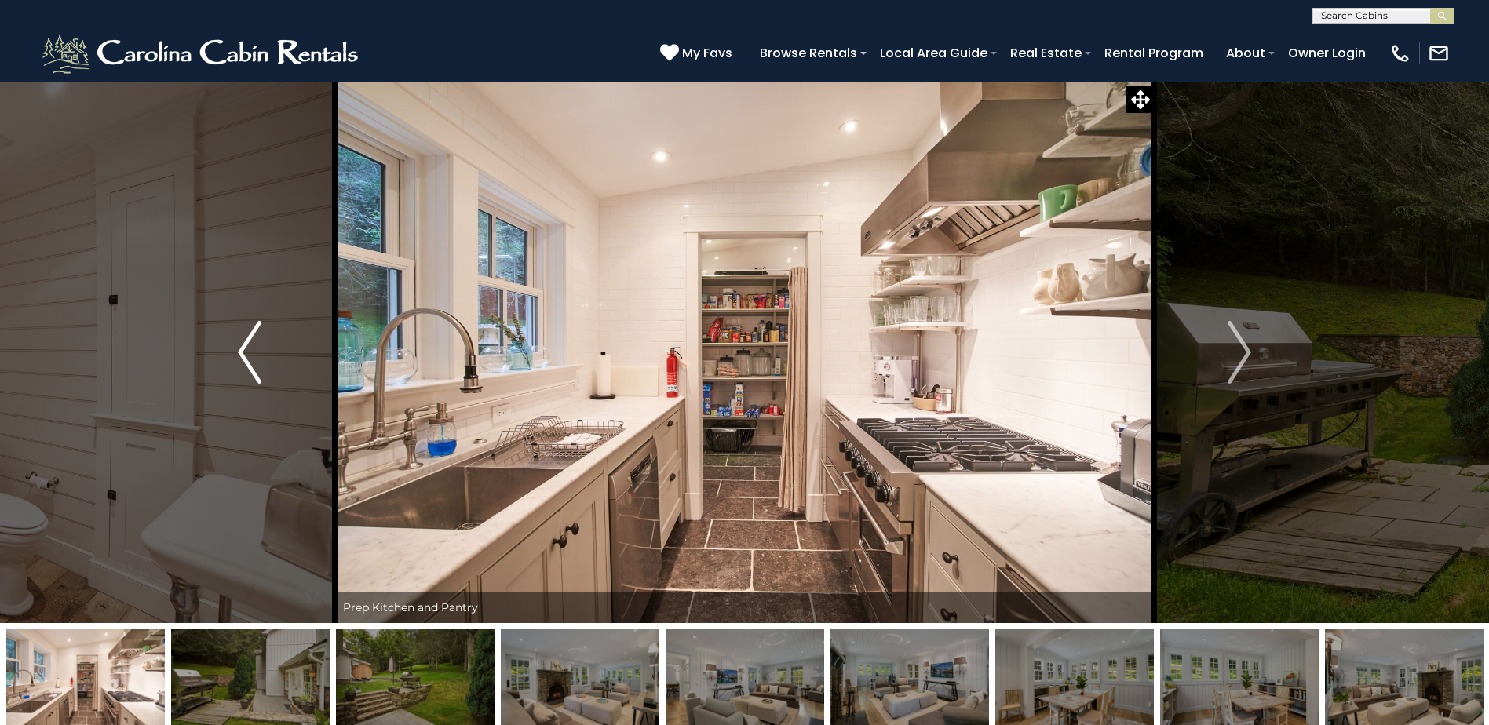
click at [241, 343] on img "Previous" at bounding box center [250, 352] width 24 height 63
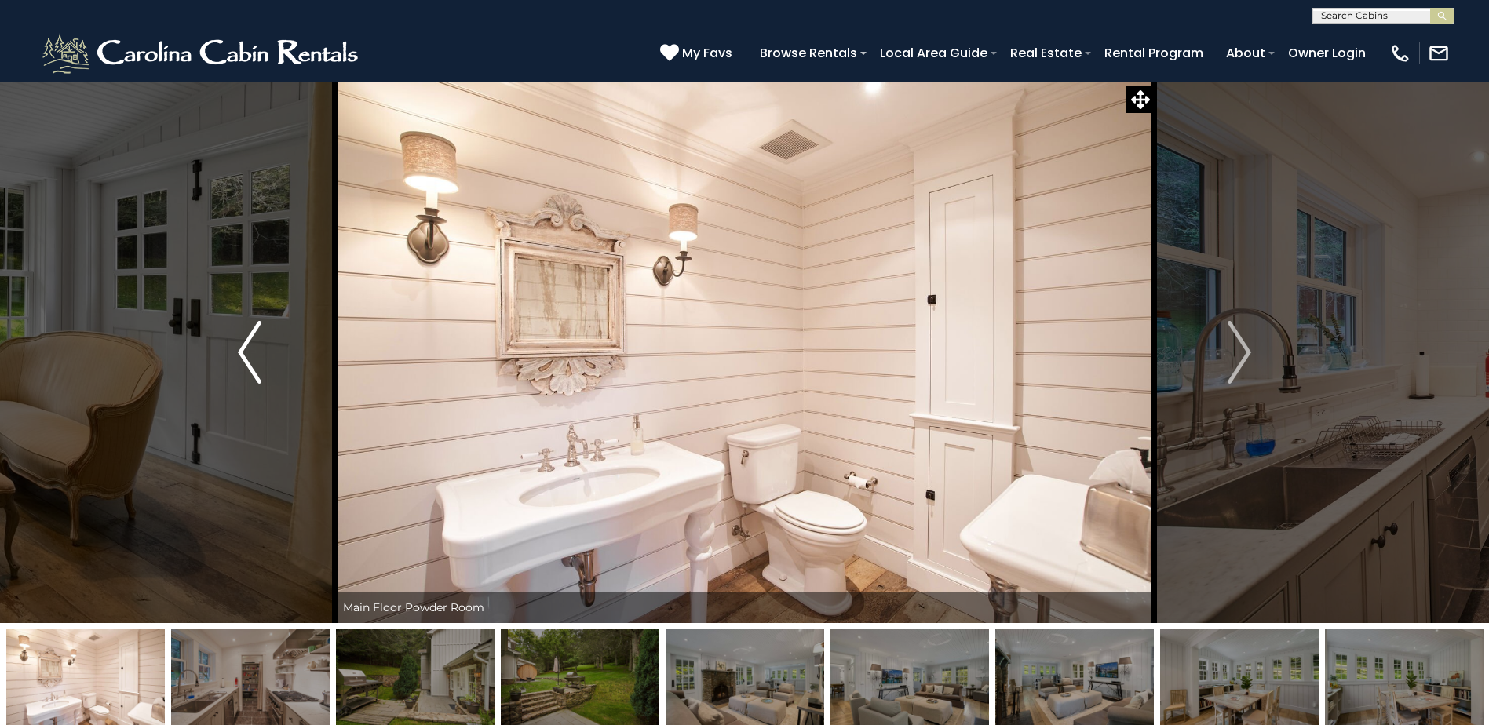
click at [241, 343] on img "Previous" at bounding box center [250, 352] width 24 height 63
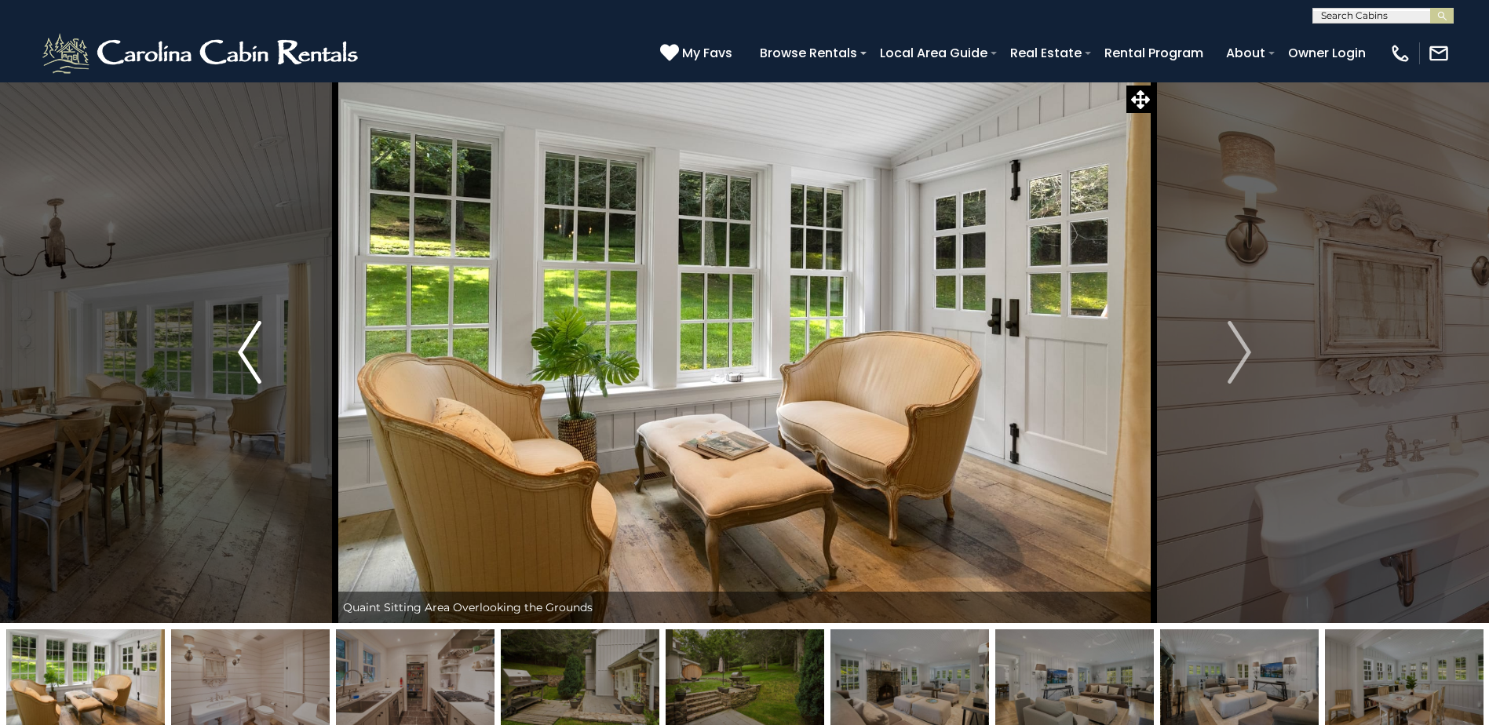
click at [241, 343] on img "Previous" at bounding box center [250, 352] width 24 height 63
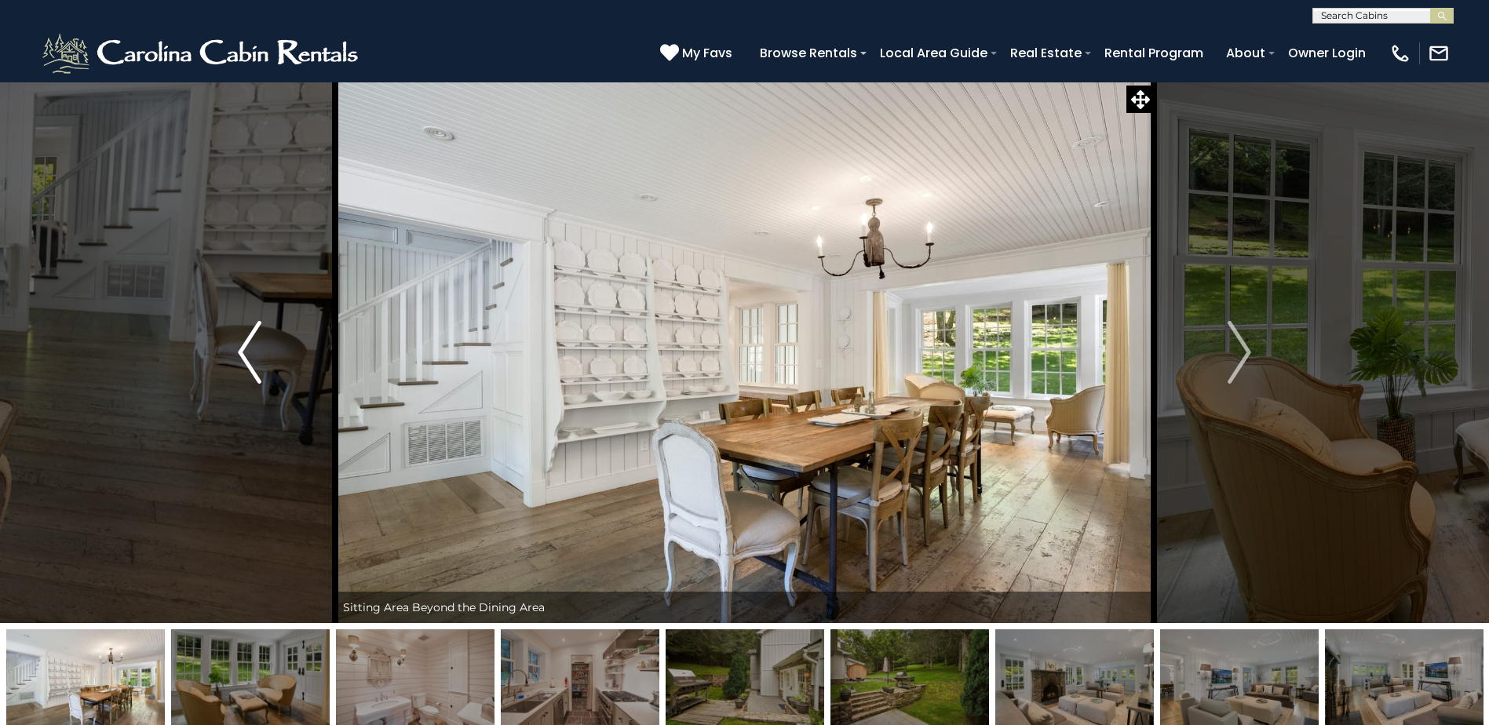
click at [241, 343] on img "Previous" at bounding box center [250, 352] width 24 height 63
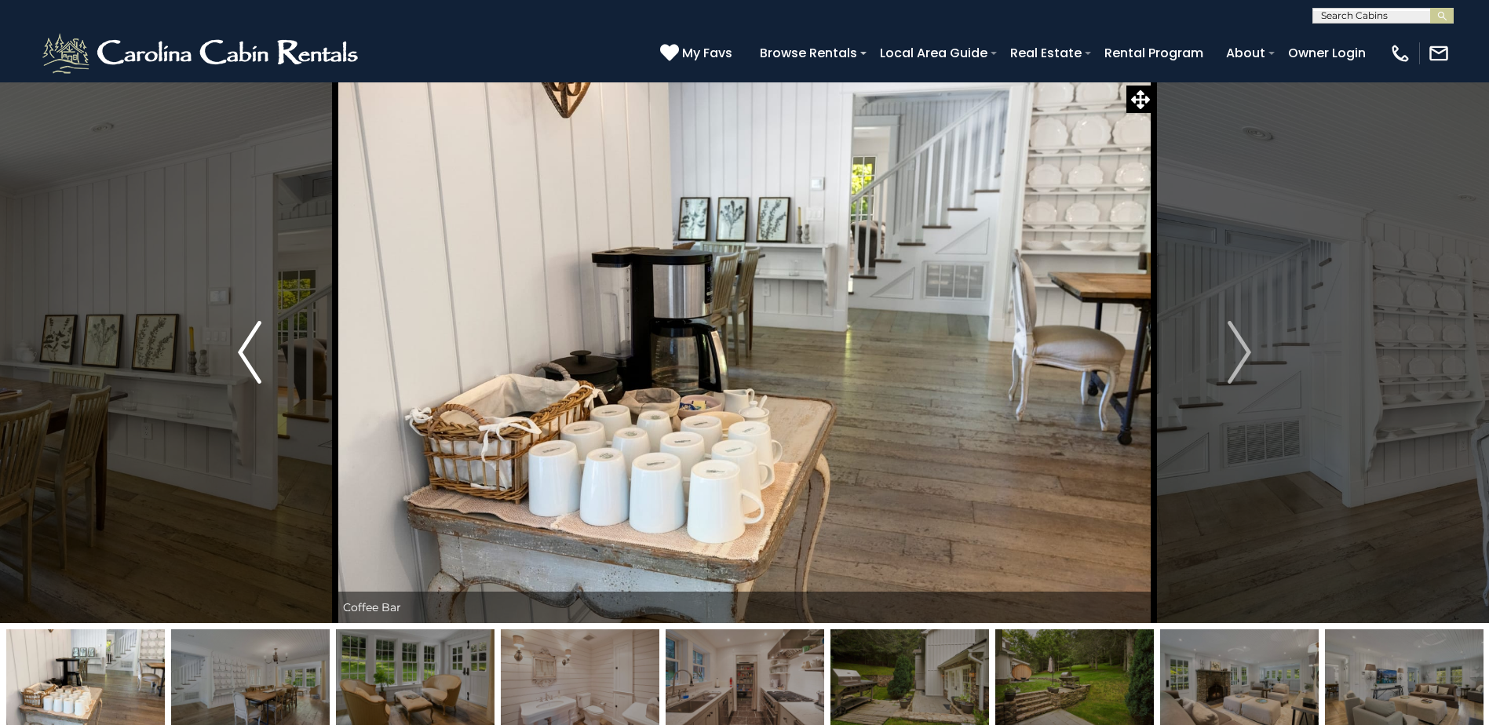
click at [241, 343] on img "Previous" at bounding box center [250, 352] width 24 height 63
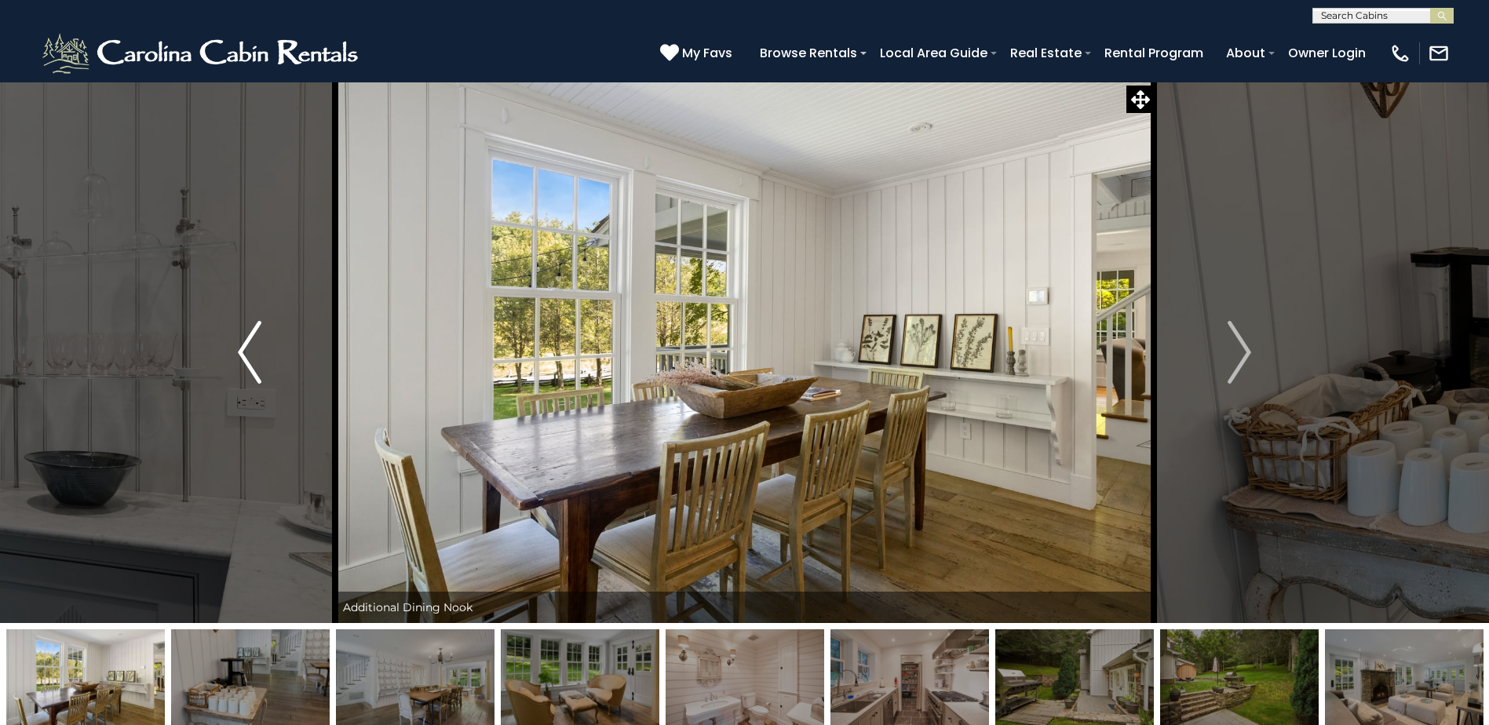
click at [241, 343] on img "Previous" at bounding box center [250, 352] width 24 height 63
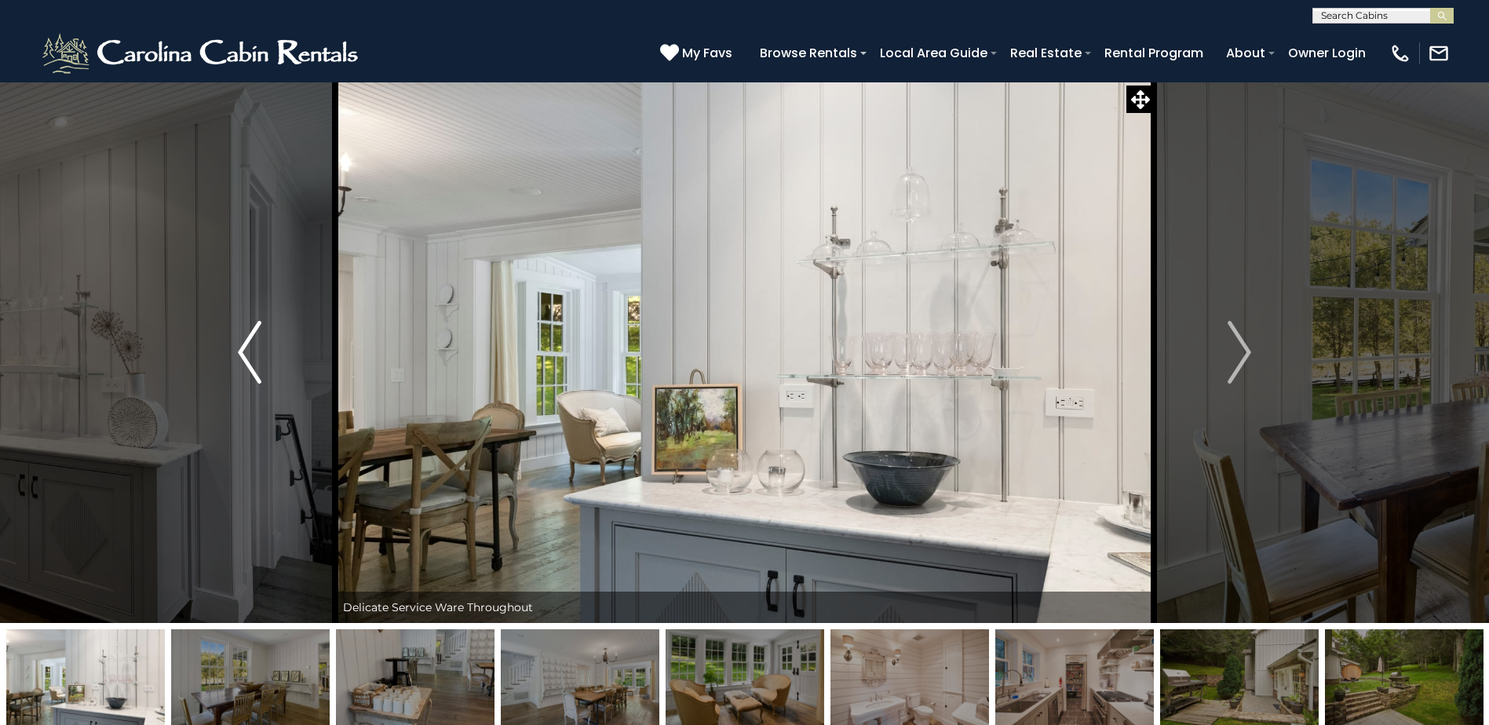
click at [241, 343] on img "Previous" at bounding box center [250, 352] width 24 height 63
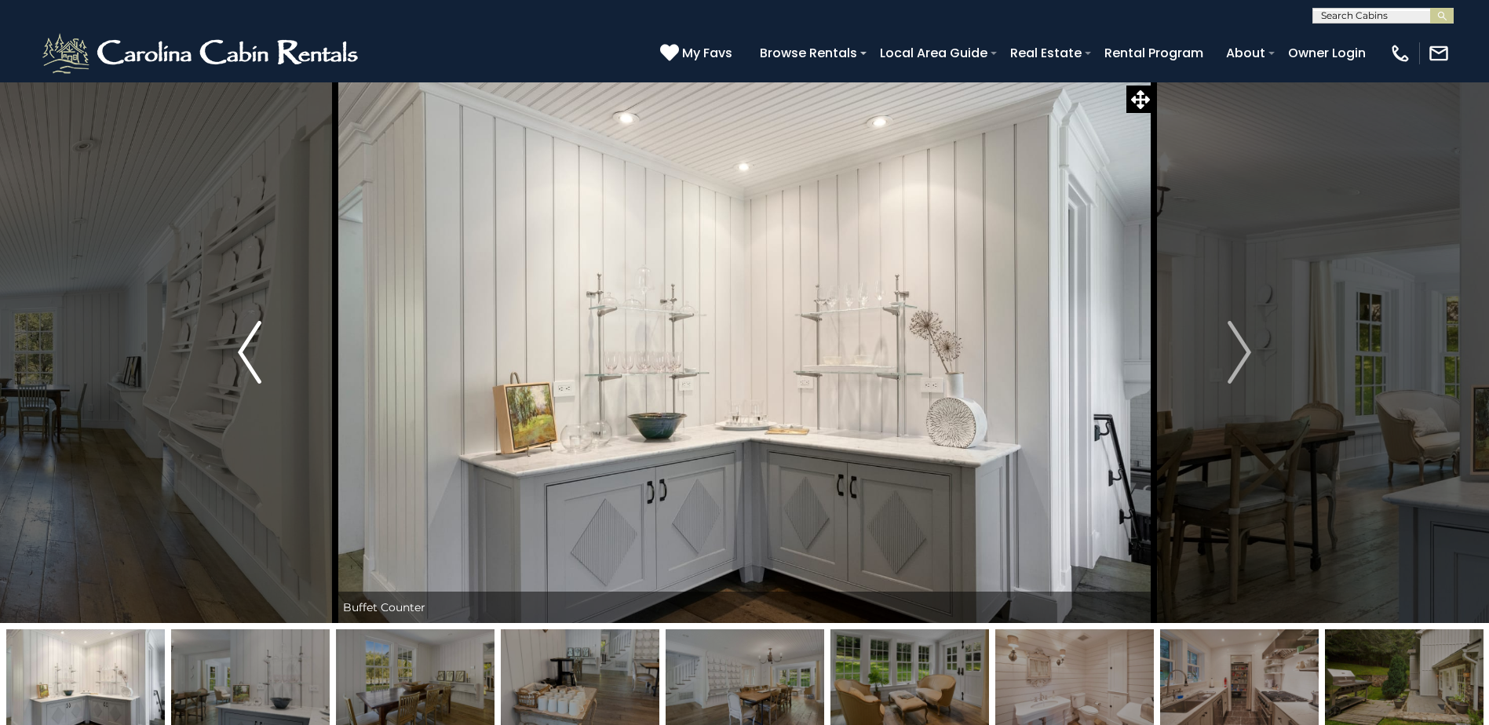
click at [241, 343] on img "Previous" at bounding box center [250, 352] width 24 height 63
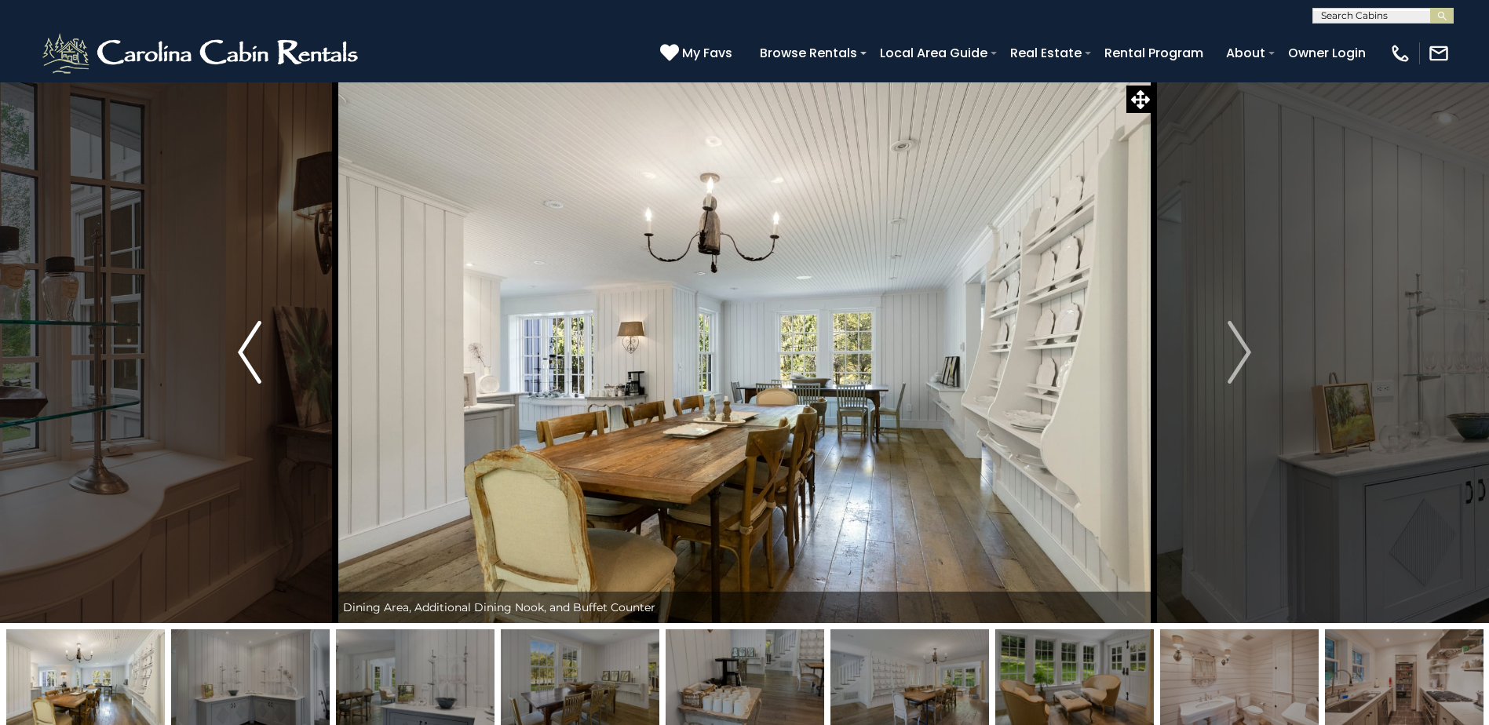
click at [241, 343] on img "Previous" at bounding box center [250, 352] width 24 height 63
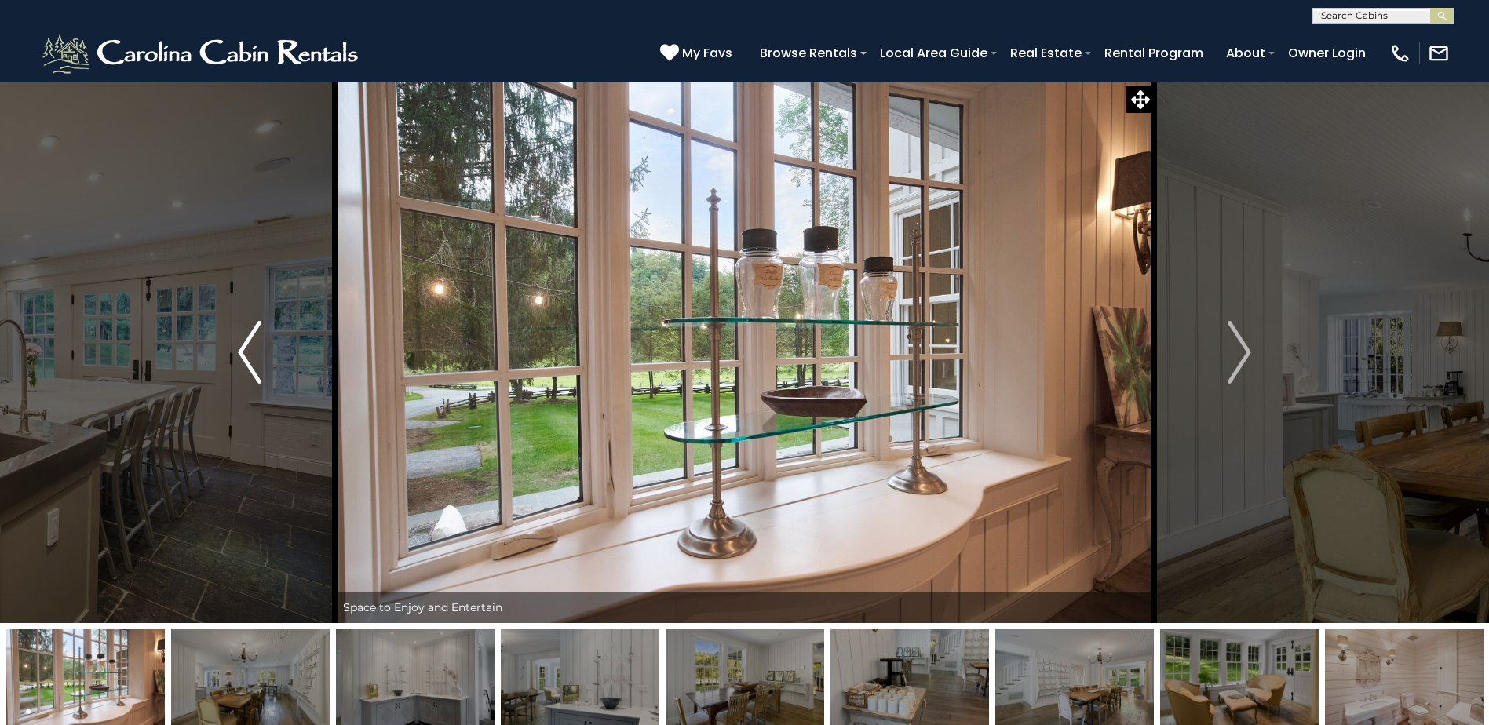
click at [241, 343] on img "Previous" at bounding box center [250, 352] width 24 height 63
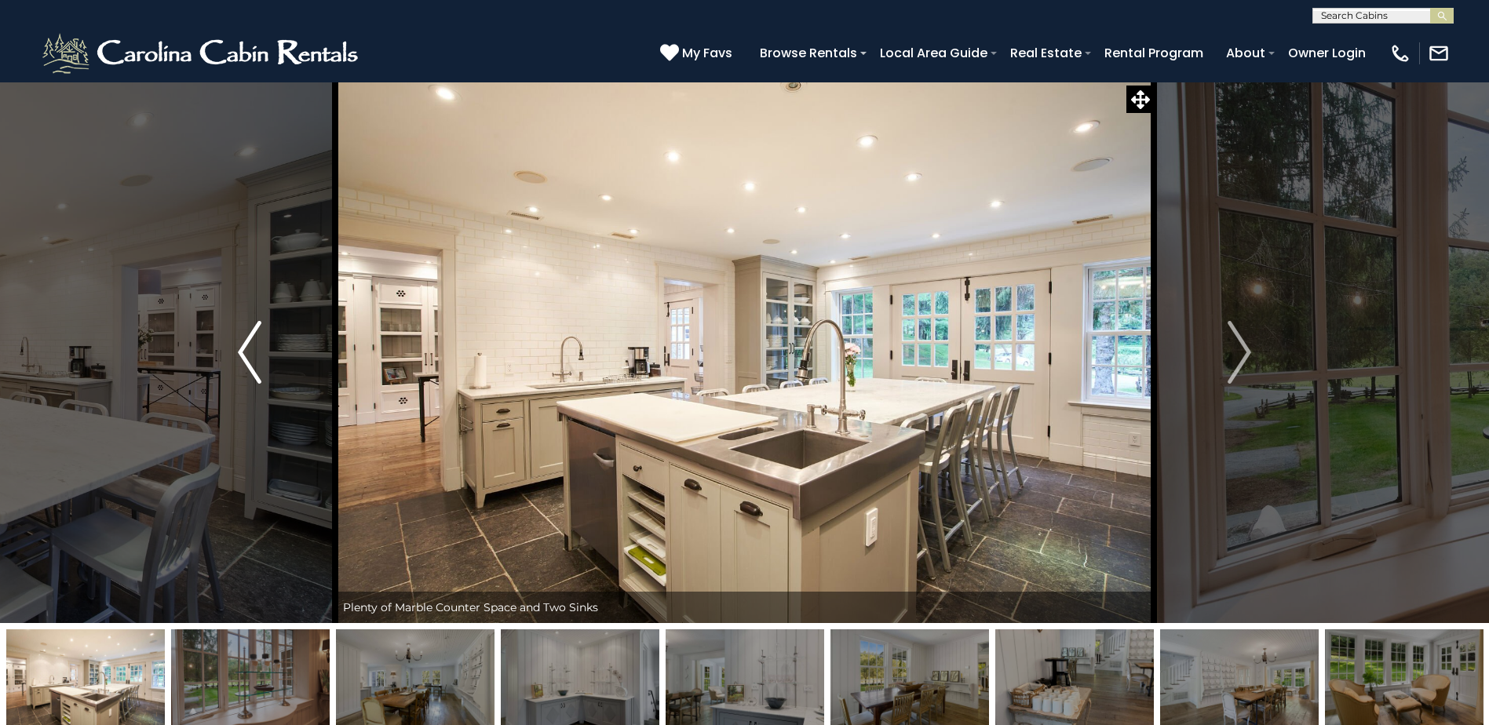
click at [241, 343] on img "Previous" at bounding box center [250, 352] width 24 height 63
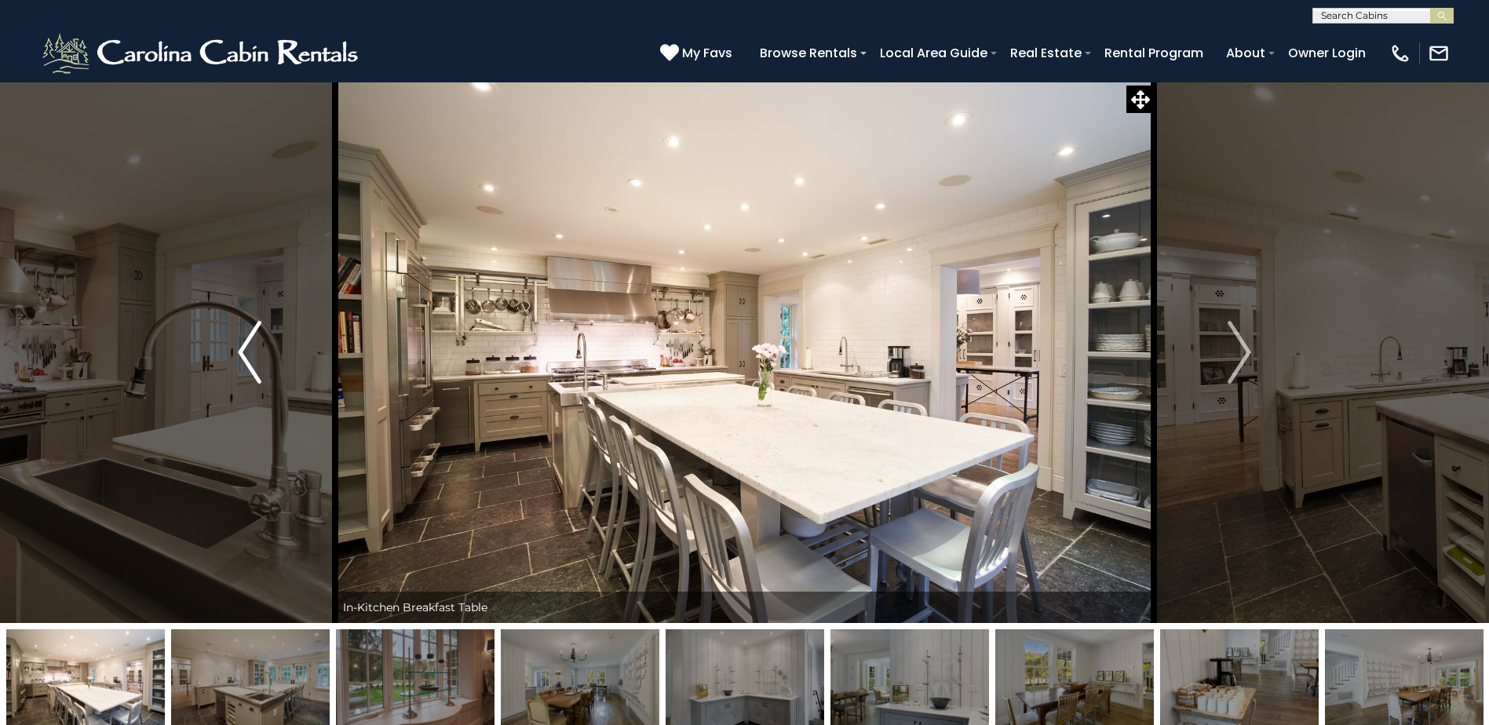
click at [241, 343] on img "Previous" at bounding box center [250, 352] width 24 height 63
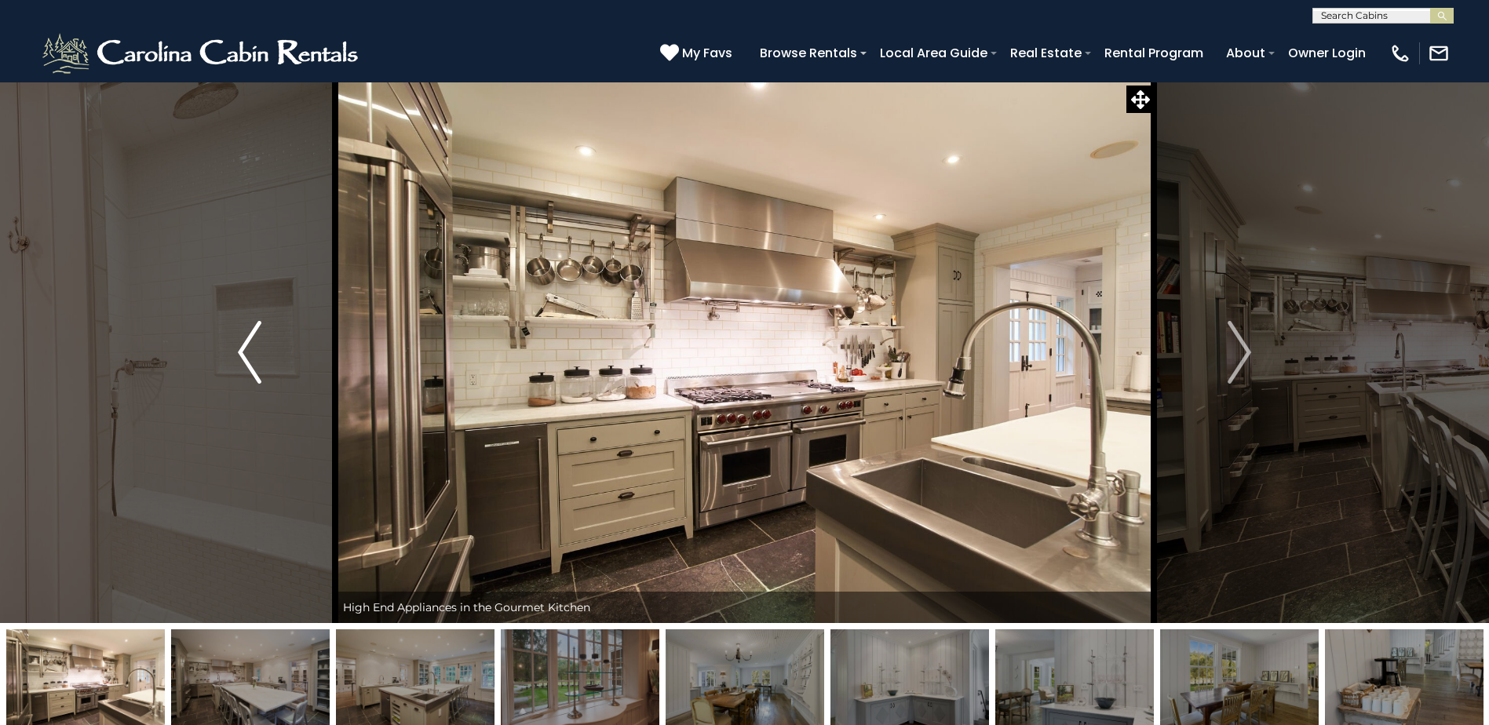
click at [241, 343] on img "Previous" at bounding box center [250, 352] width 24 height 63
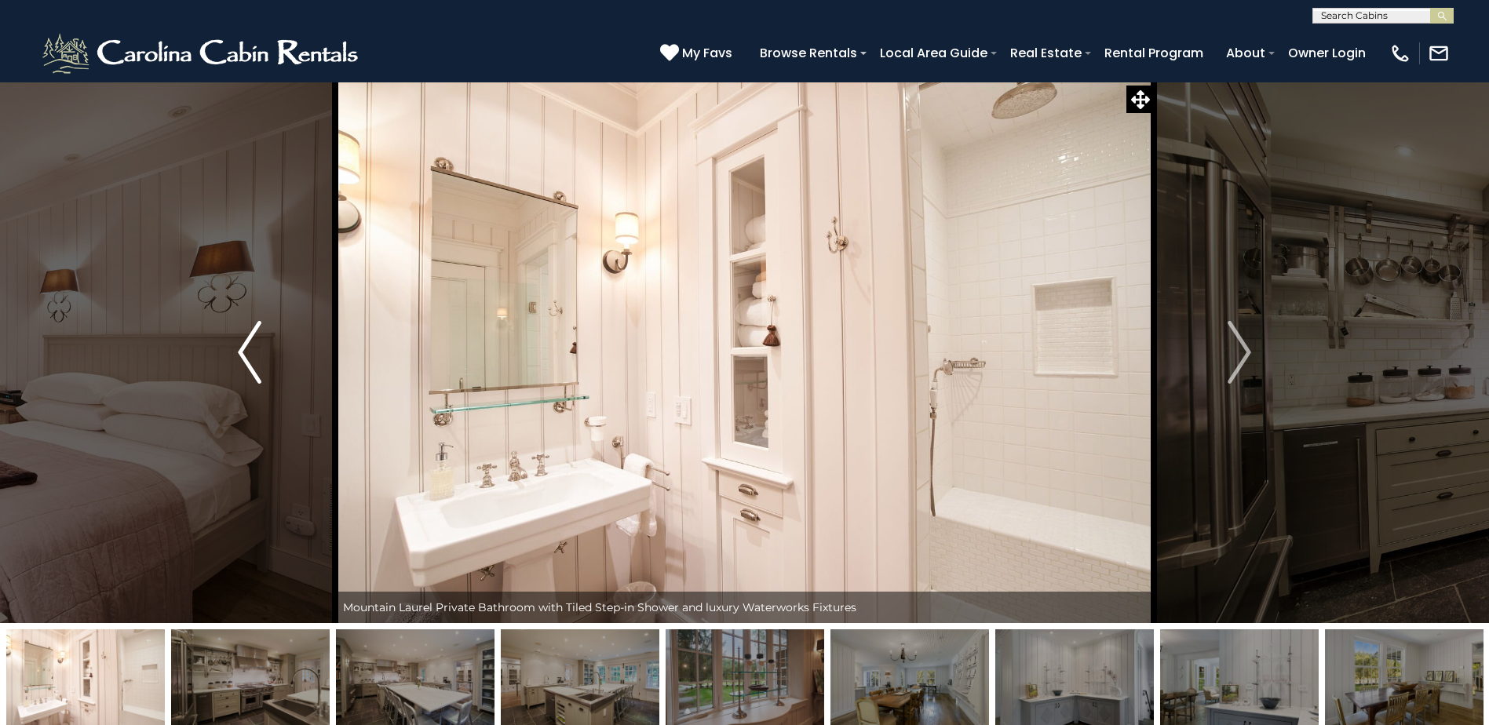
click at [241, 343] on img "Previous" at bounding box center [250, 352] width 24 height 63
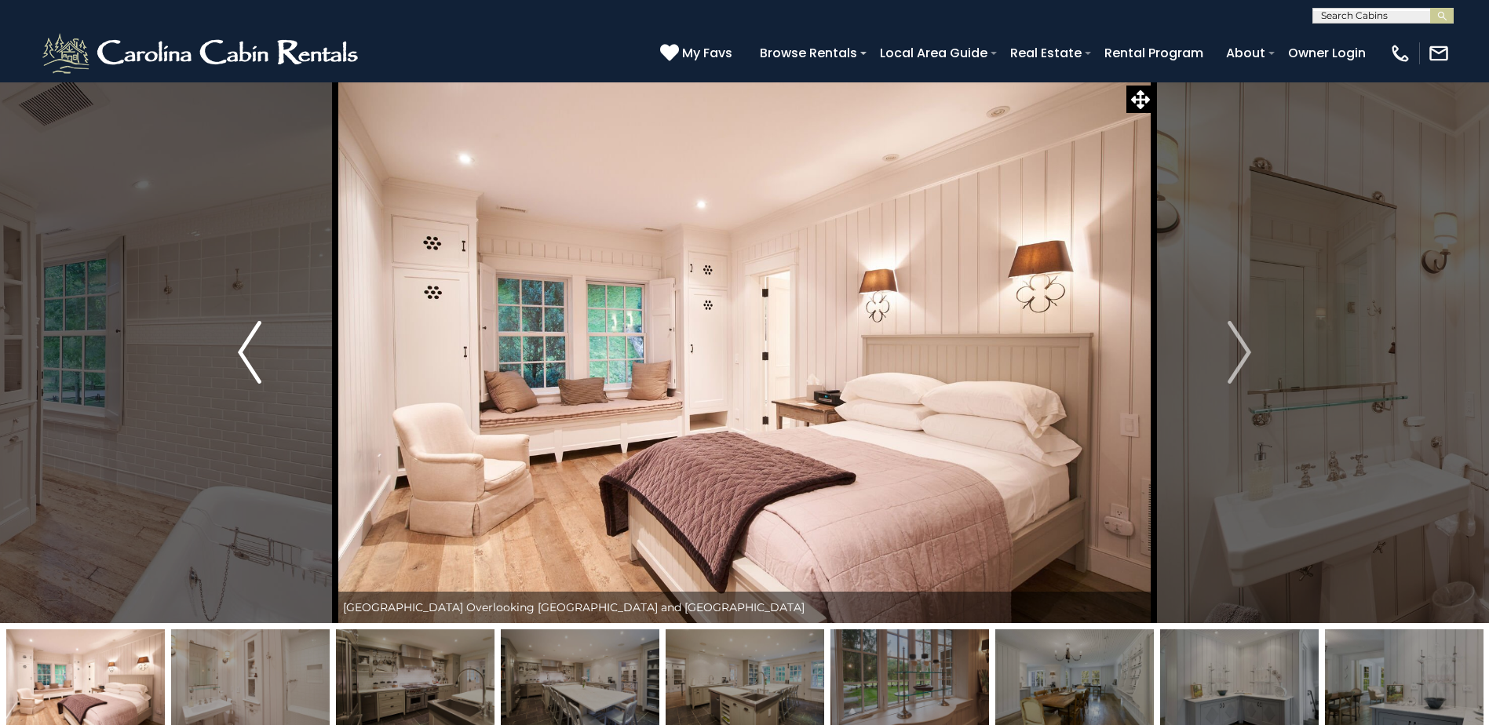
click at [241, 343] on img "Previous" at bounding box center [250, 352] width 24 height 63
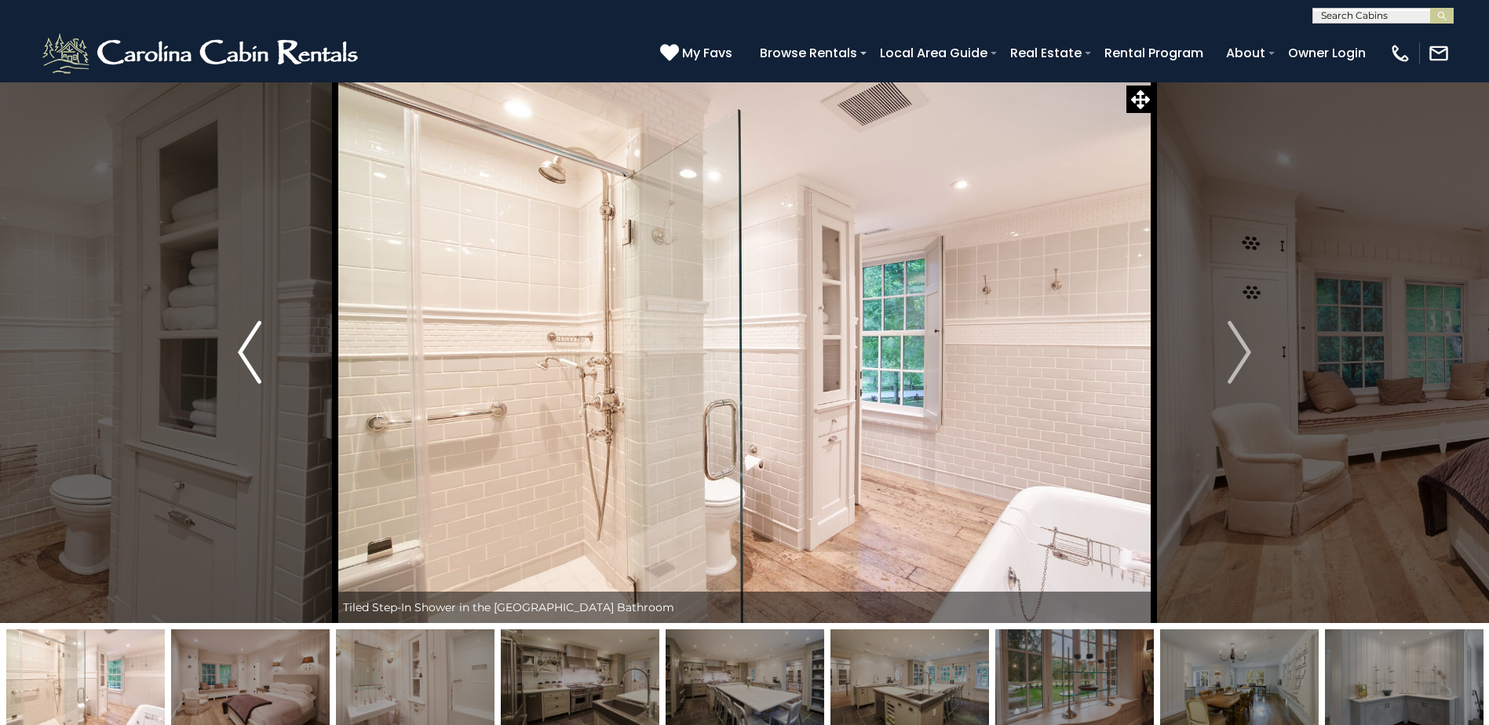
click at [241, 343] on img "Previous" at bounding box center [250, 352] width 24 height 63
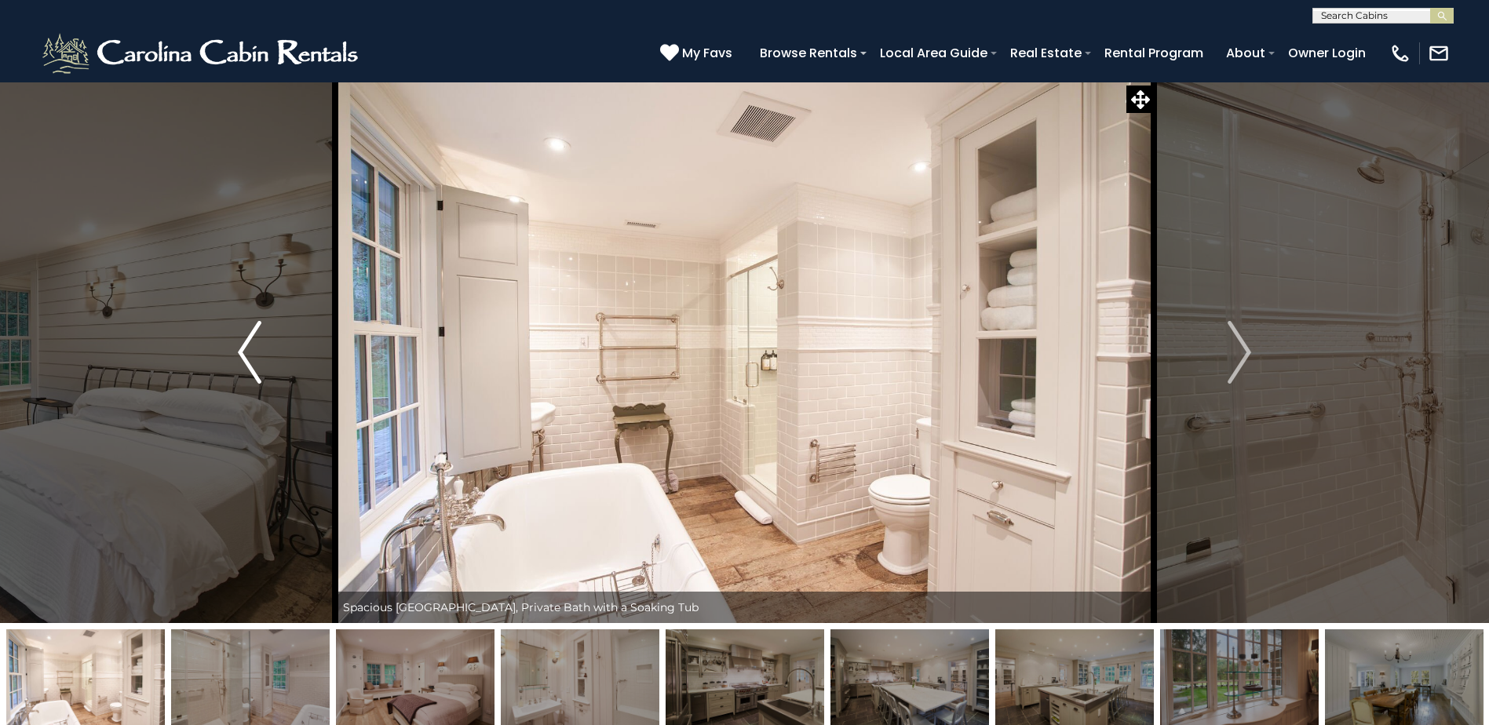
click at [241, 343] on img "Previous" at bounding box center [250, 352] width 24 height 63
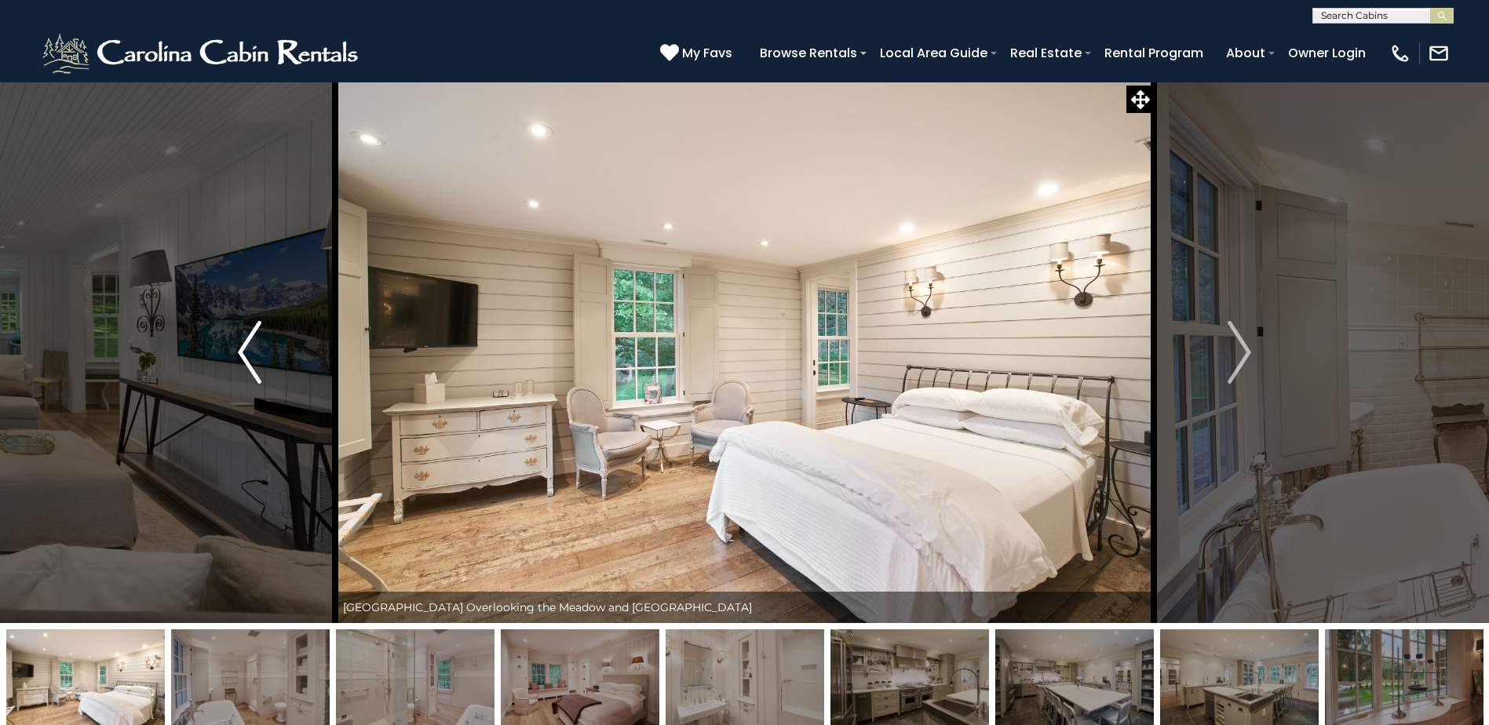
click at [241, 343] on img "Previous" at bounding box center [250, 352] width 24 height 63
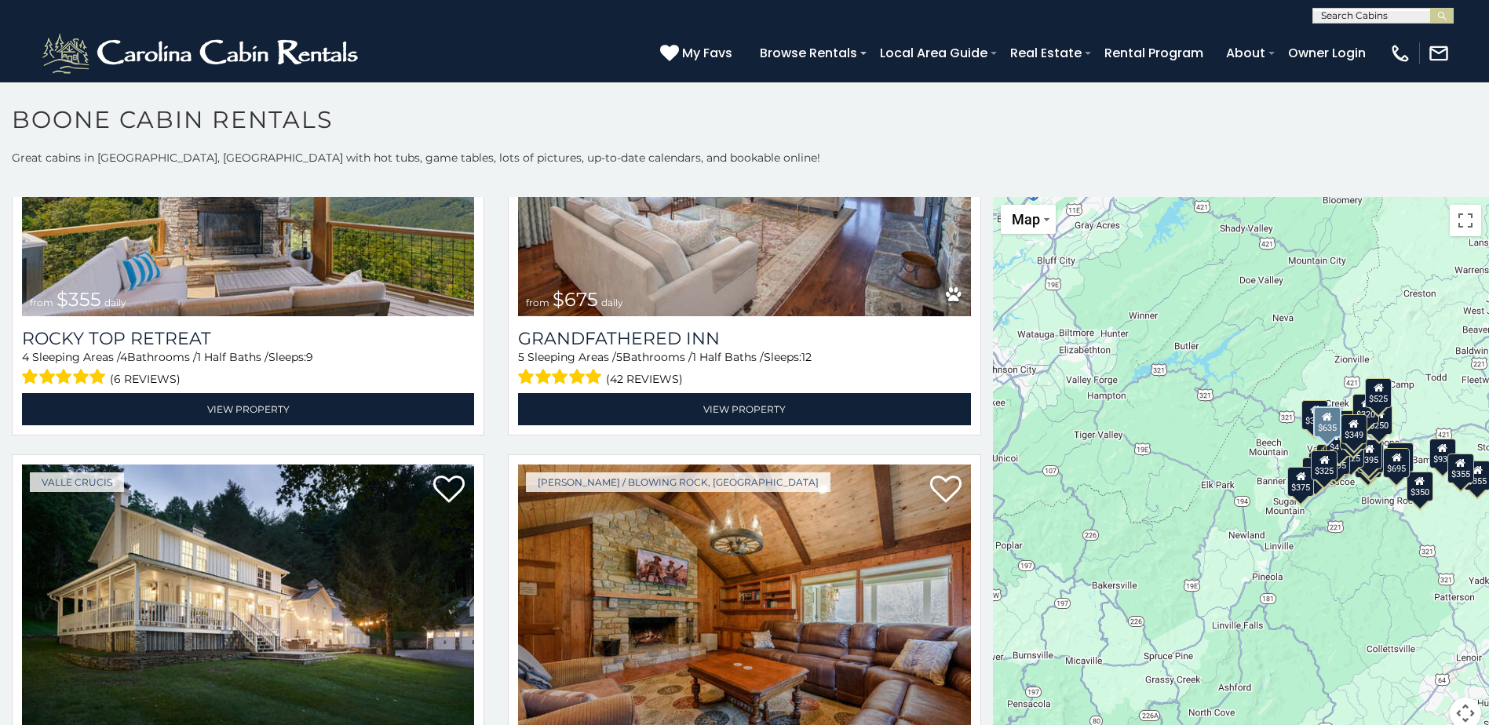
scroll to position [1099, 0]
